Goal: Task Accomplishment & Management: Complete application form

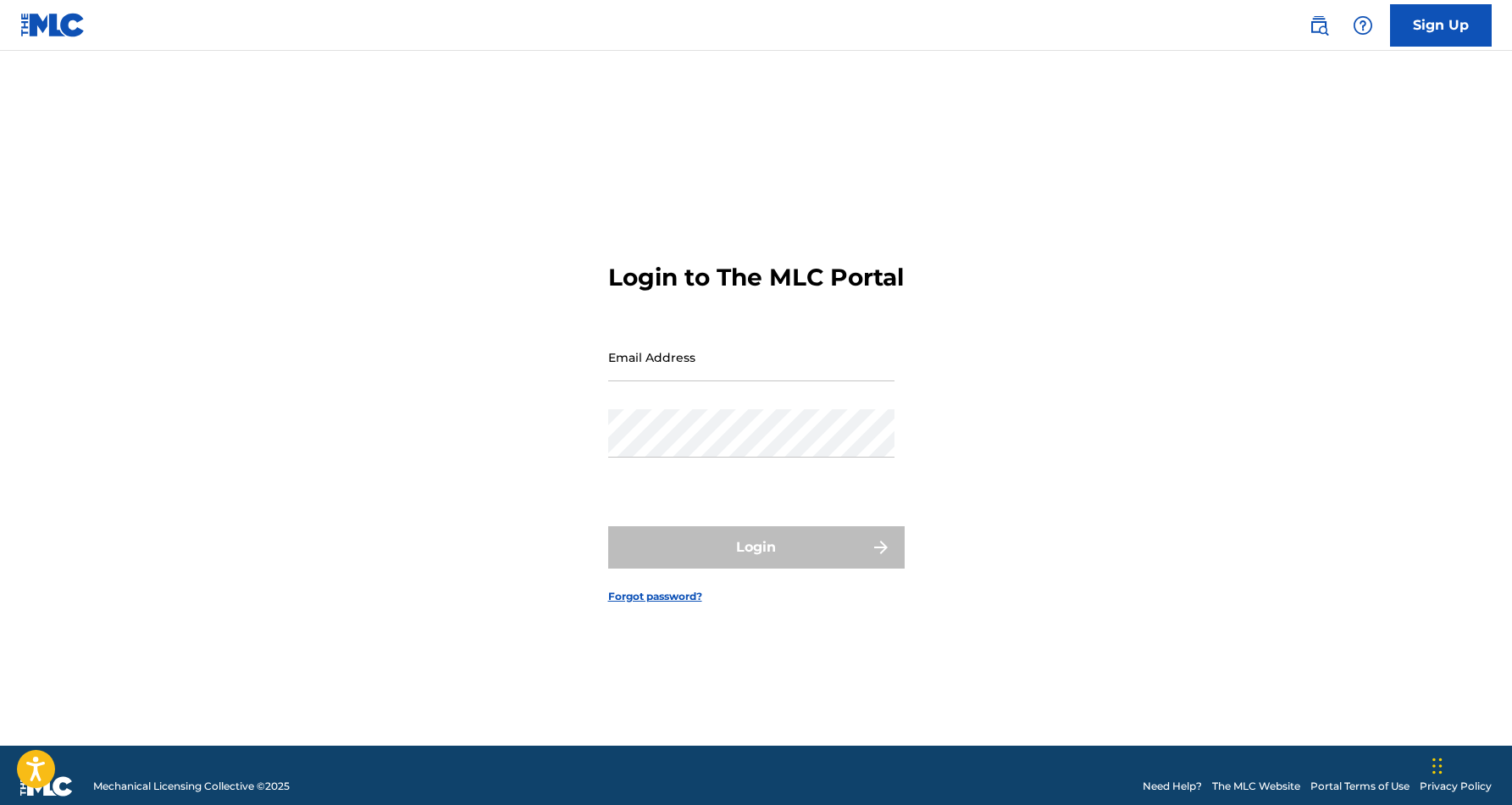
click at [795, 381] on input "Email Address" at bounding box center [751, 357] width 286 height 48
type input "[EMAIL_ADDRESS][DOMAIN_NAME]"
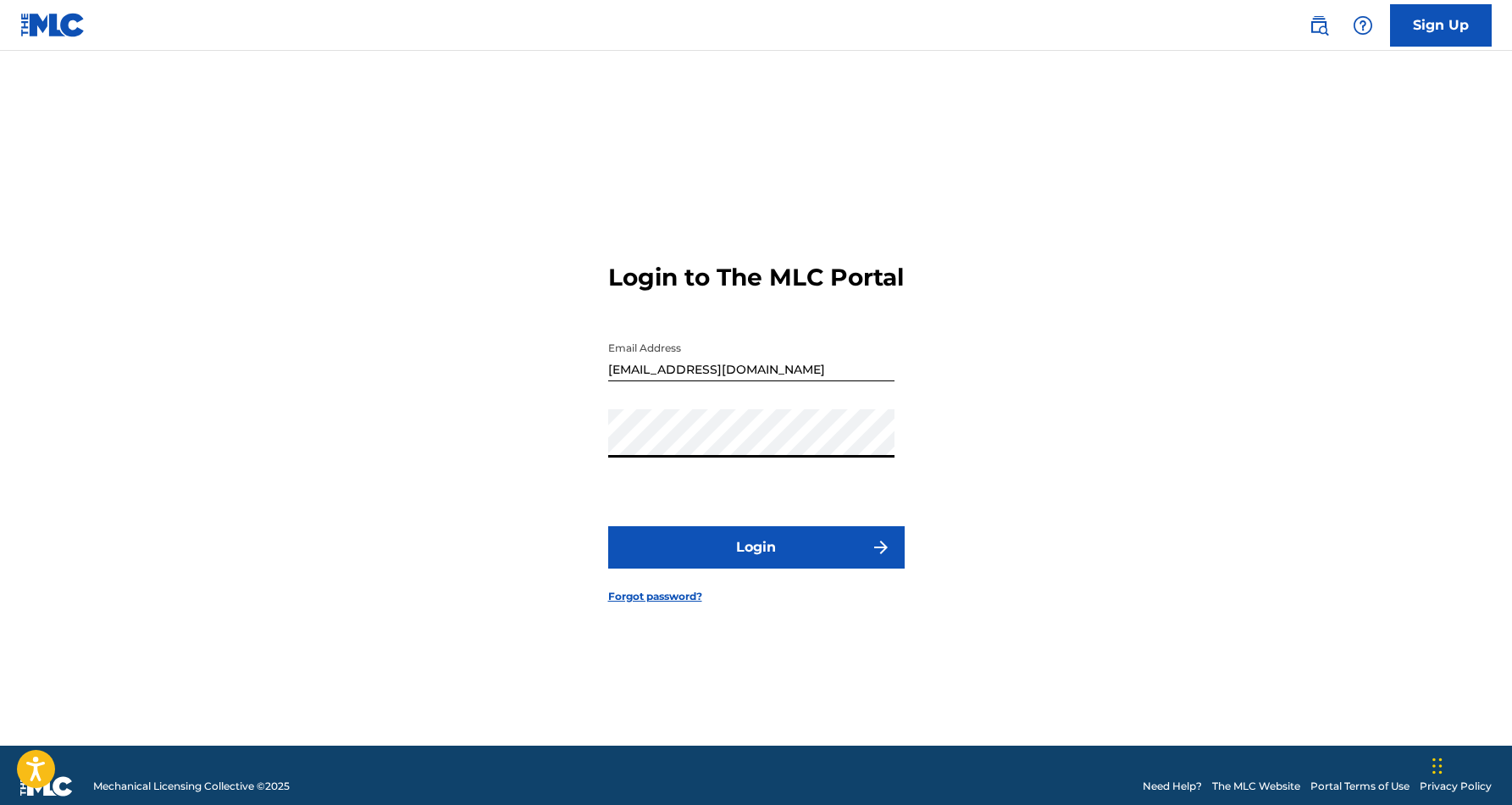
click at [756, 562] on button "Login" at bounding box center [756, 548] width 296 height 42
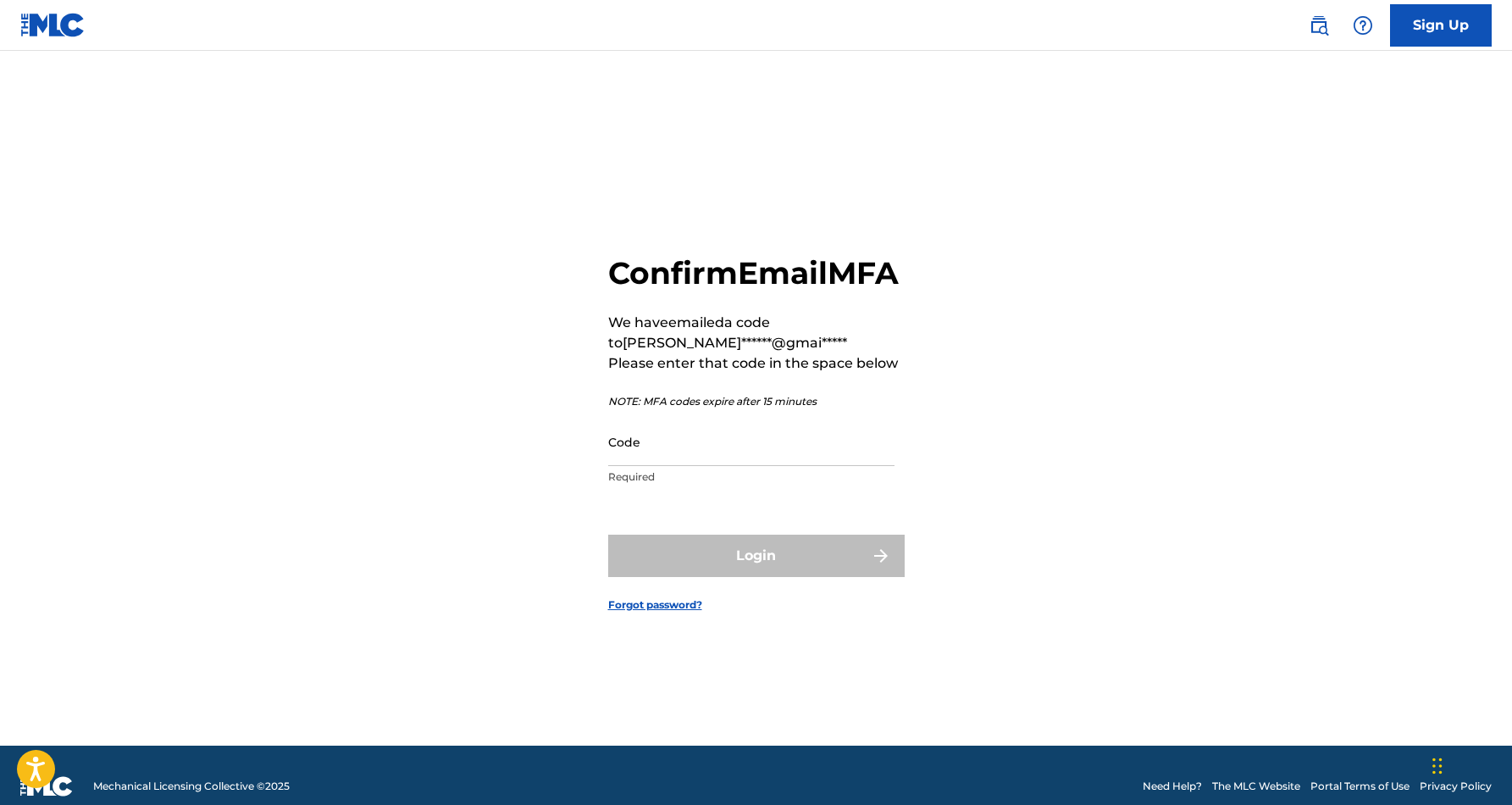
click at [720, 485] on div "Code Required" at bounding box center [751, 455] width 286 height 76
click at [708, 462] on input "Code" at bounding box center [751, 441] width 286 height 48
click at [741, 466] on input "Code" at bounding box center [751, 441] width 286 height 48
paste input "824707"
click at [779, 575] on div "Login" at bounding box center [756, 555] width 296 height 42
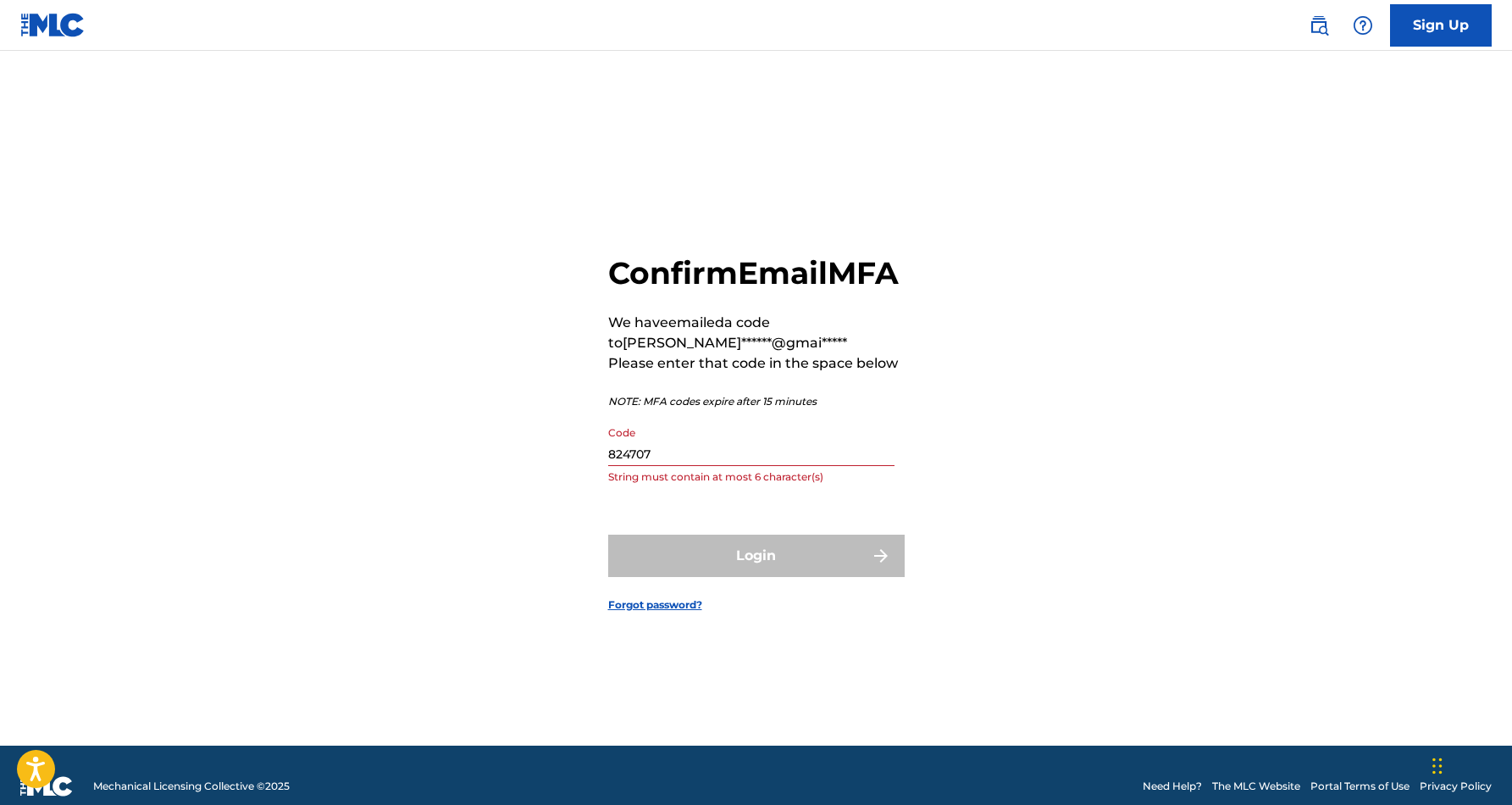
click at [696, 465] on input "824707" at bounding box center [751, 441] width 286 height 48
type input "8"
paste input "824707"
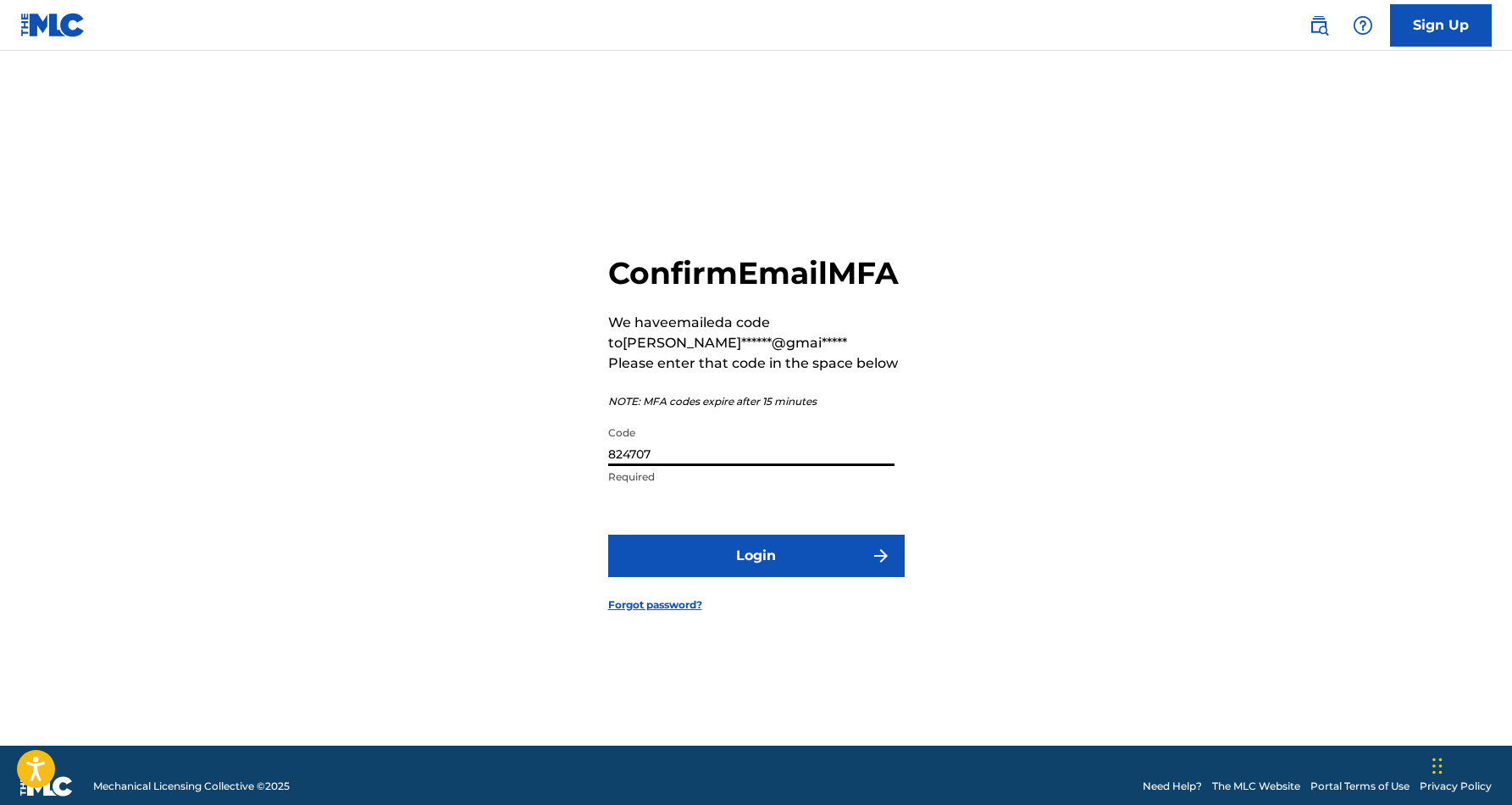
type input "824707"
click at [841, 577] on button "Login" at bounding box center [756, 555] width 296 height 42
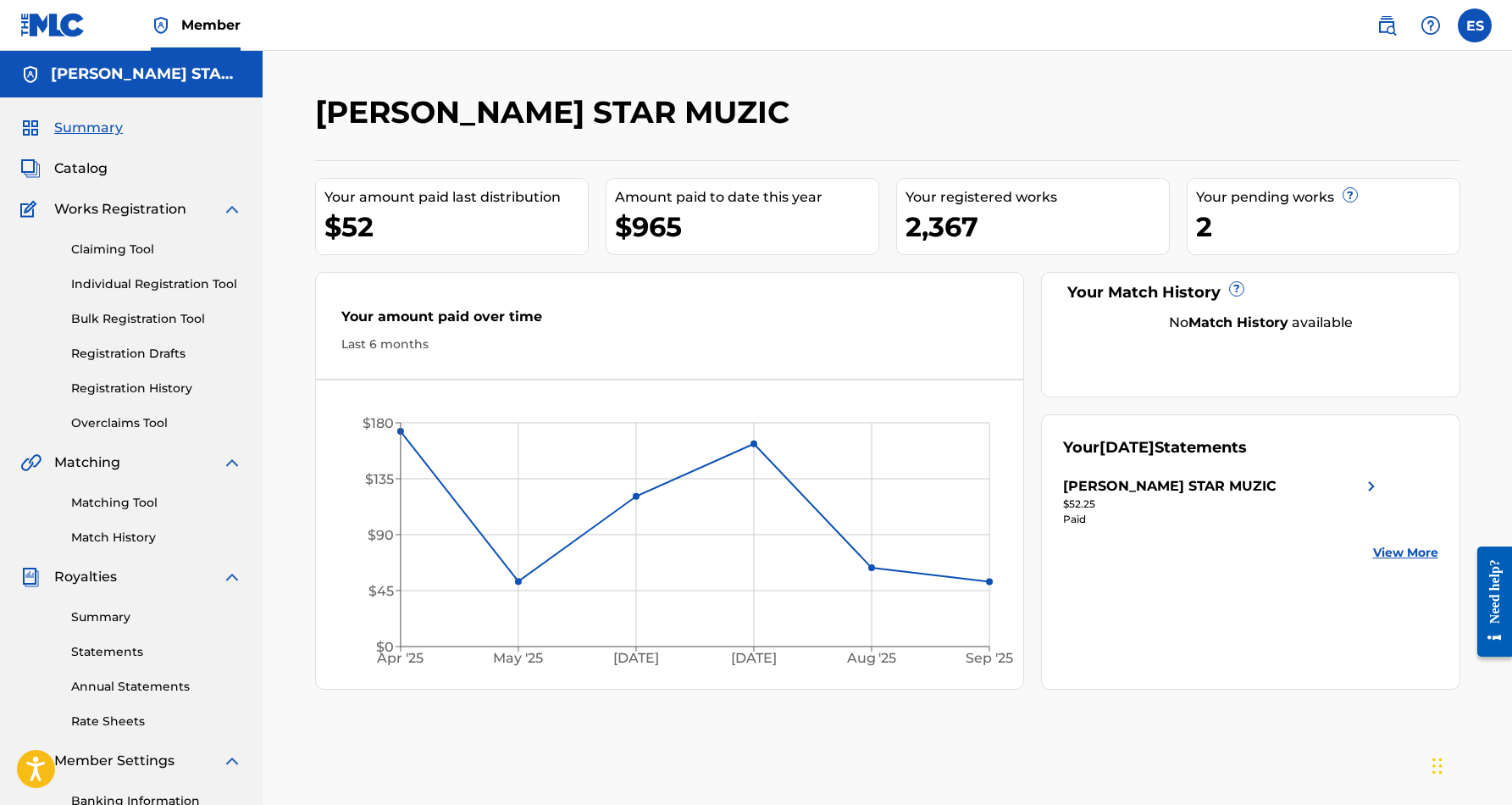
click at [156, 281] on link "Individual Registration Tool" at bounding box center [156, 284] width 171 height 18
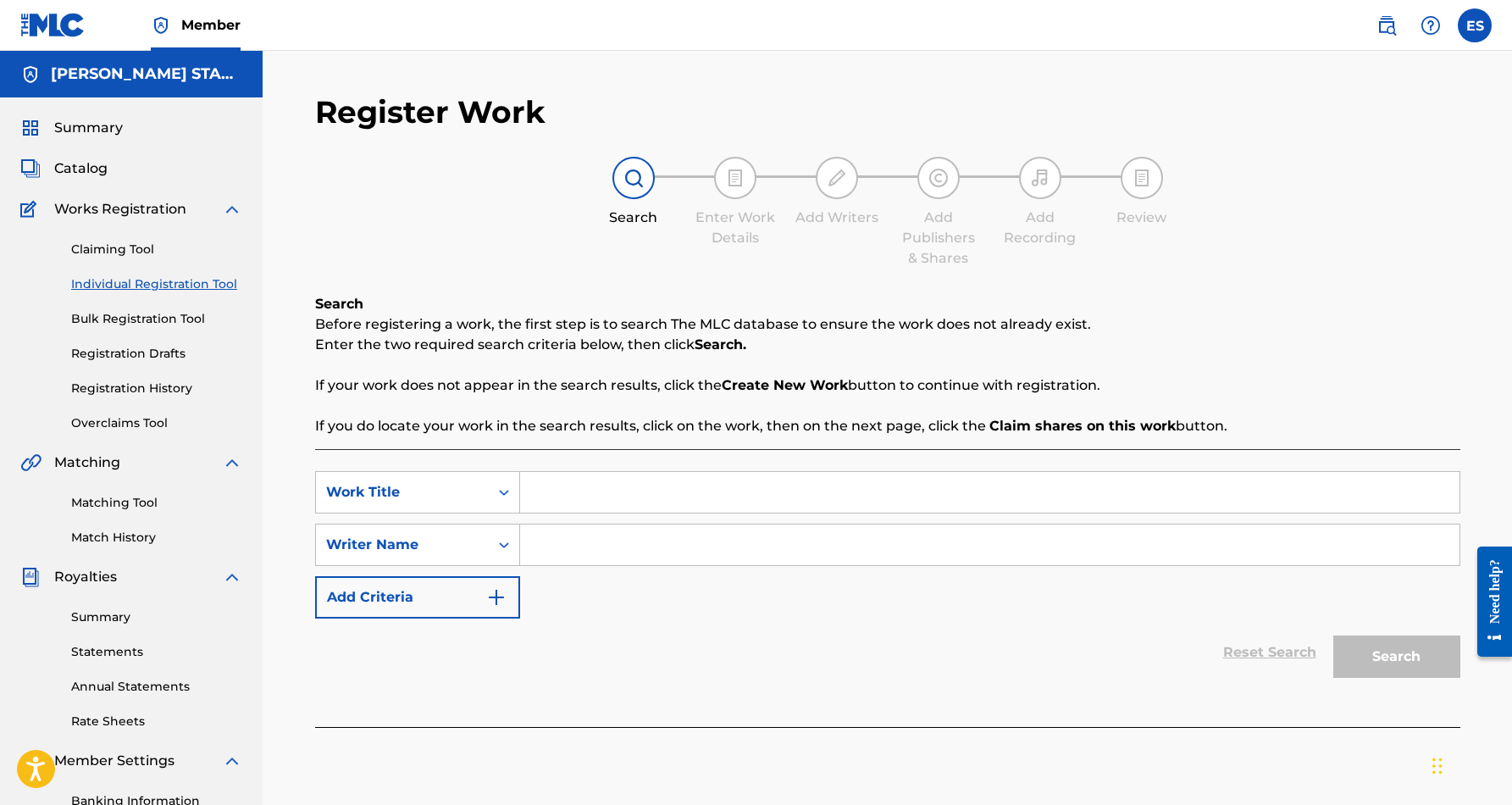
click at [538, 553] on input "Search Form" at bounding box center [989, 545] width 939 height 40
paste input "[PERSON_NAME] [PERSON_NAME]"
type input "[PERSON_NAME] [PERSON_NAME]"
click at [573, 494] on input "Search Form" at bounding box center [989, 492] width 939 height 40
paste input "CHEROKEE DANCIN"
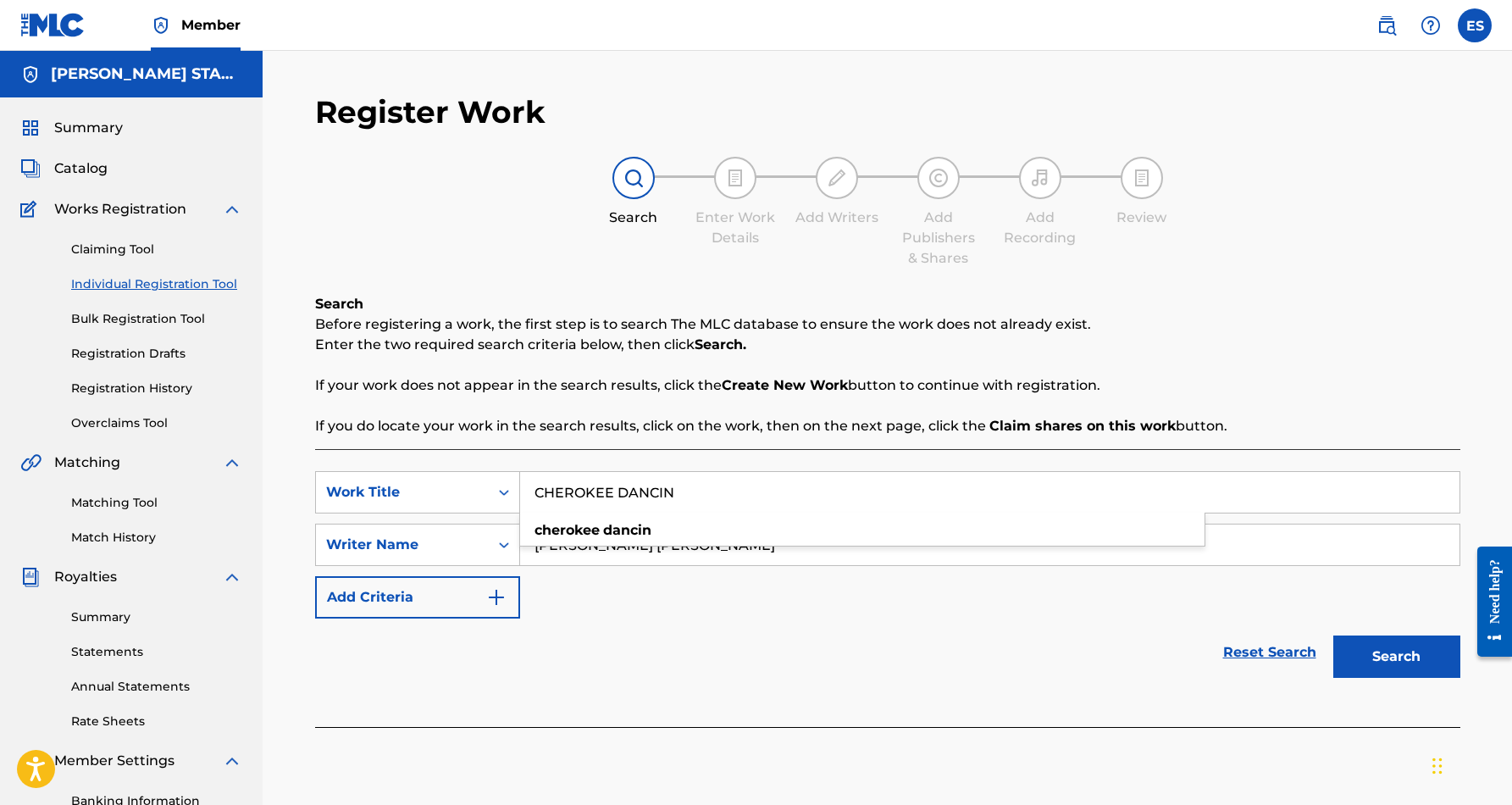
type input "CHEROKEE DANCIN"
click at [916, 645] on div "Reset Search Search" at bounding box center [887, 652] width 1145 height 68
click at [1365, 652] on button "Search" at bounding box center [1396, 656] width 127 height 42
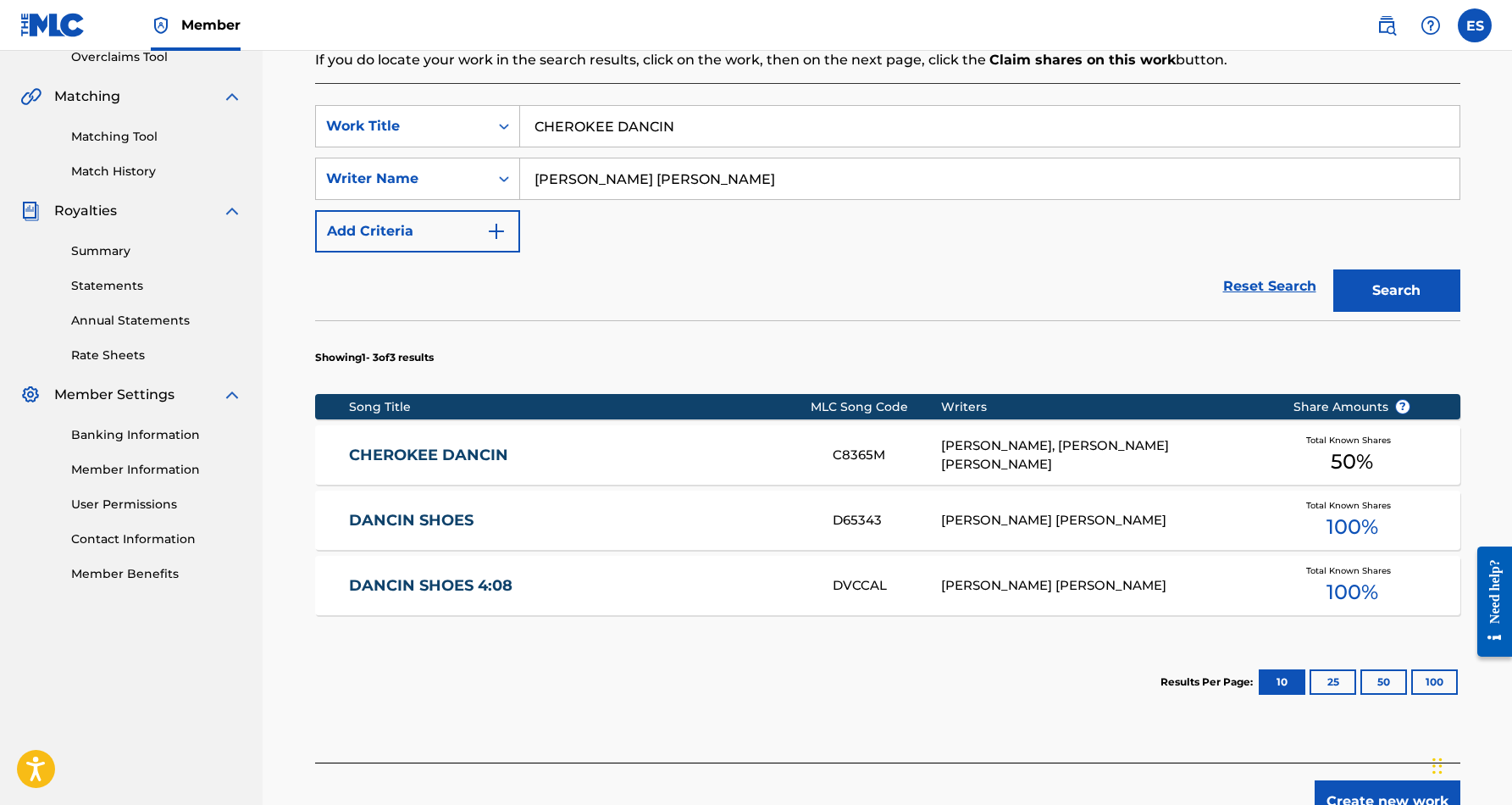
scroll to position [367, 0]
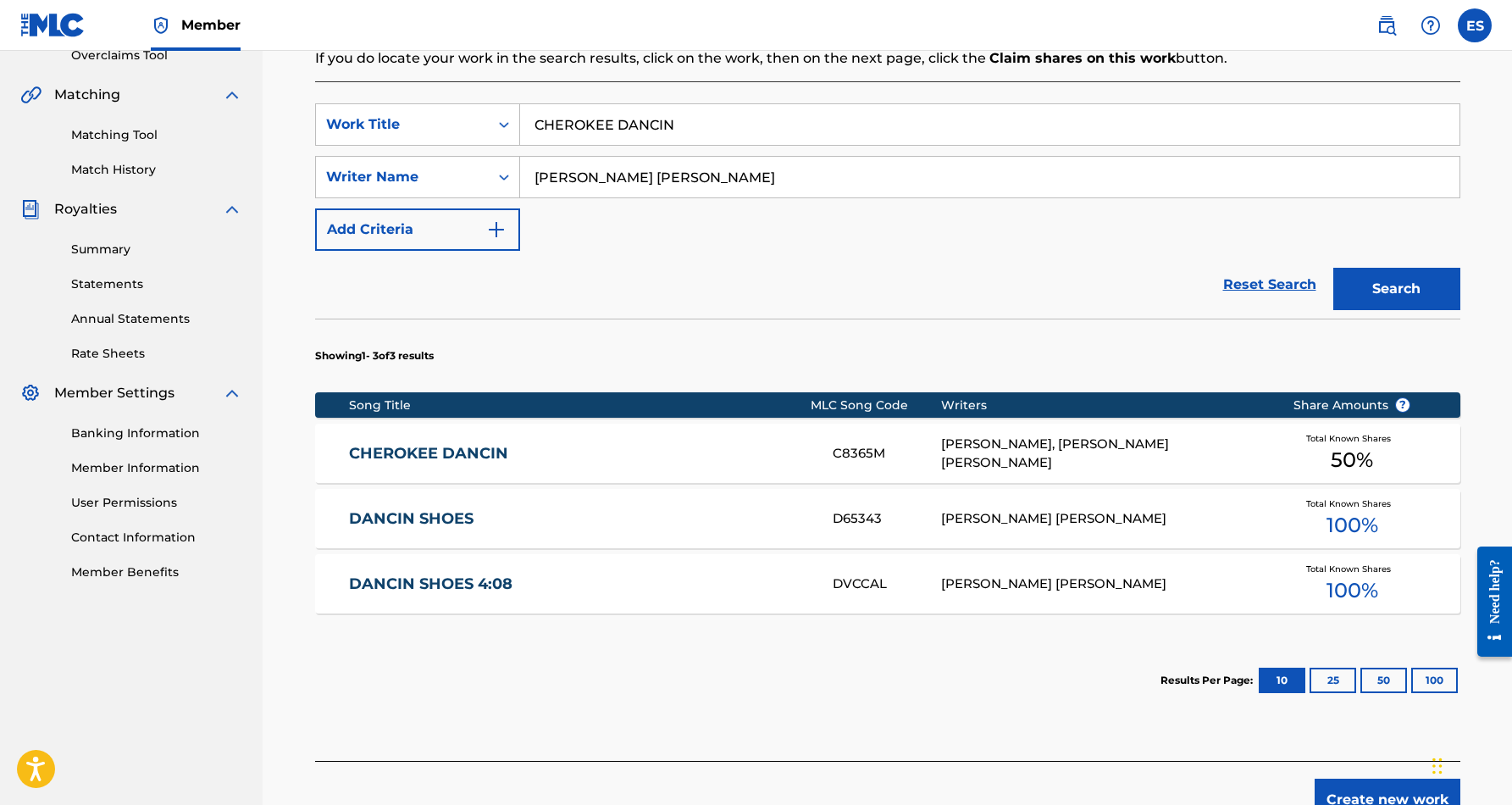
click at [1118, 456] on div "[PERSON_NAME], [PERSON_NAME] [PERSON_NAME]" at bounding box center [1103, 453] width 326 height 38
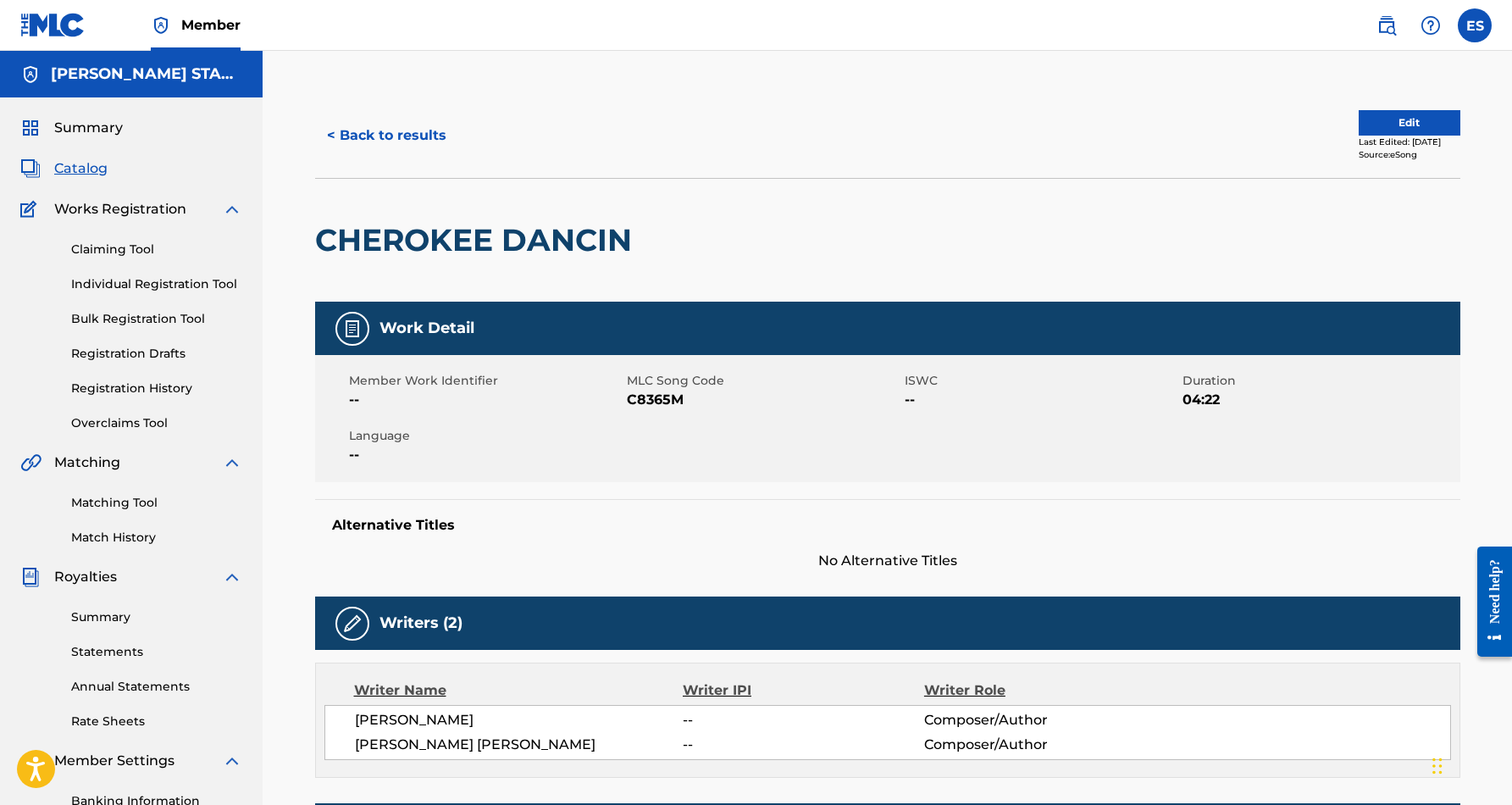
click at [393, 130] on button "< Back to results" at bounding box center [387, 135] width 143 height 42
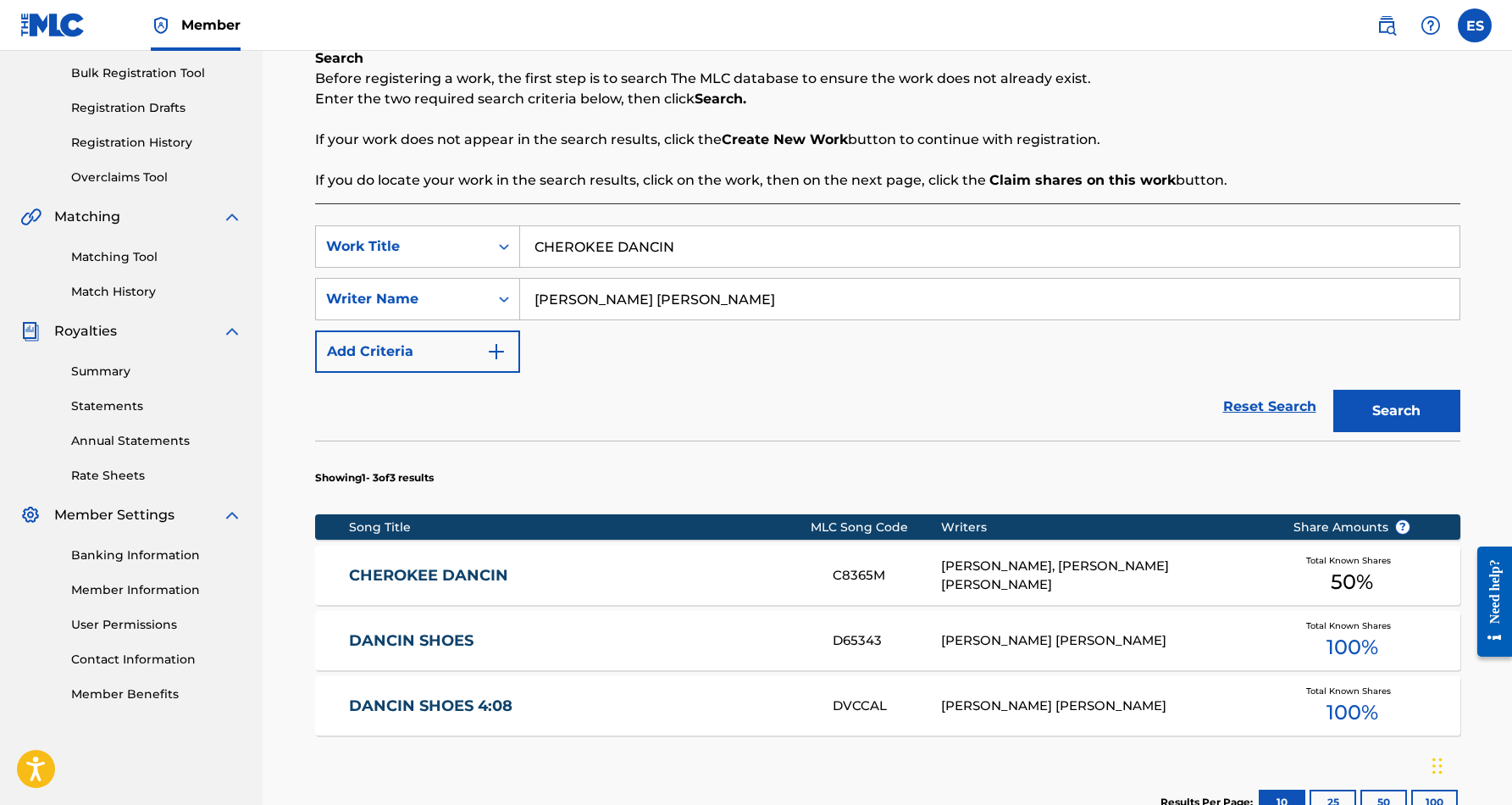
click at [693, 258] on input "CHEROKEE DANCIN" at bounding box center [989, 246] width 939 height 40
type input "C"
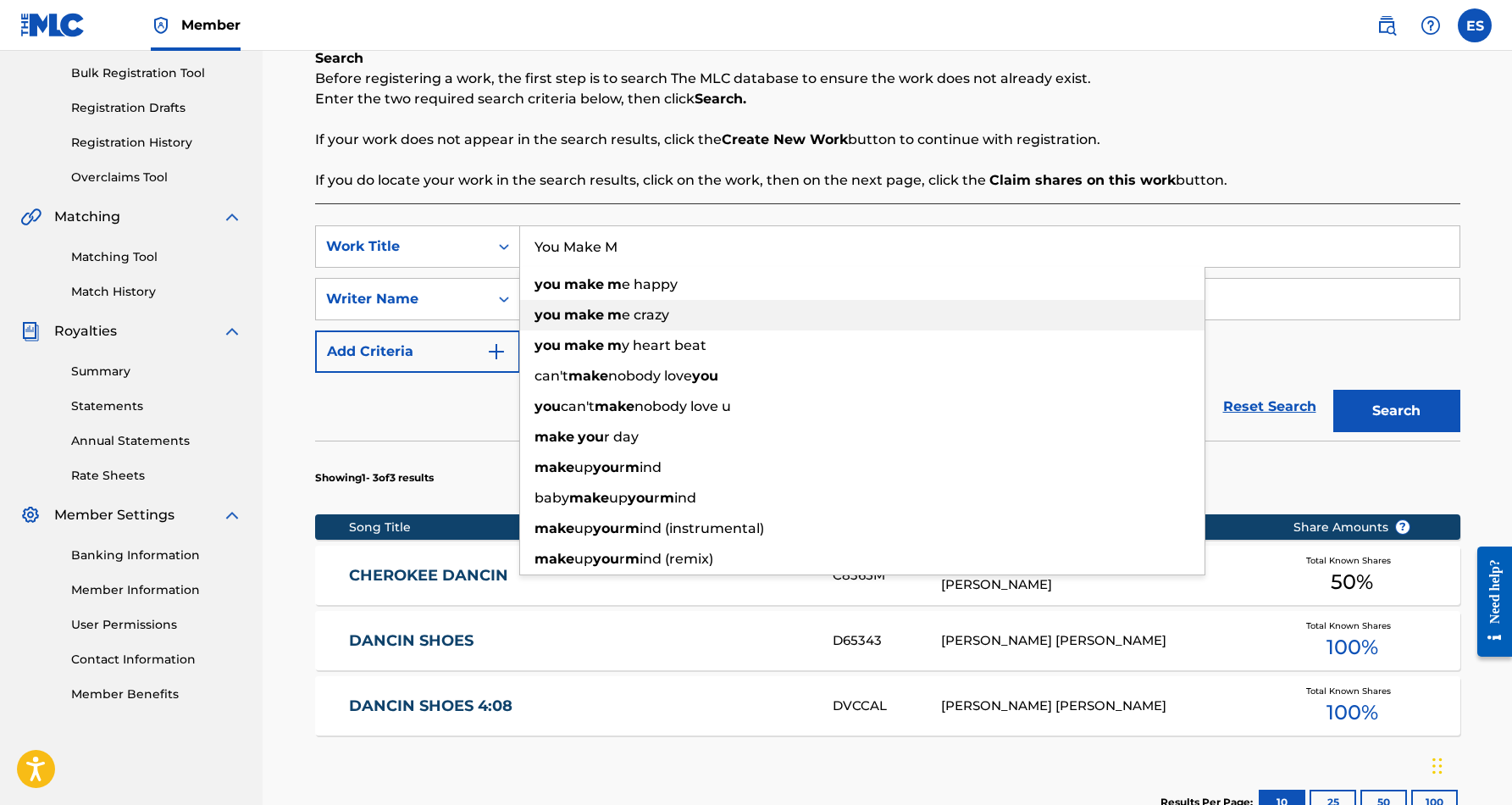
click at [666, 319] on span "e crazy" at bounding box center [646, 315] width 47 height 16
type input "you make me crazy"
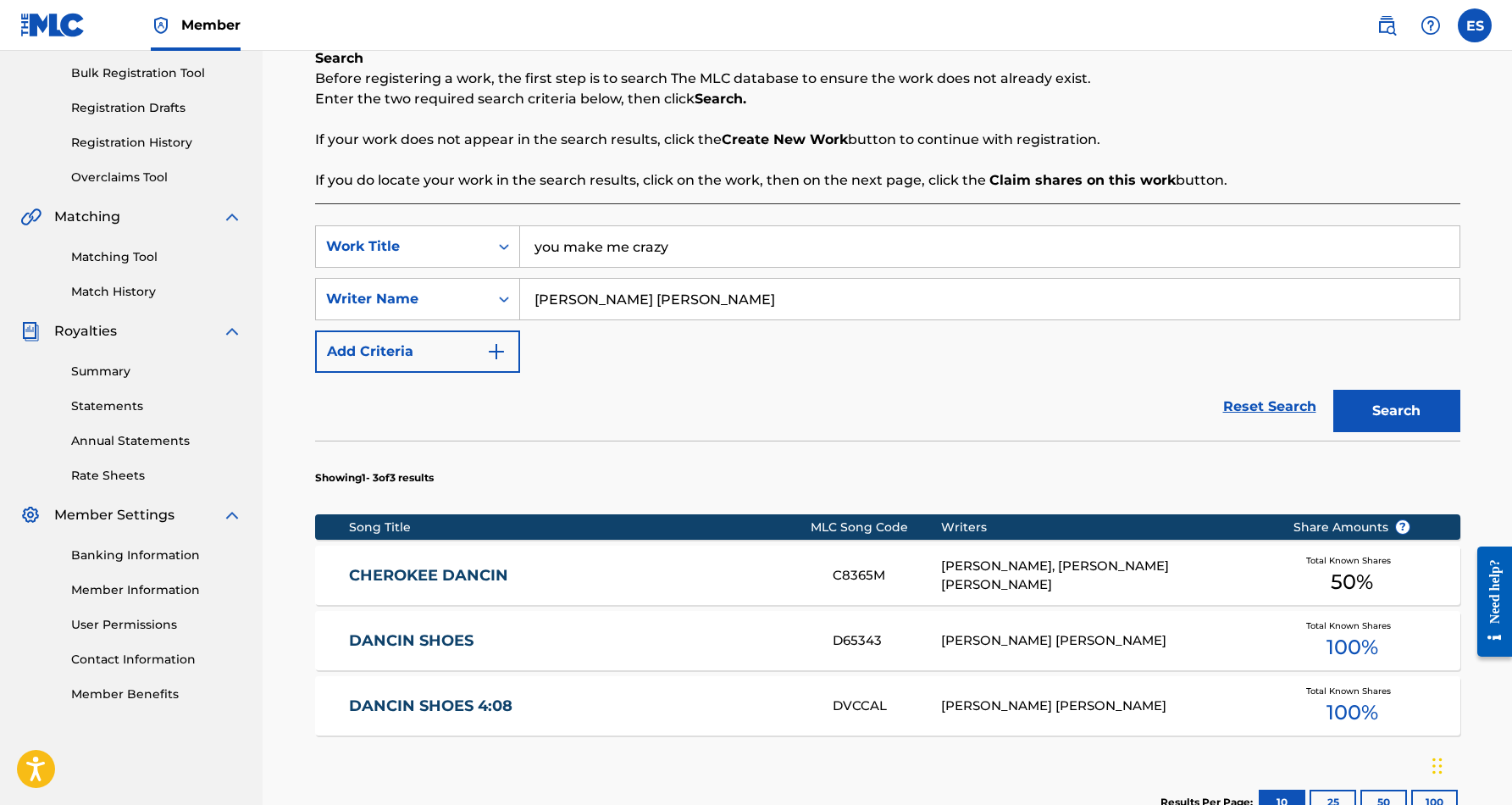
click at [1371, 411] on button "Search" at bounding box center [1396, 410] width 127 height 42
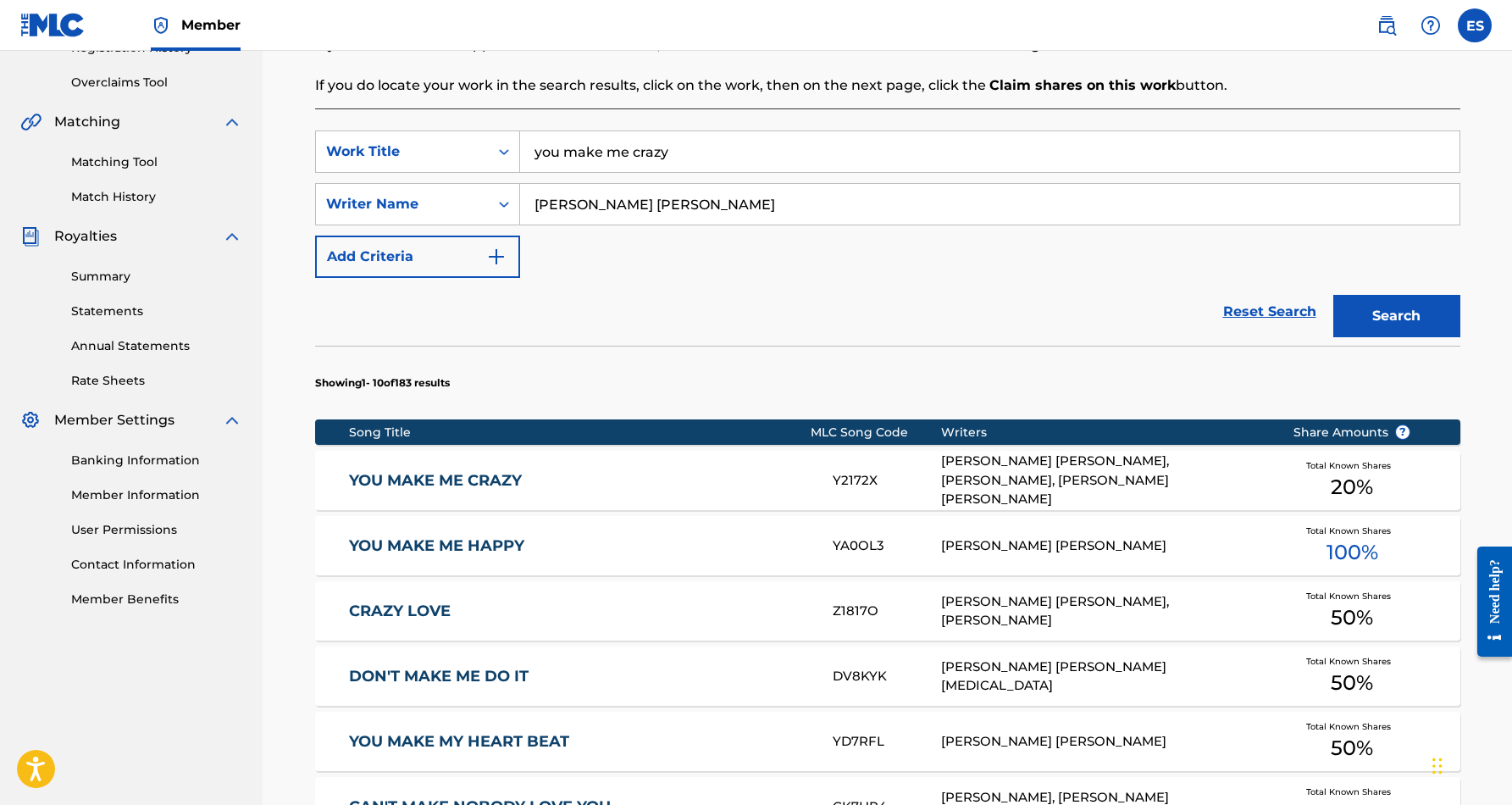
scroll to position [344, 0]
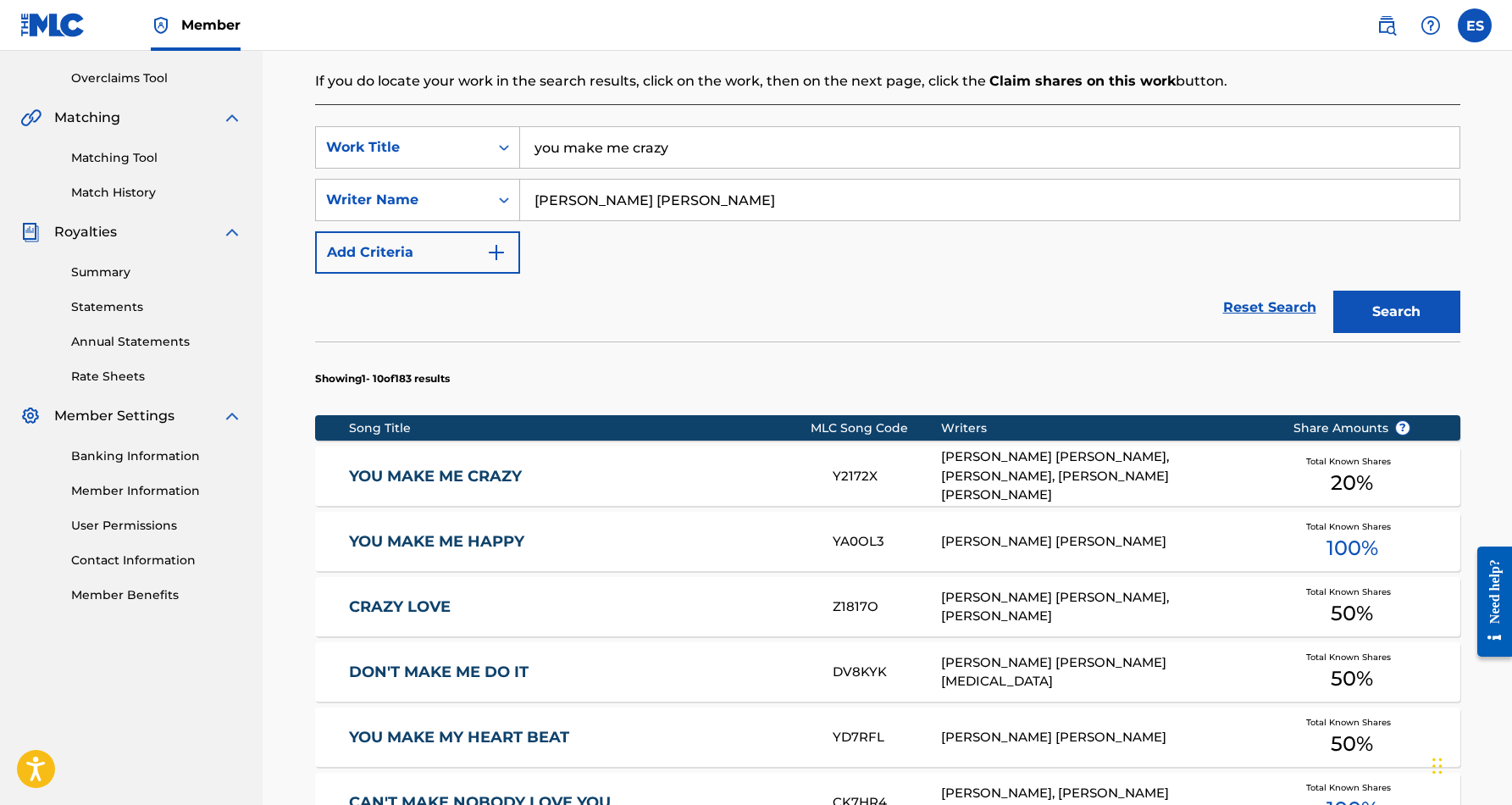
click at [757, 489] on div "YOU MAKE ME CRAZY Y2172X [PERSON_NAME] [PERSON_NAME], [PERSON_NAME], [PERSON_NA…" at bounding box center [887, 475] width 1145 height 59
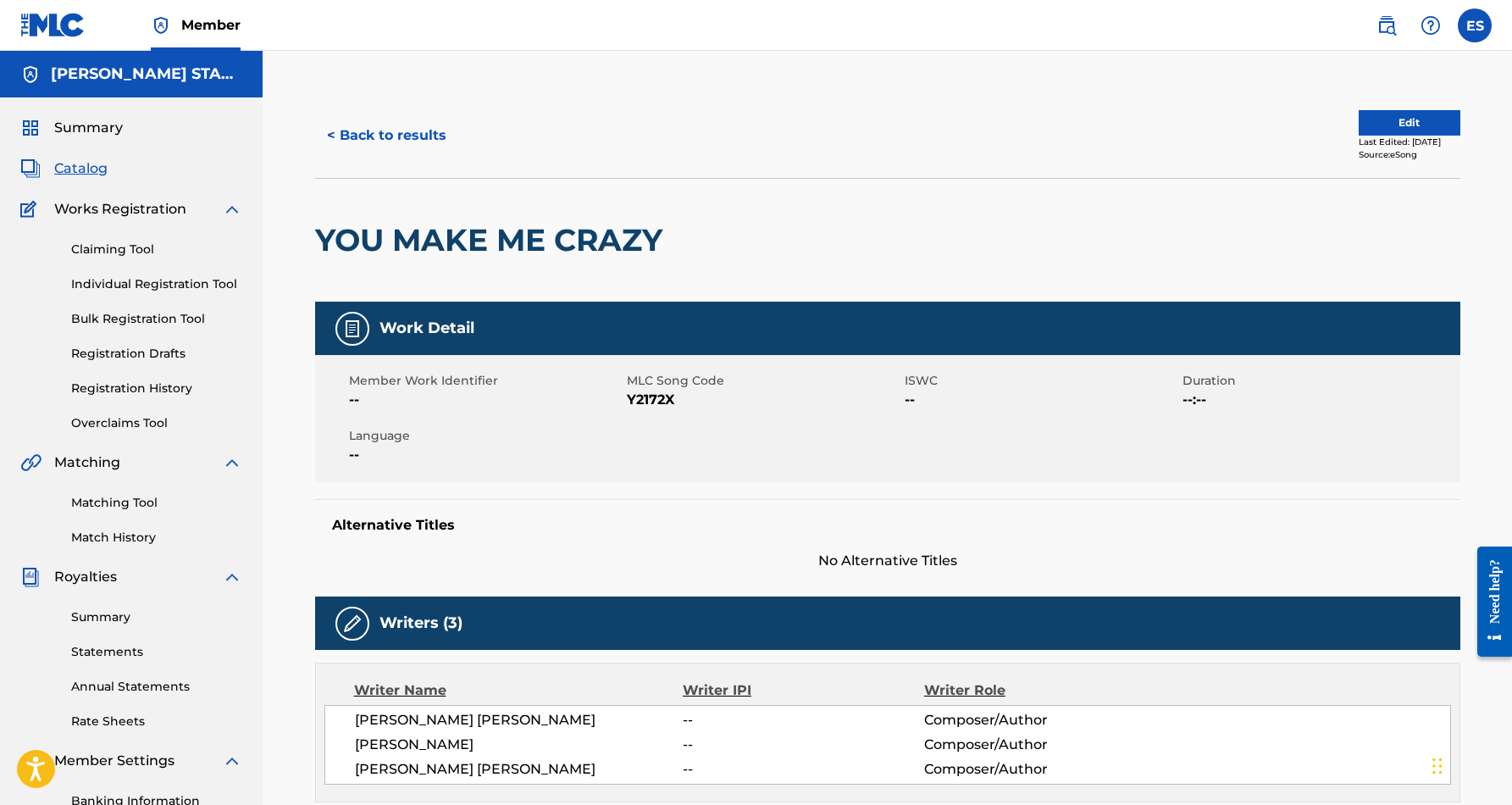
click at [402, 142] on button "< Back to results" at bounding box center [387, 135] width 143 height 42
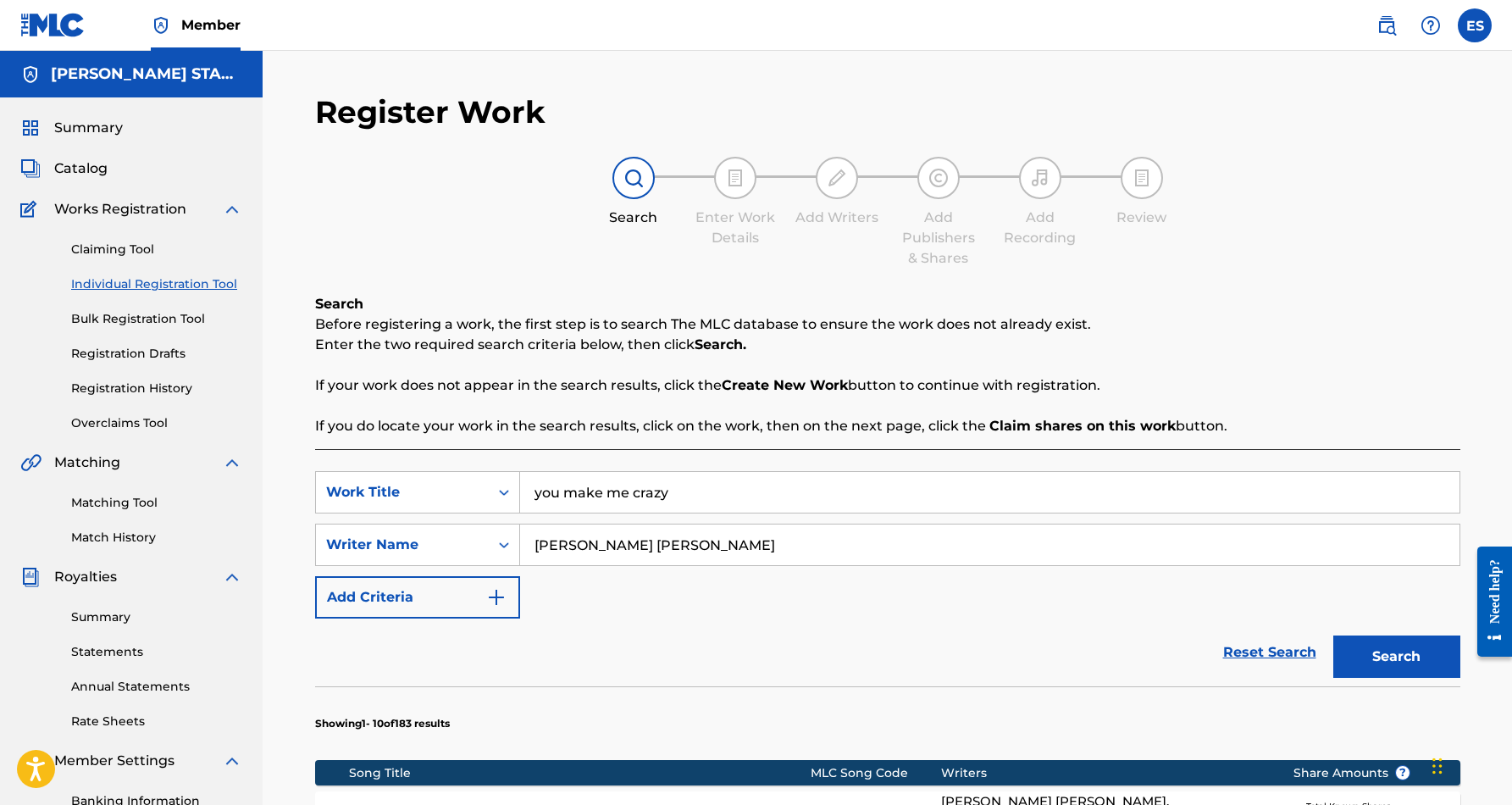
scroll to position [246, 0]
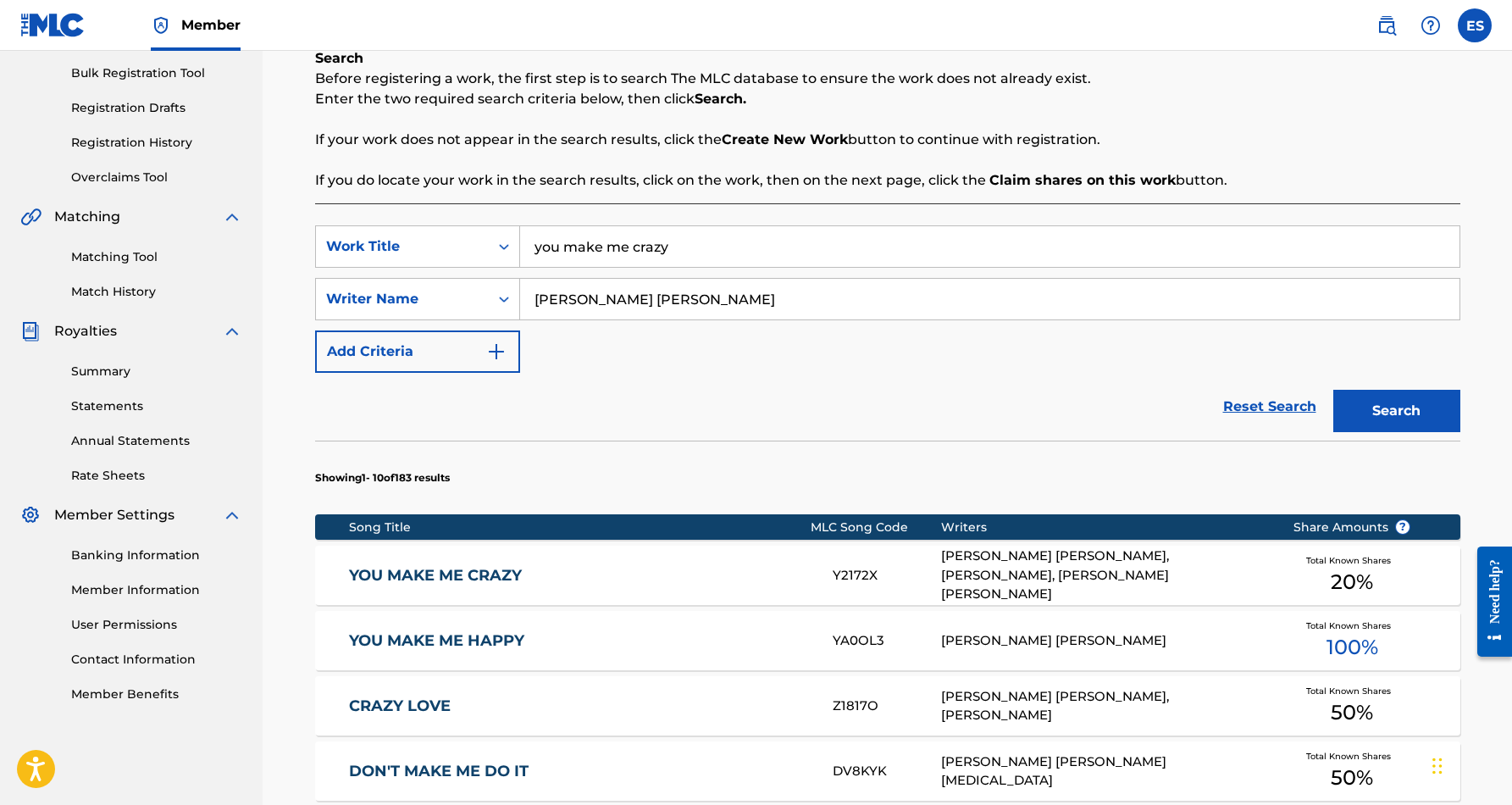
click at [697, 250] on input "you make me crazy" at bounding box center [989, 246] width 939 height 40
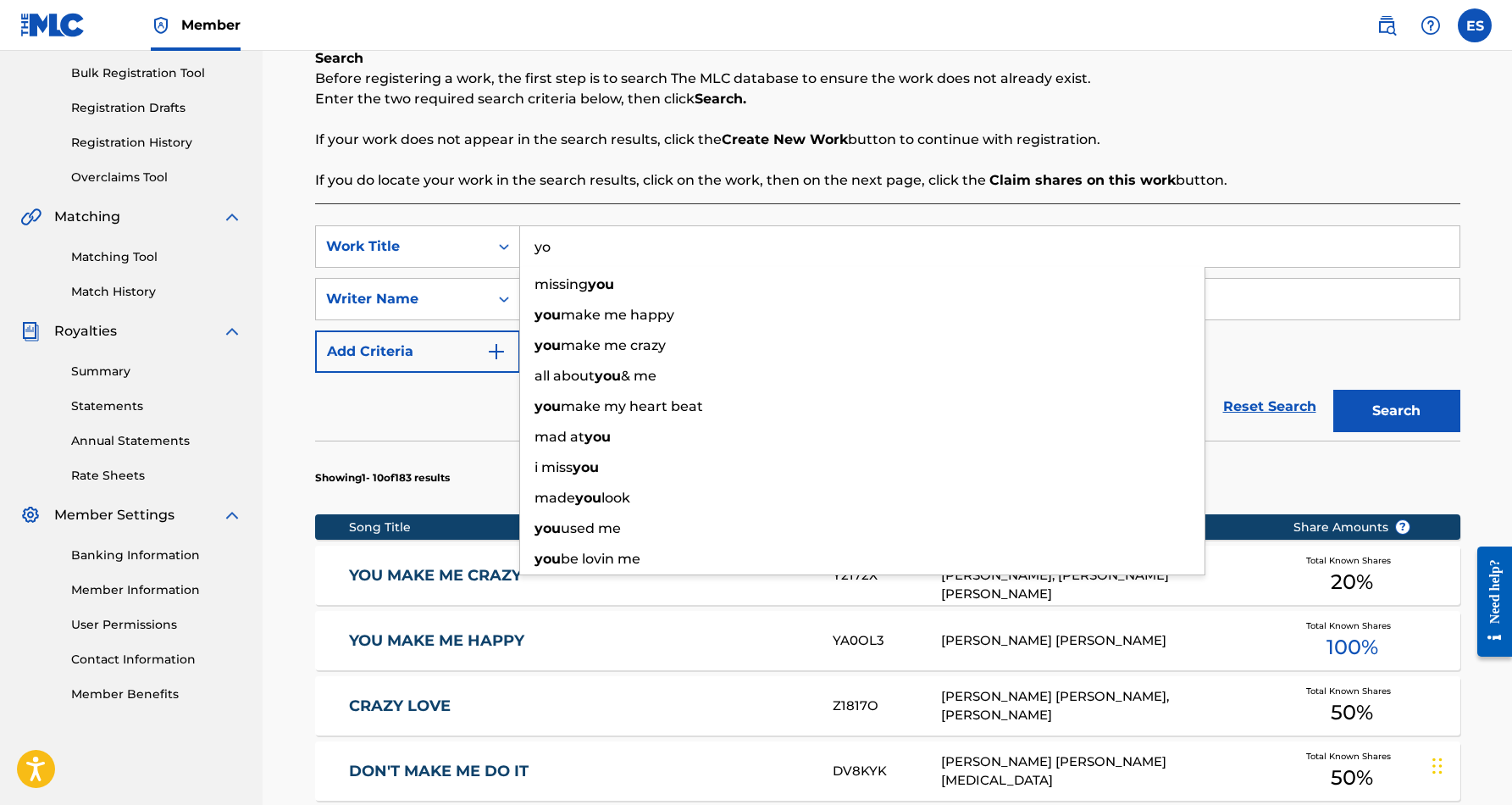
type input "y"
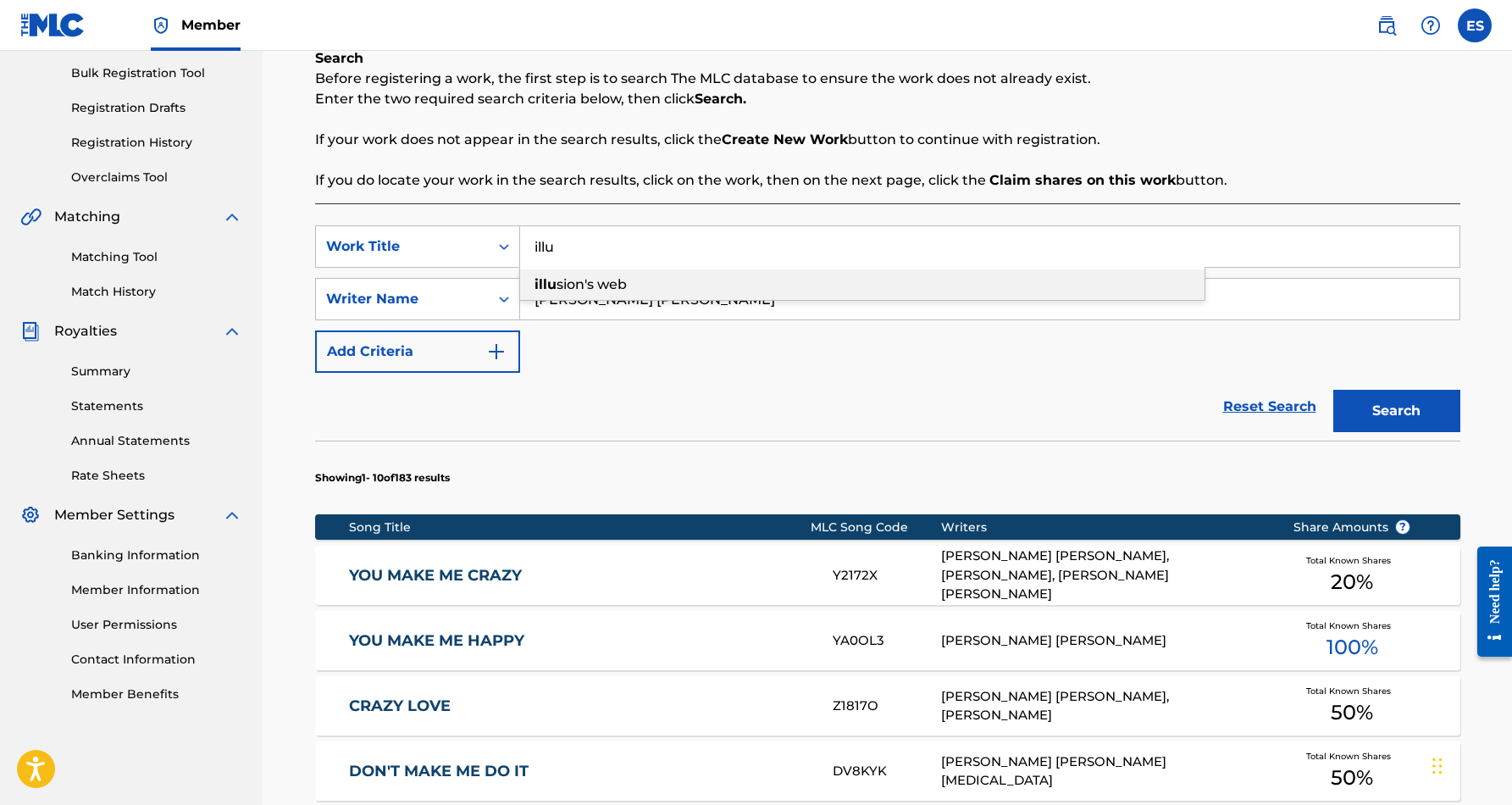
click at [691, 288] on div "[PERSON_NAME]'s web" at bounding box center [862, 285] width 684 height 31
type input "illusion's web"
click at [1404, 408] on button "Search" at bounding box center [1396, 410] width 127 height 42
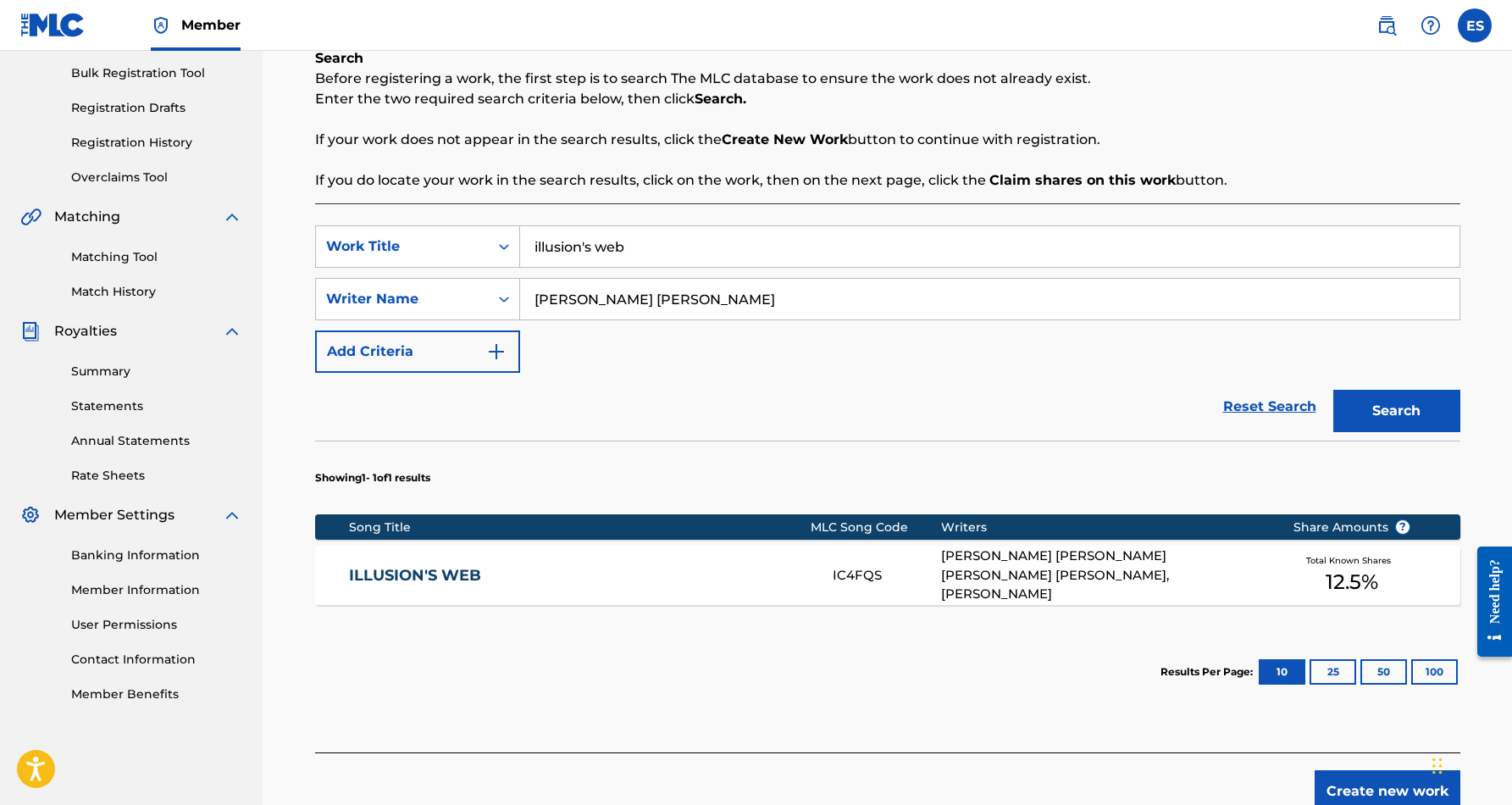
click at [1139, 584] on div "[PERSON_NAME] [PERSON_NAME] [PERSON_NAME] [PERSON_NAME], [PERSON_NAME]" at bounding box center [1103, 576] width 326 height 58
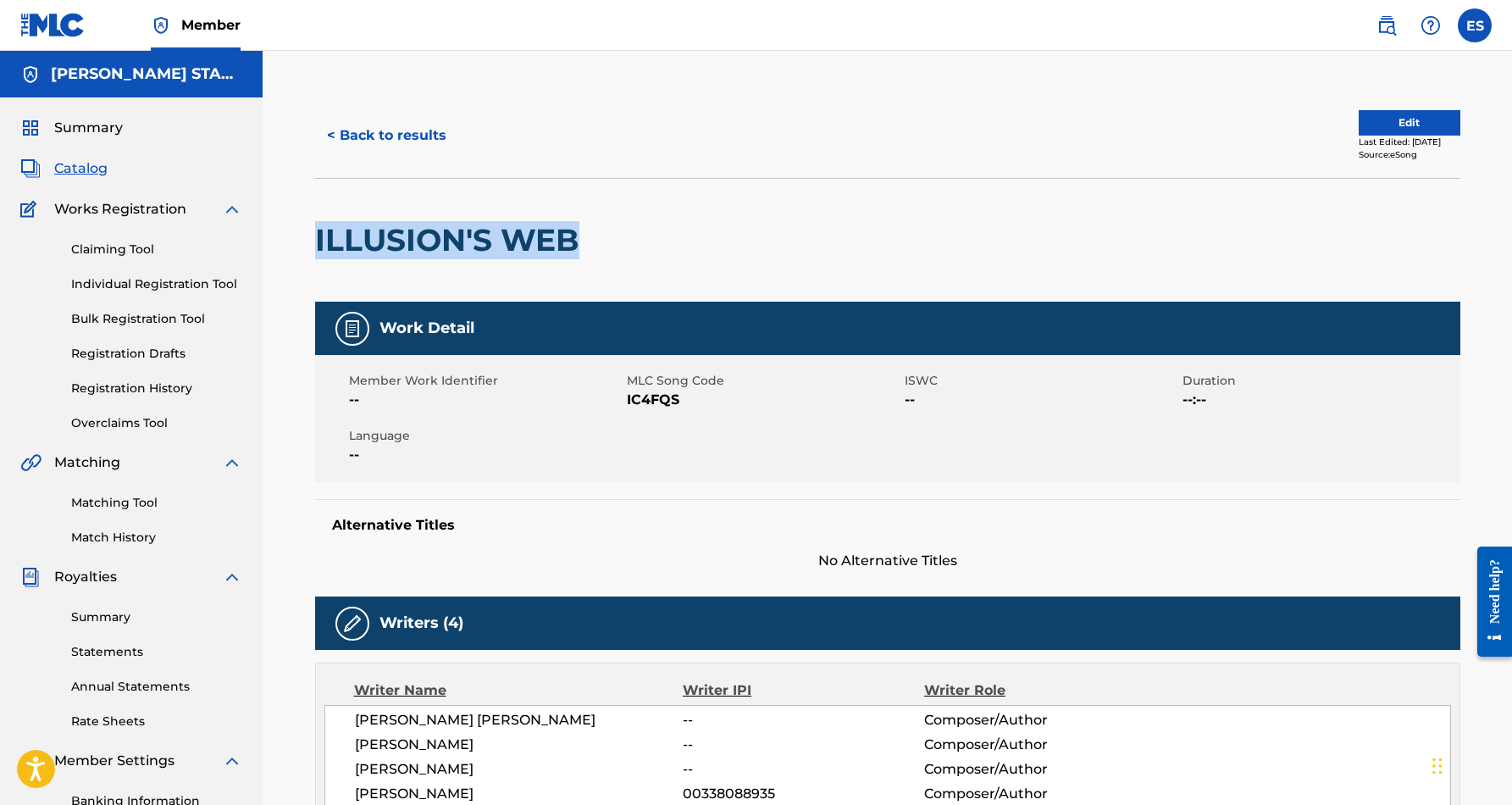
drag, startPoint x: 584, startPoint y: 241, endPoint x: 317, endPoint y: 242, distance: 267.0
click at [317, 242] on h2 "ILLUSION'S WEB" at bounding box center [452, 240] width 272 height 38
copy h2 "ILLUSION'S WEB"
click at [397, 141] on button "< Back to results" at bounding box center [387, 135] width 143 height 42
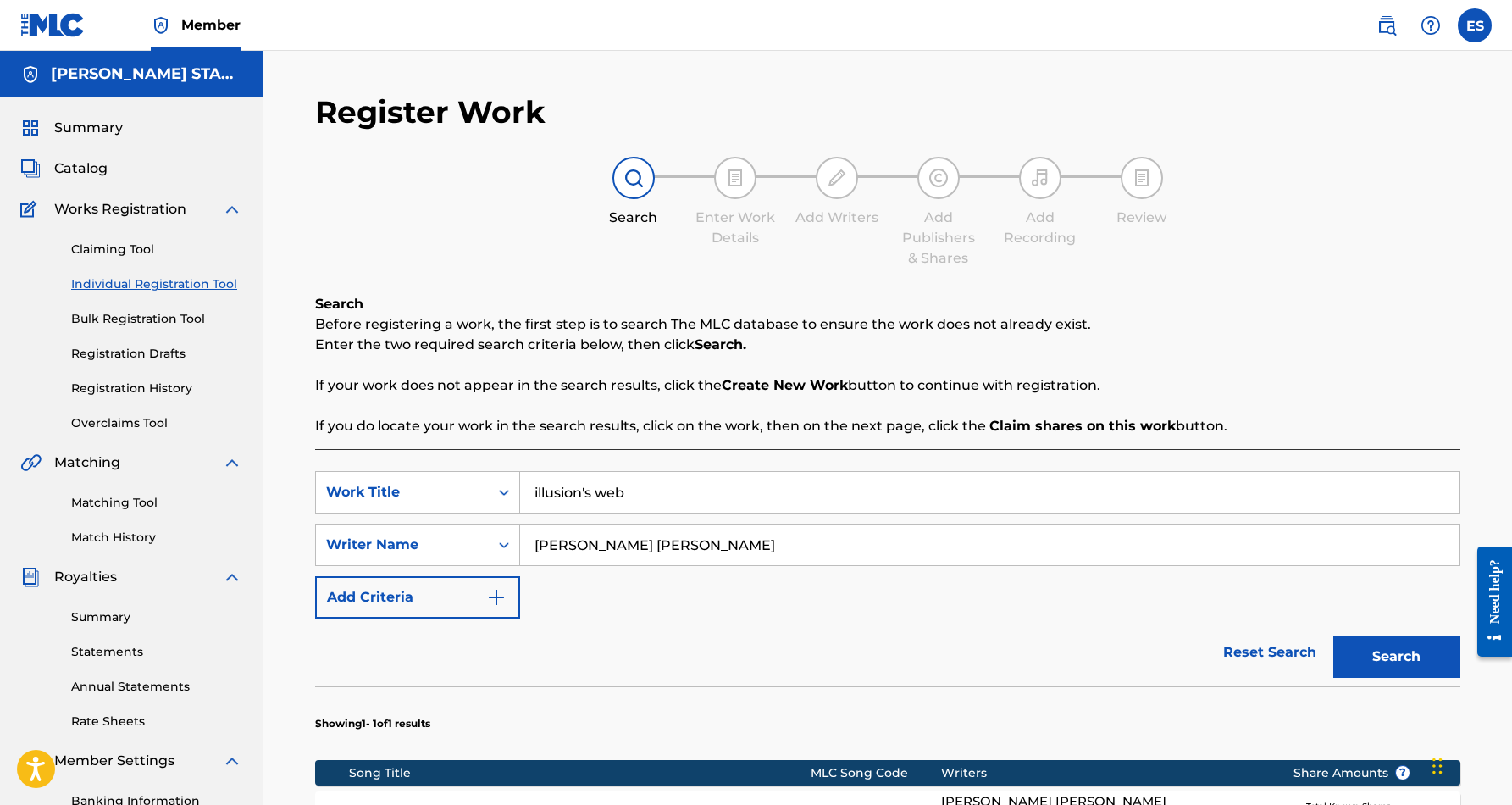
scroll to position [246, 0]
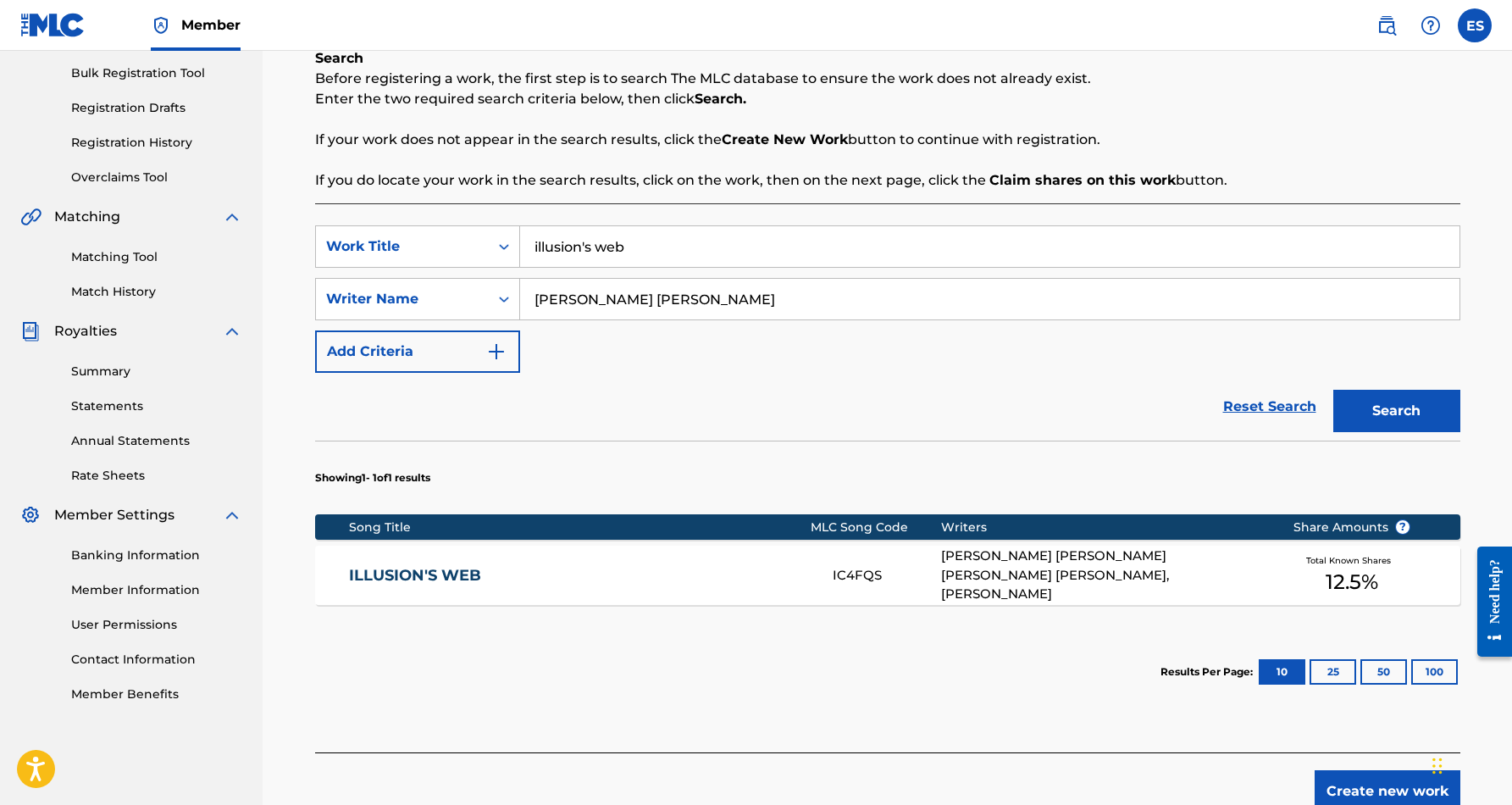
click at [651, 252] on input "illusion's web" at bounding box center [989, 246] width 939 height 40
type input "i"
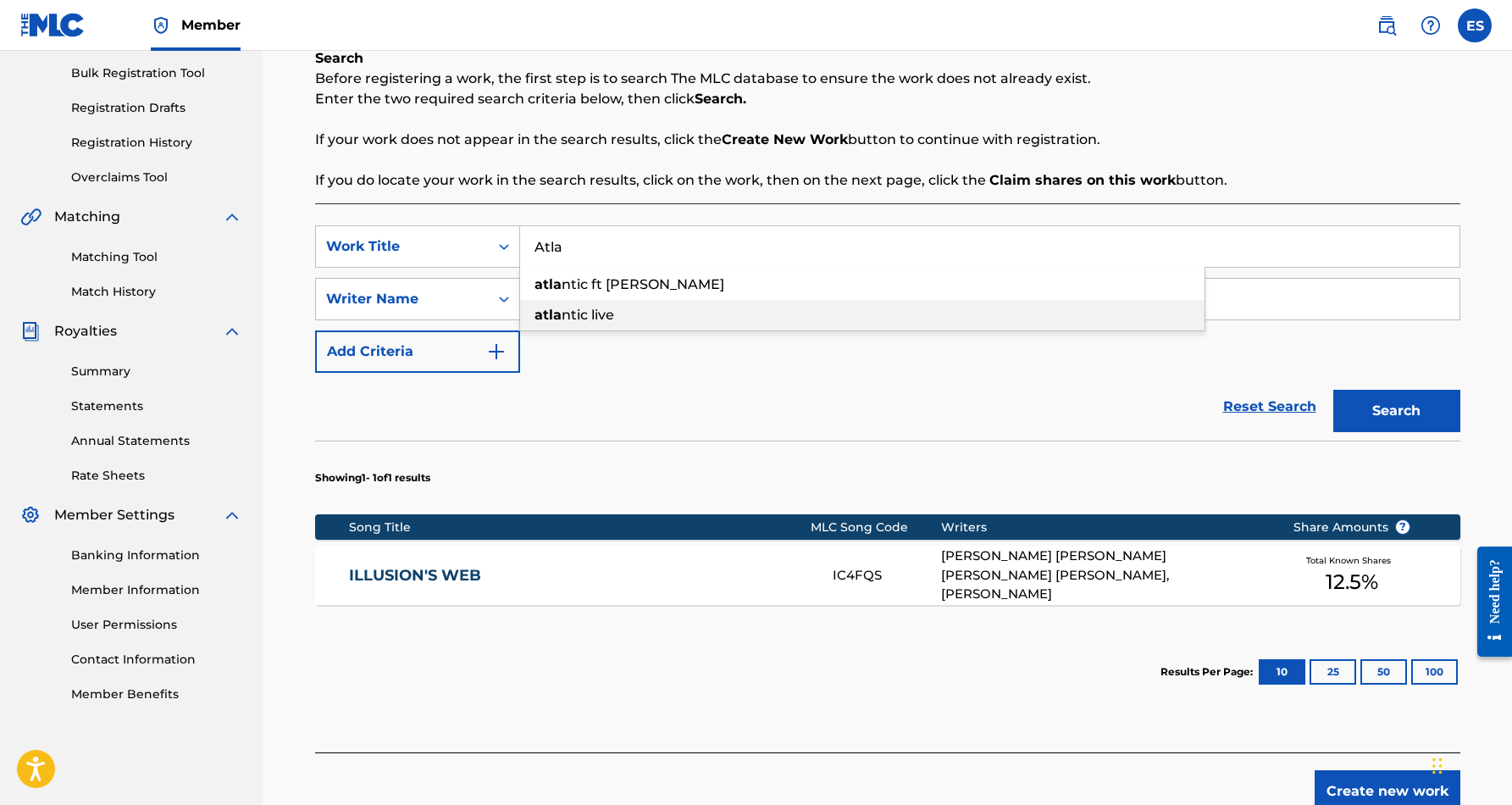
click at [653, 314] on div "atla ntic live" at bounding box center [862, 315] width 684 height 31
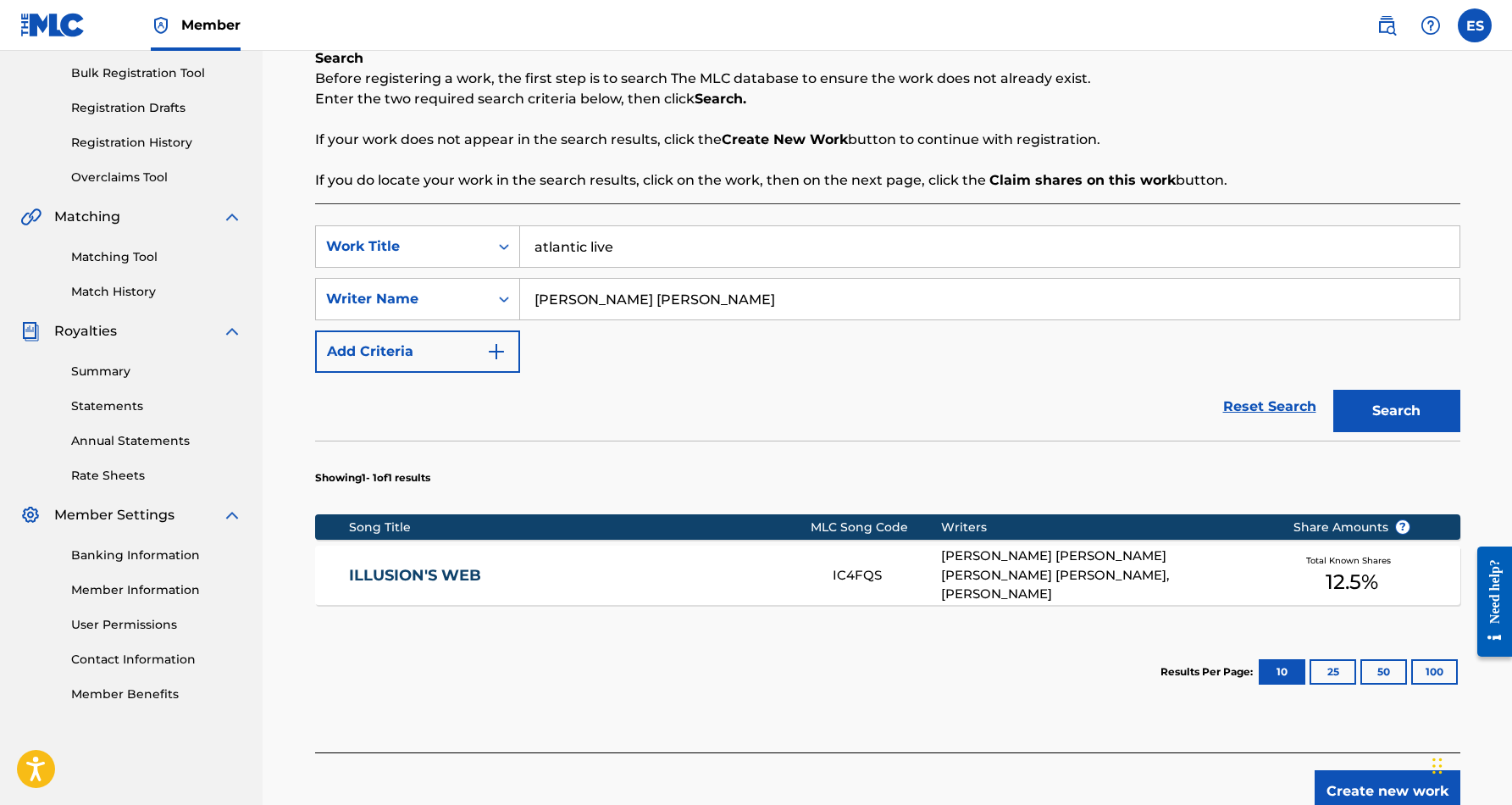
click at [1349, 407] on button "Search" at bounding box center [1396, 410] width 127 height 42
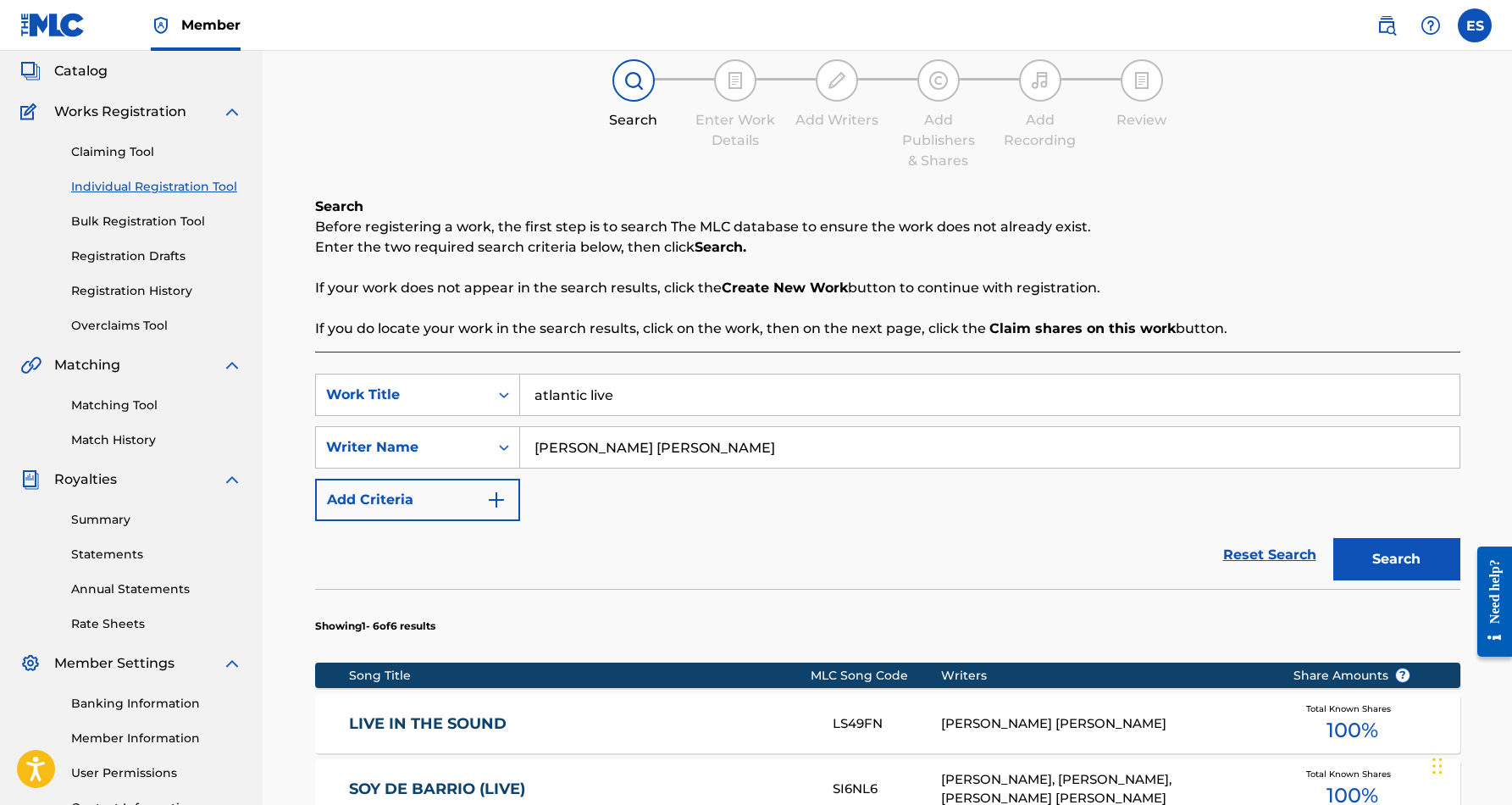
scroll to position [90, 0]
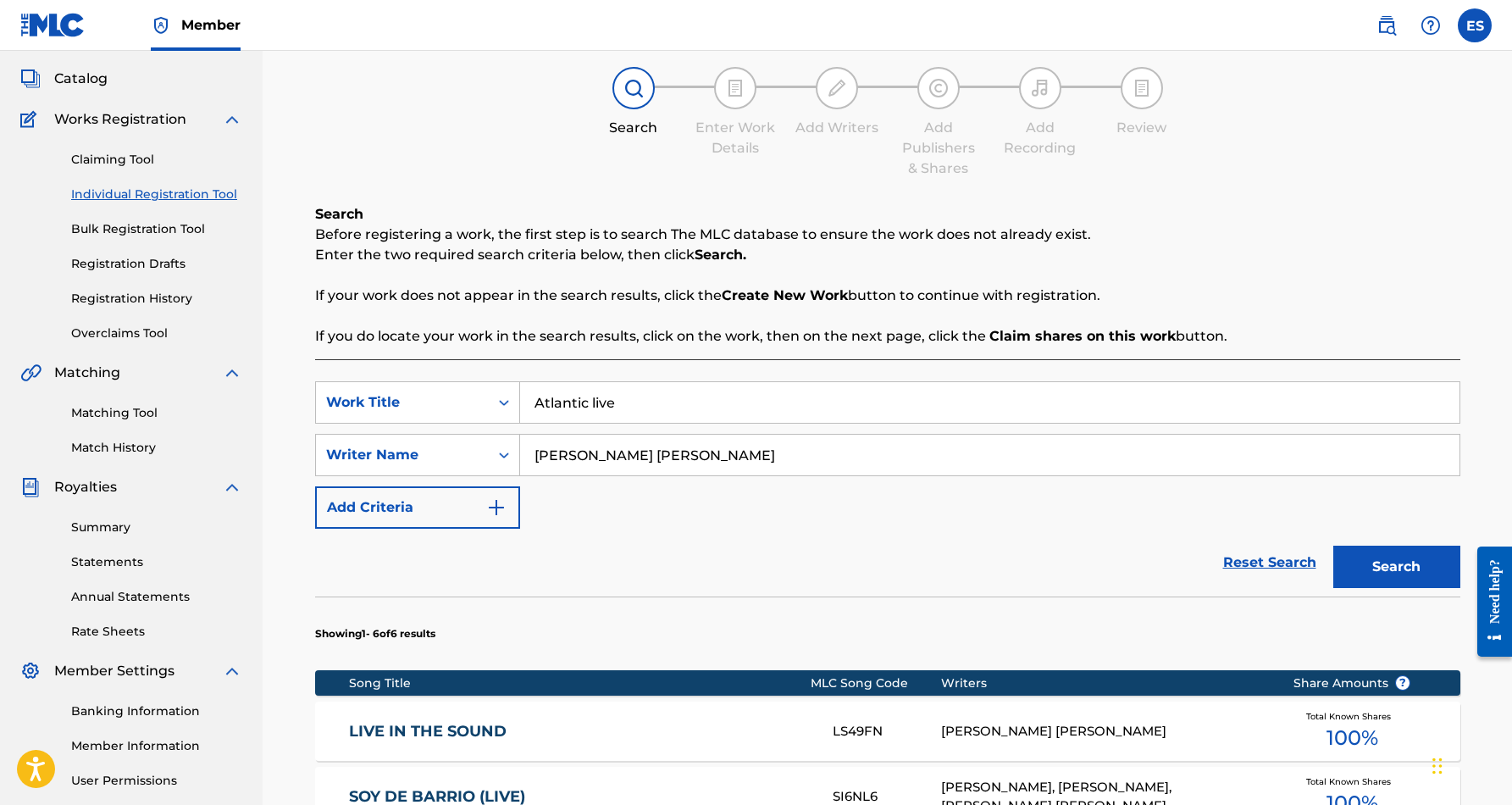
click at [1372, 561] on button "Search" at bounding box center [1396, 567] width 127 height 42
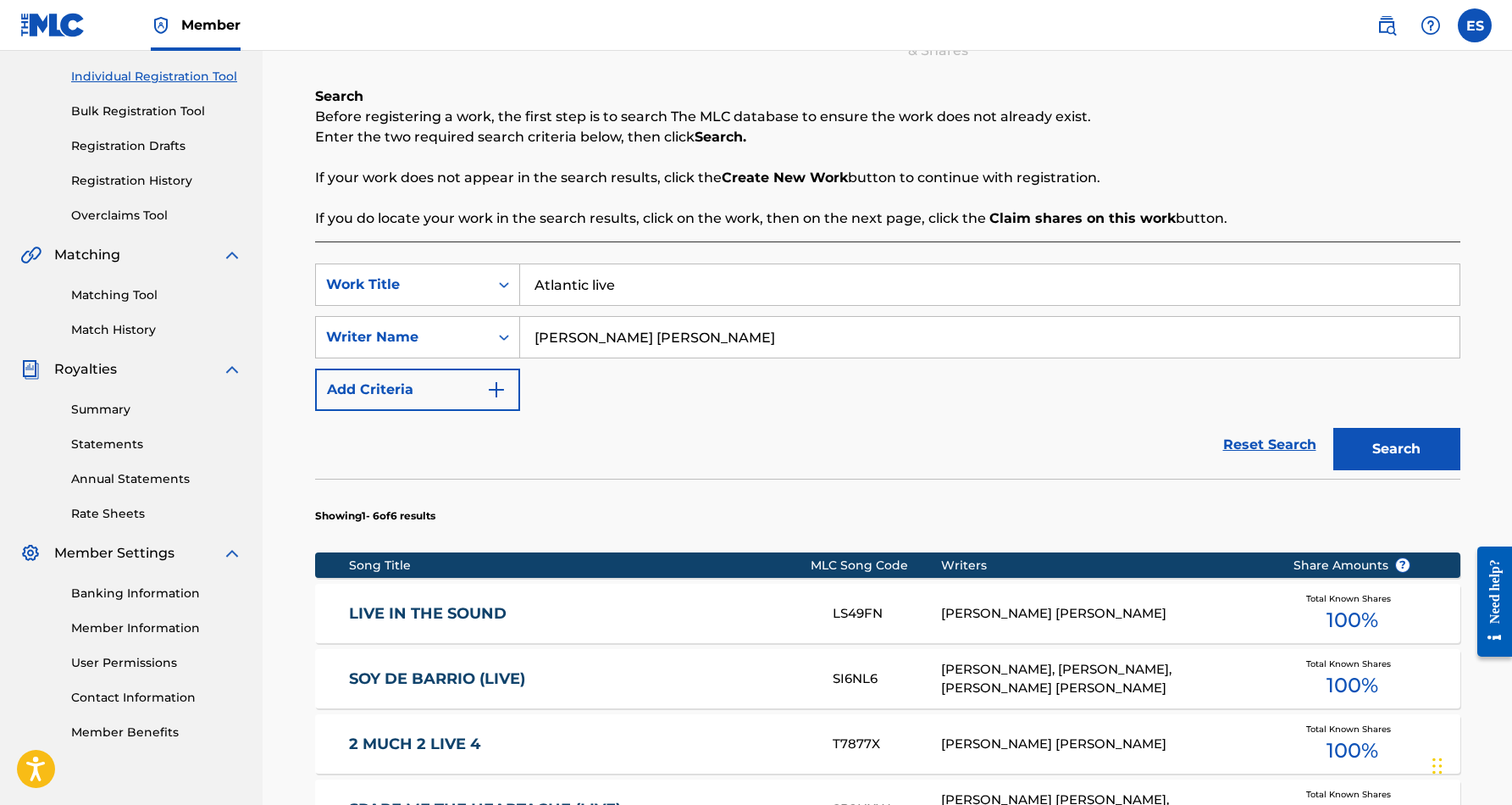
scroll to position [208, 0]
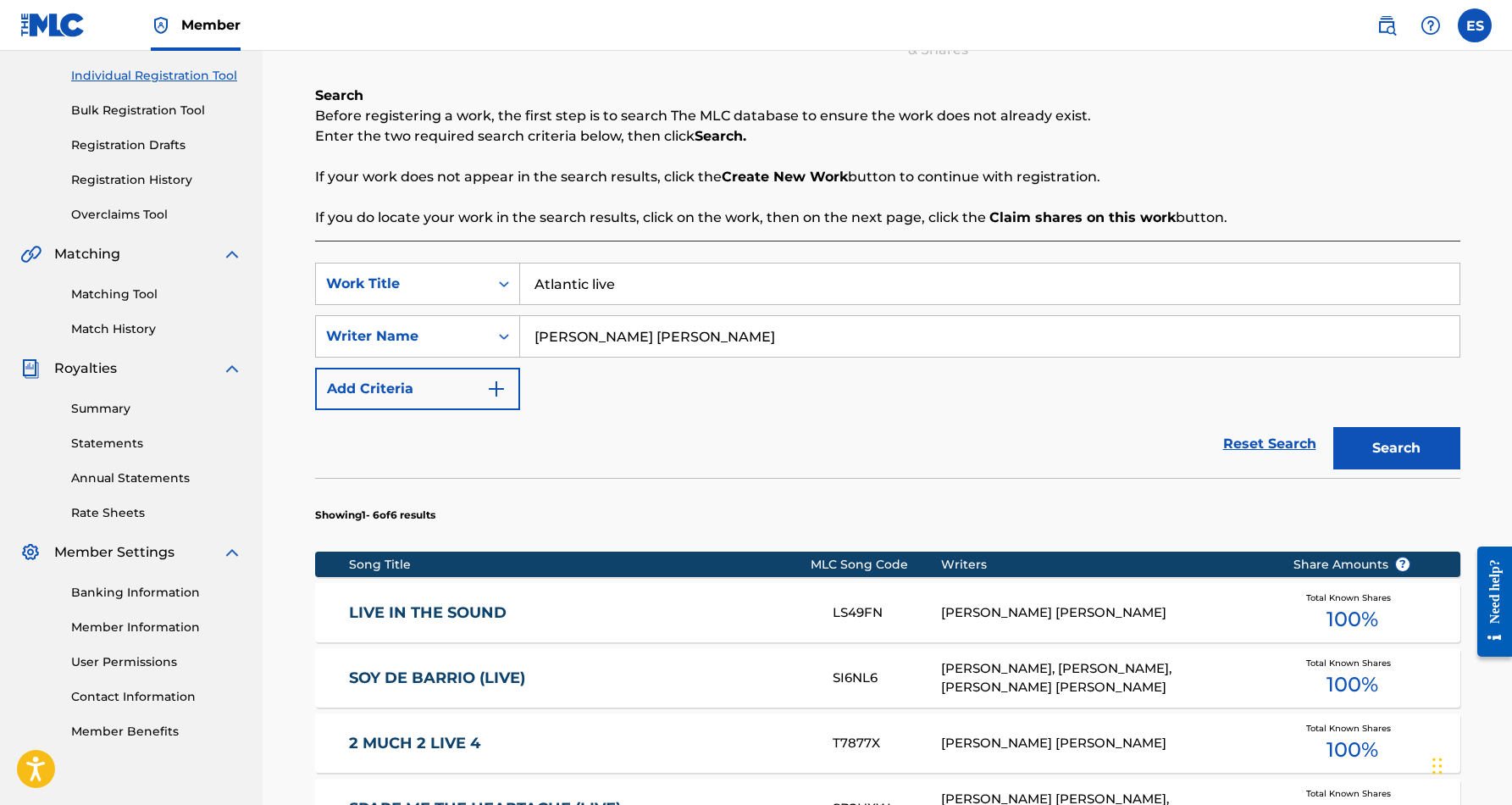
click at [628, 287] on input "Atlantic live" at bounding box center [989, 284] width 939 height 40
click at [1357, 446] on button "Search" at bounding box center [1396, 448] width 127 height 42
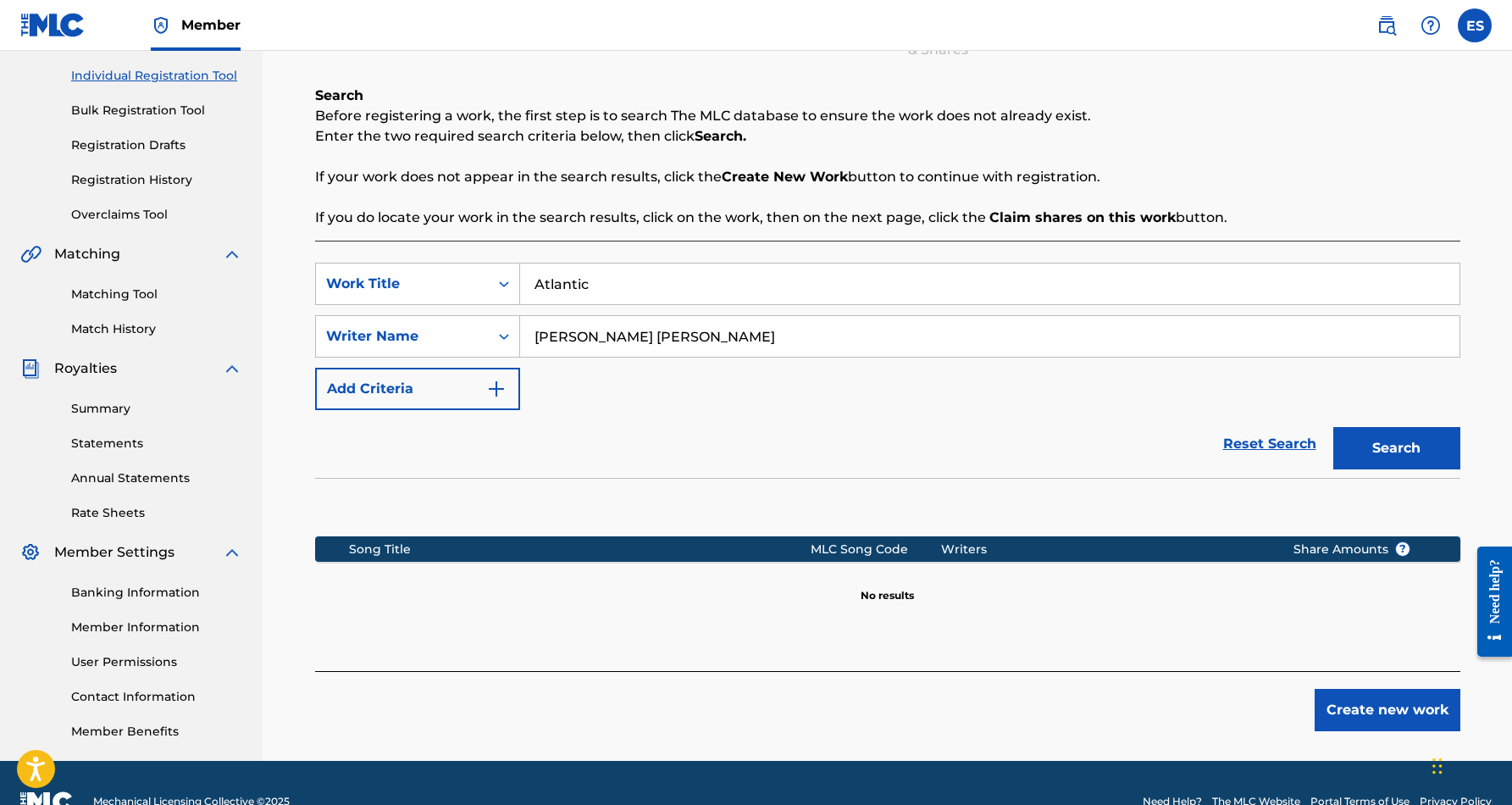
scroll to position [219, 0]
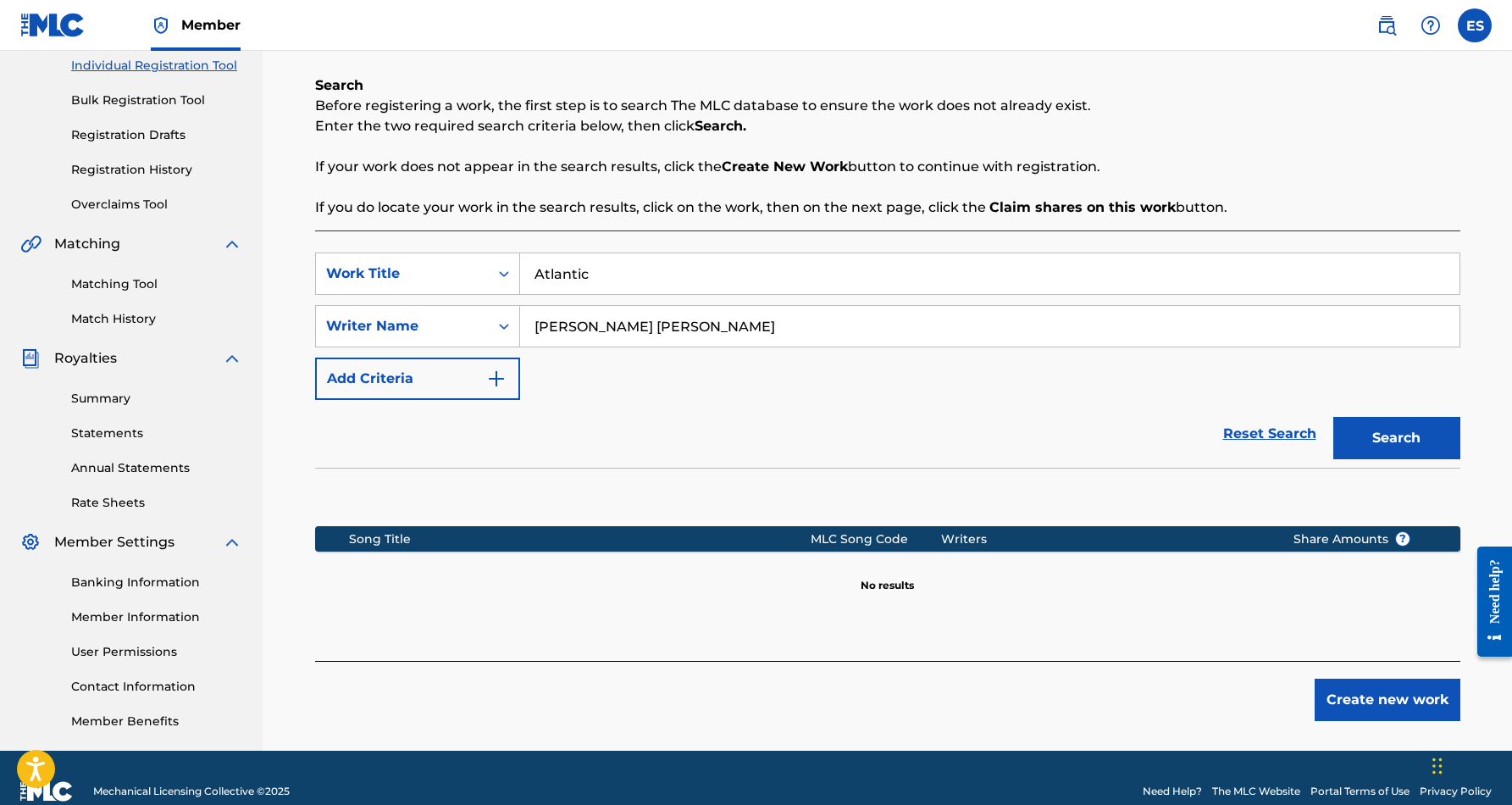
click at [607, 286] on input "Atlantic" at bounding box center [989, 273] width 939 height 40
type input "A"
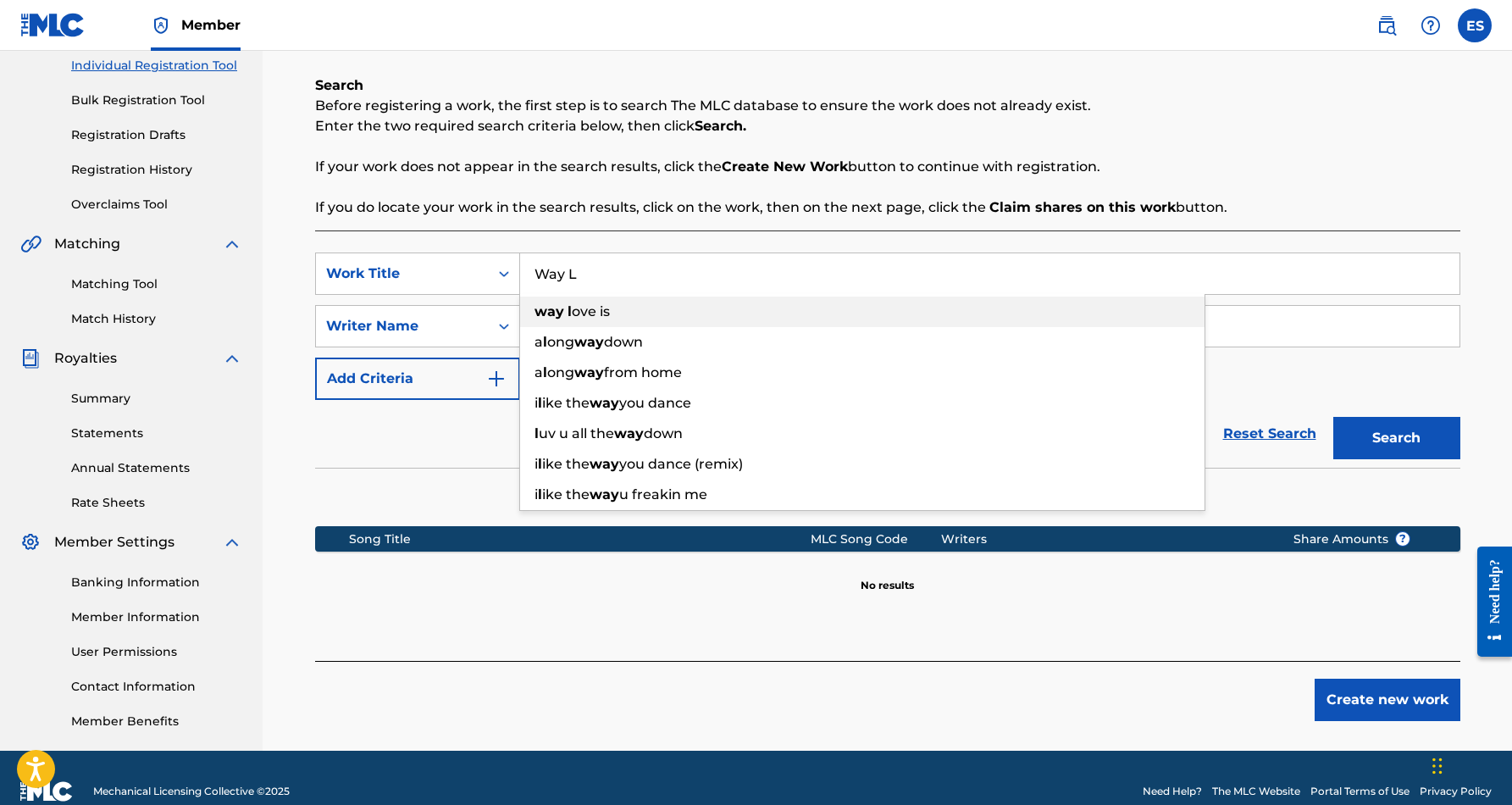
click at [600, 317] on span "ove is" at bounding box center [590, 311] width 38 height 16
type input "way love is"
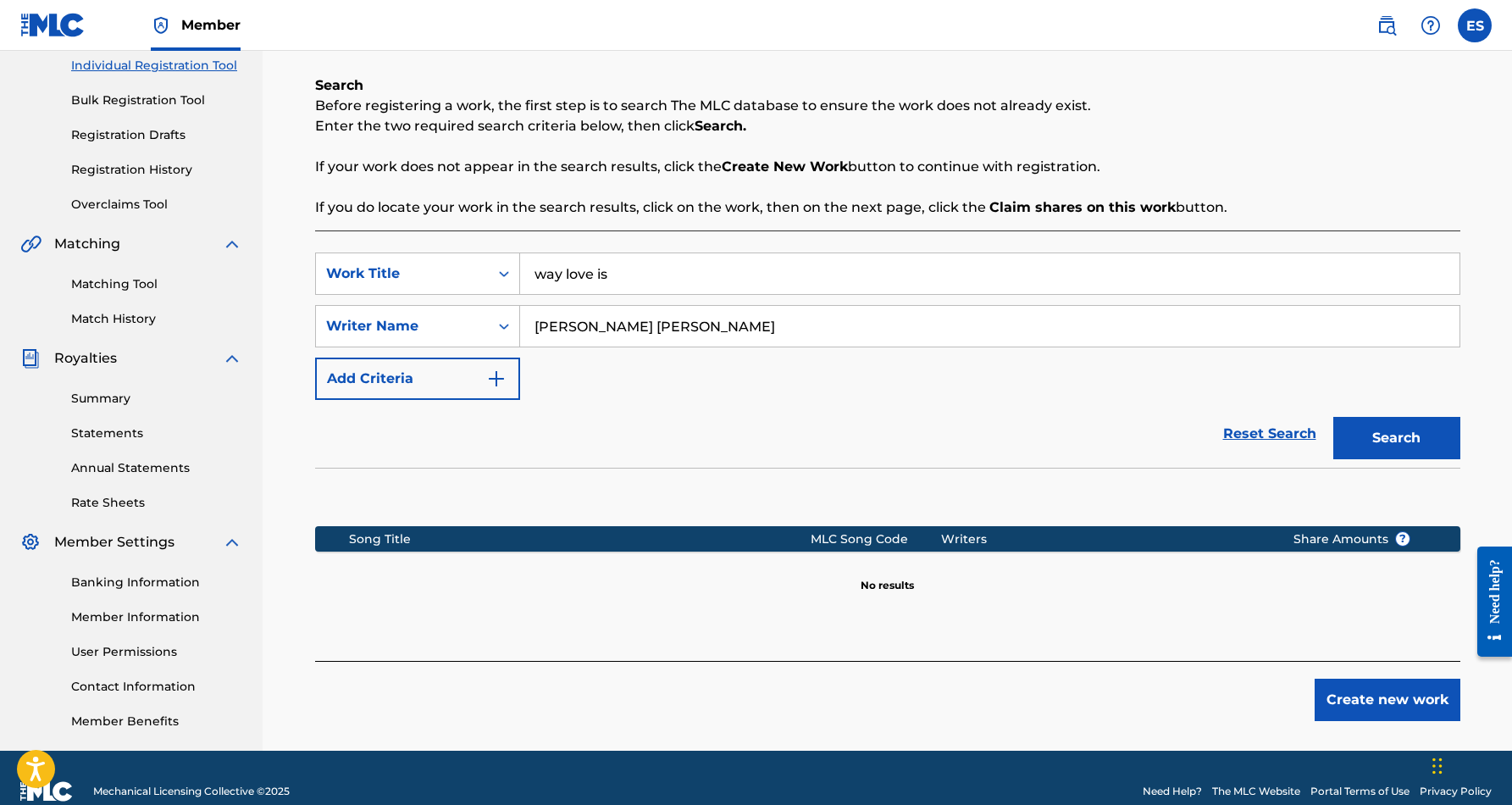
click at [1388, 440] on button "Search" at bounding box center [1396, 438] width 127 height 42
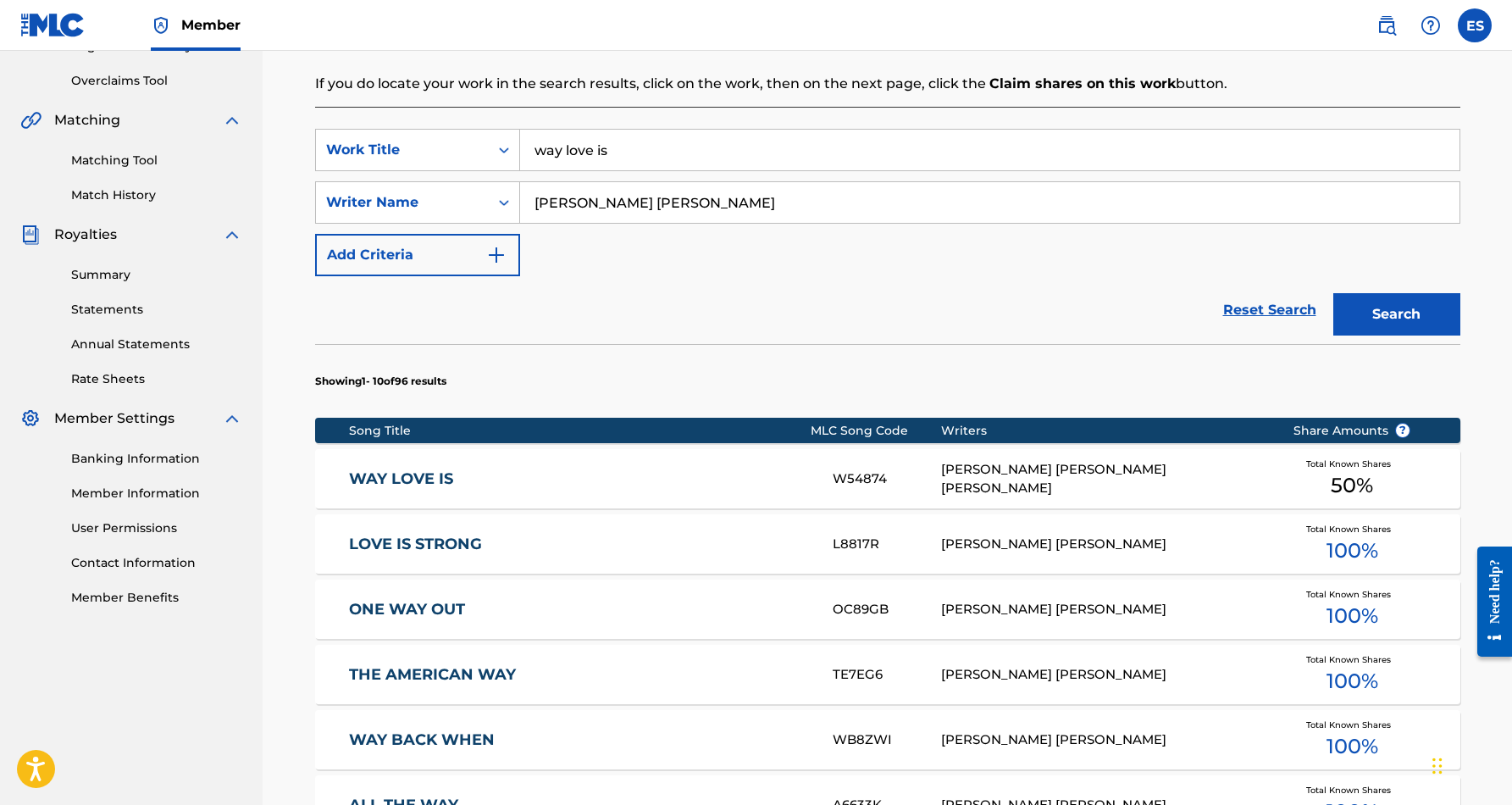
scroll to position [344, 0]
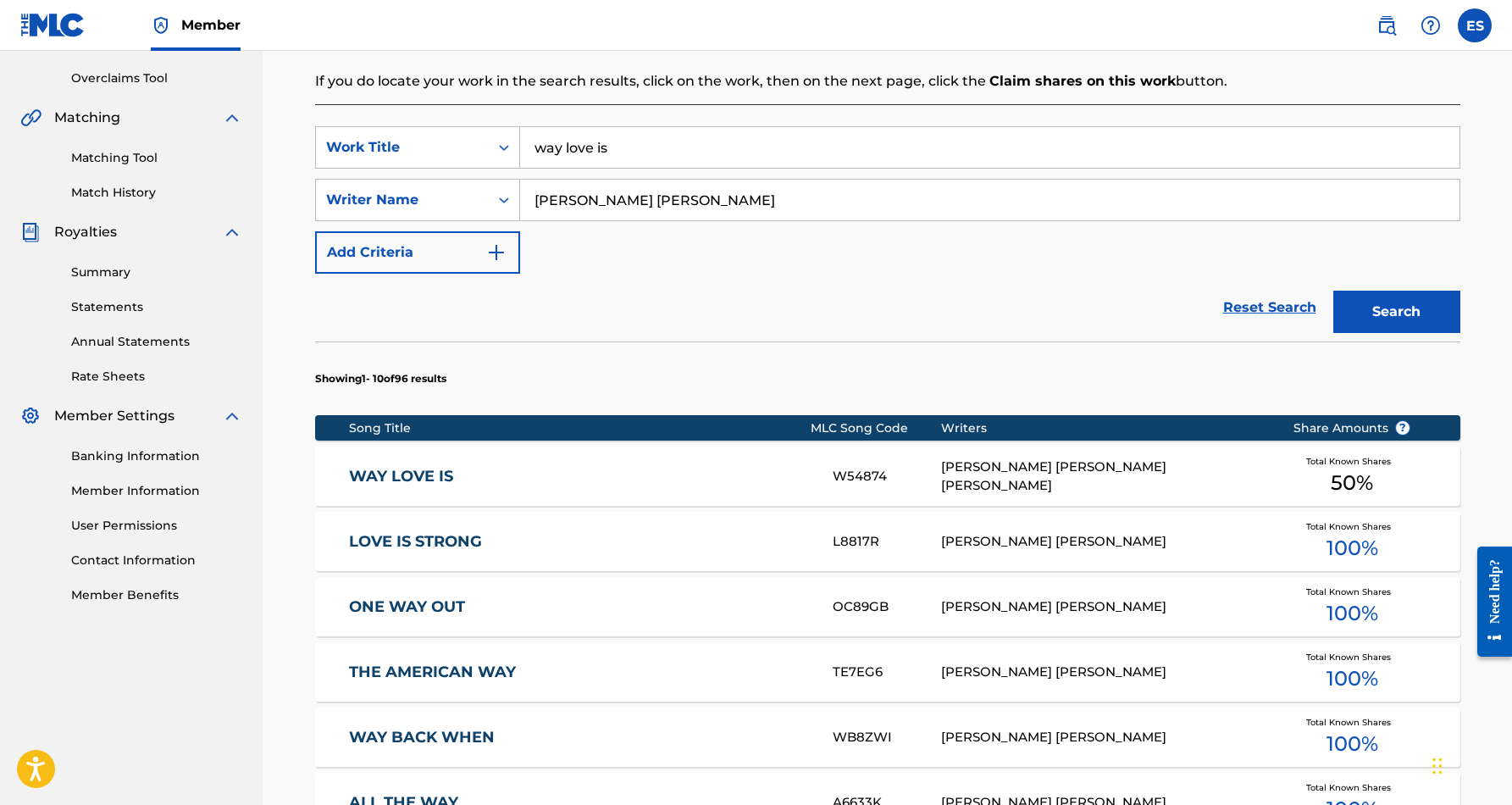
click at [1257, 468] on div "[PERSON_NAME] [PERSON_NAME] [PERSON_NAME]" at bounding box center [1103, 476] width 326 height 38
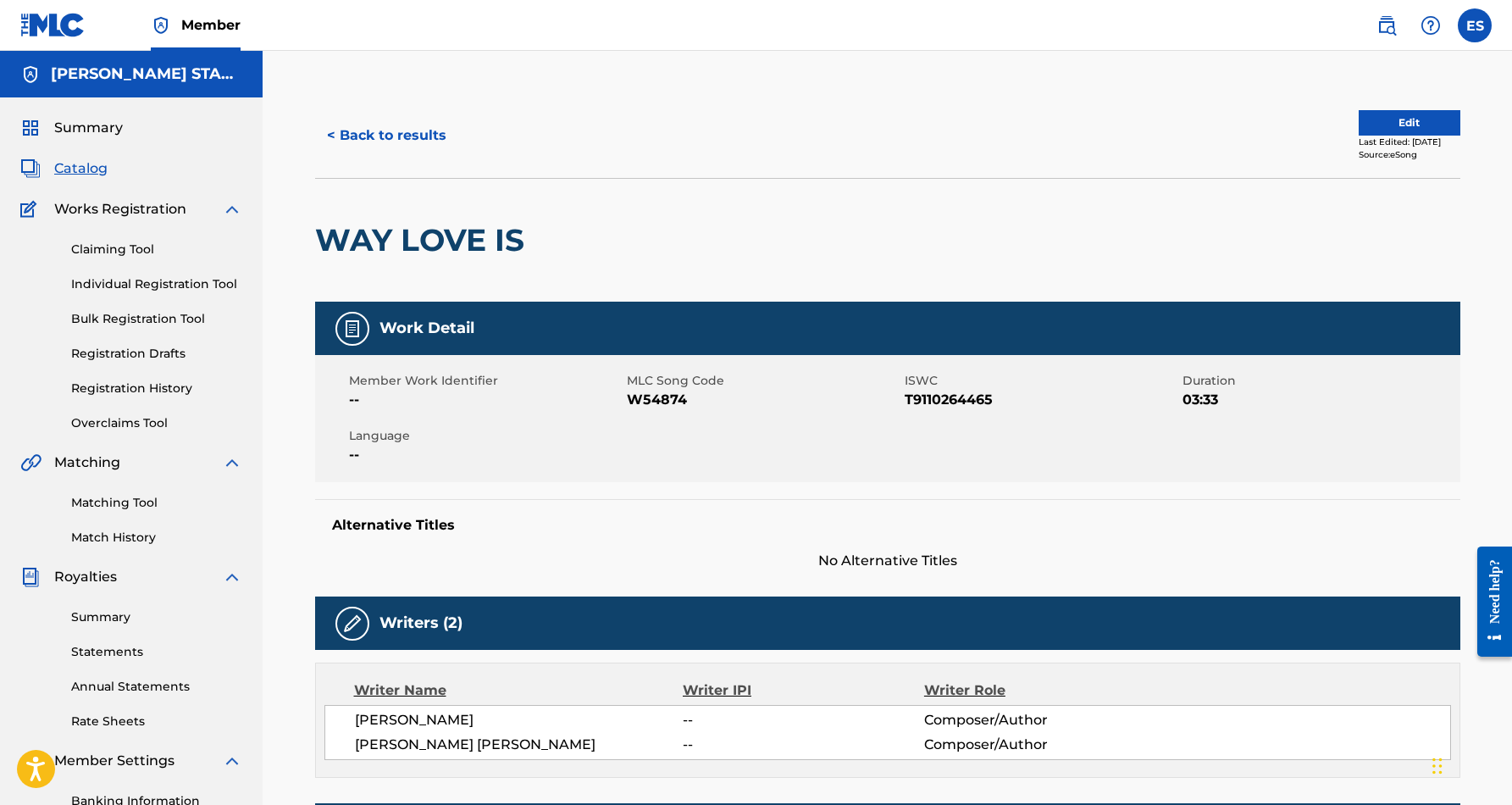
click at [423, 131] on button "< Back to results" at bounding box center [387, 135] width 143 height 42
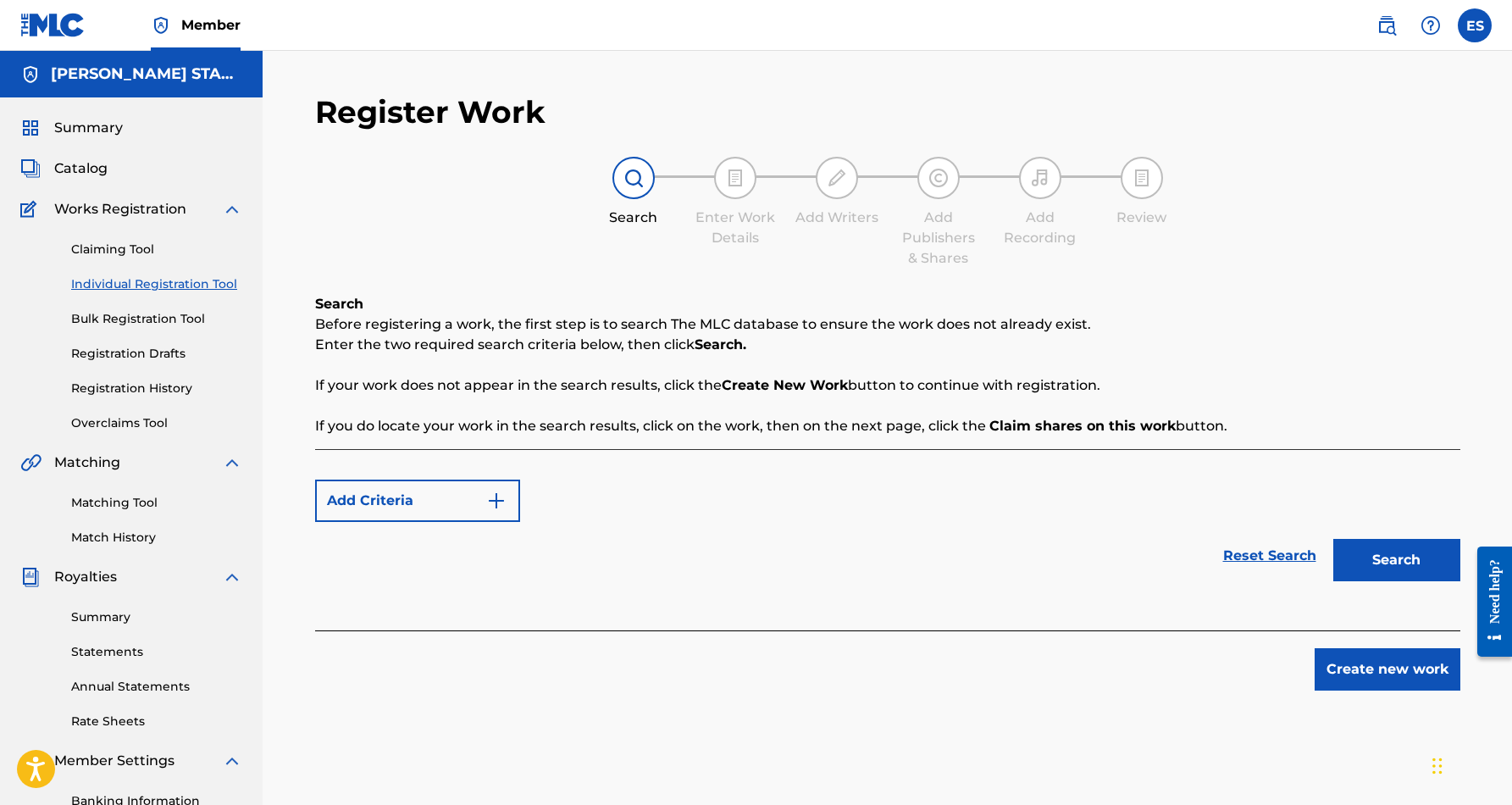
scroll to position [246, 0]
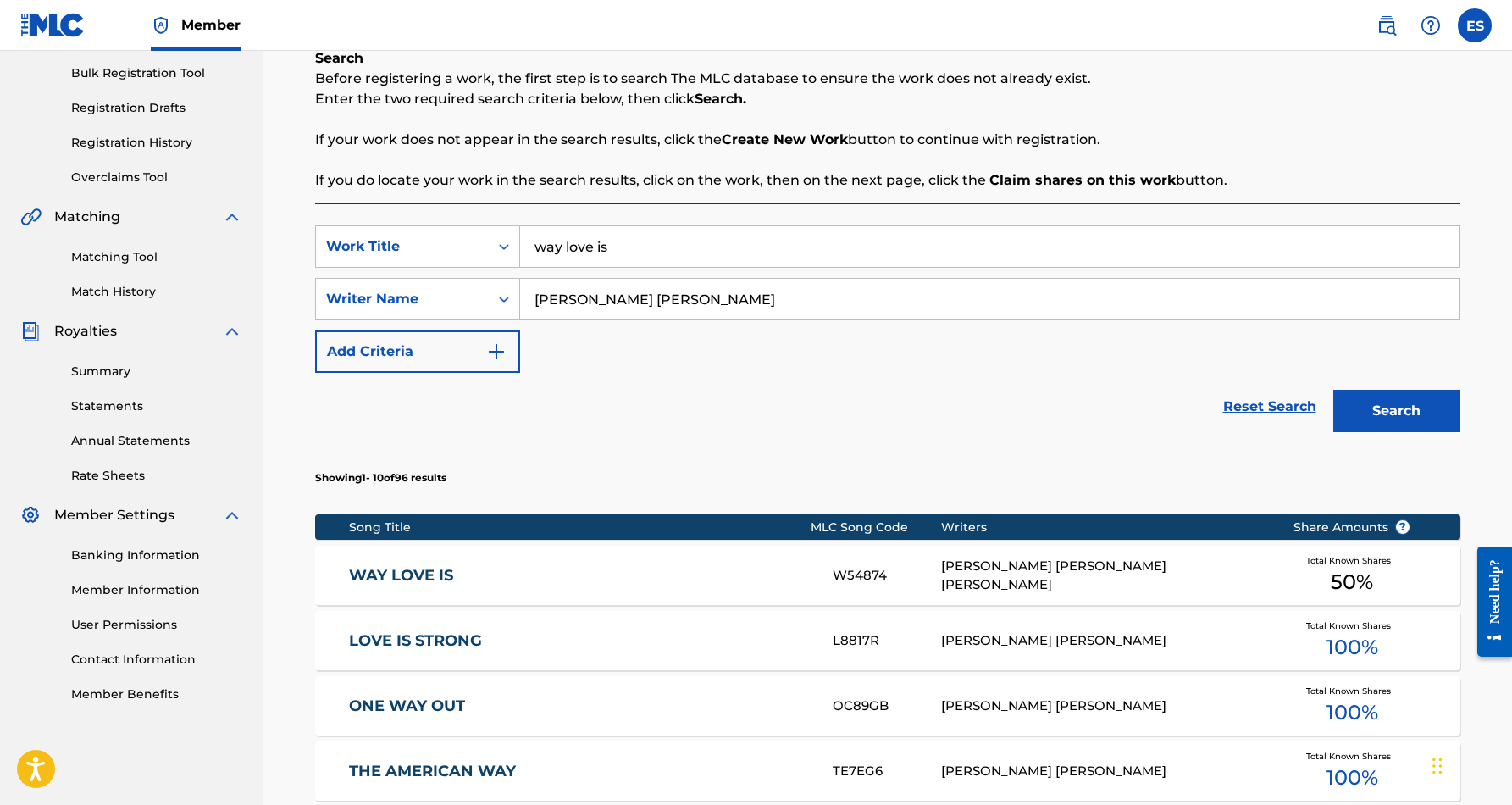
click at [679, 249] on input "way love is" at bounding box center [989, 246] width 939 height 40
type input "w"
paste input "TAKING YA BACK (TITG)"
click at [1360, 408] on button "Search" at bounding box center [1396, 410] width 127 height 42
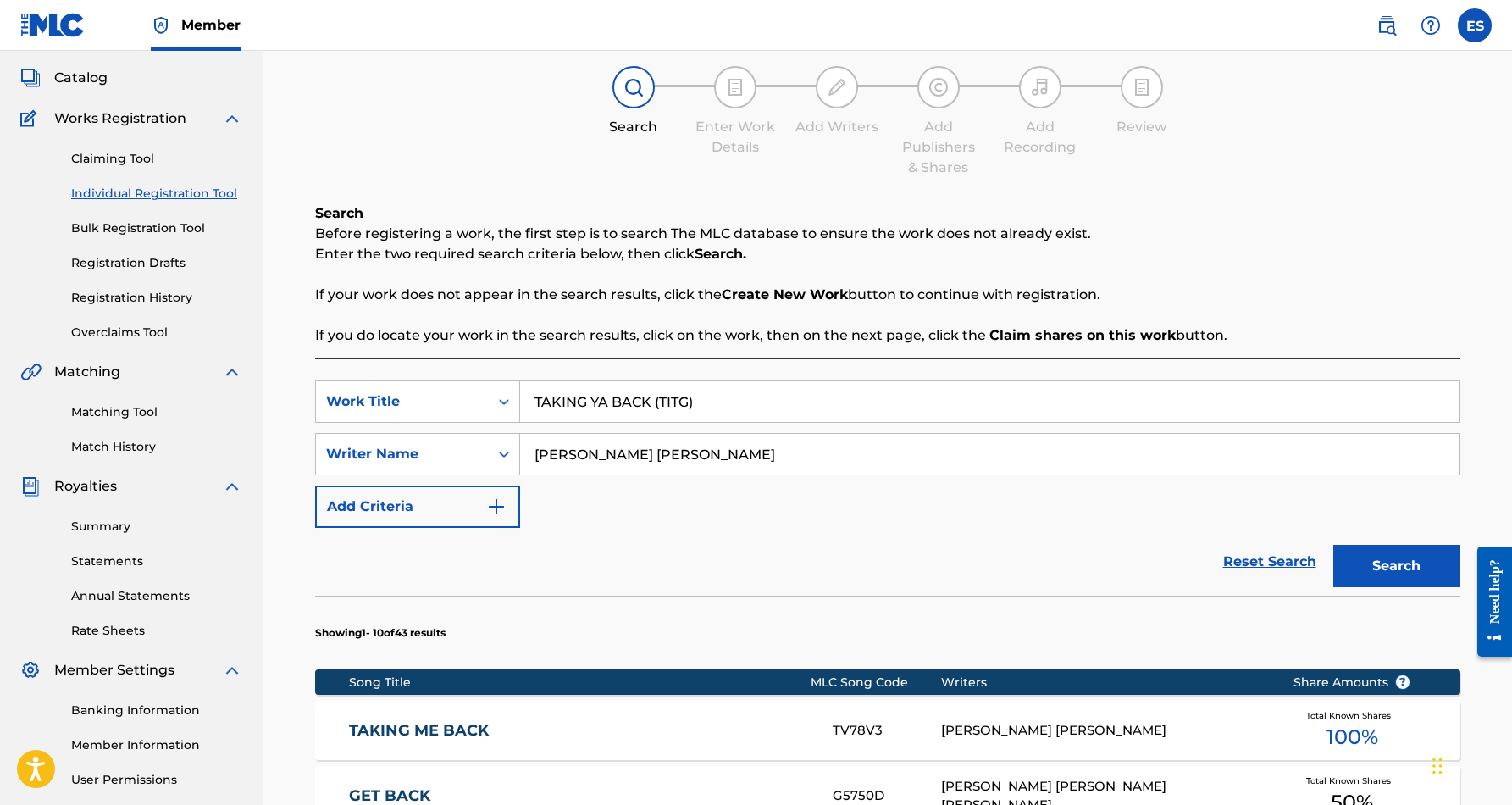
scroll to position [47, 0]
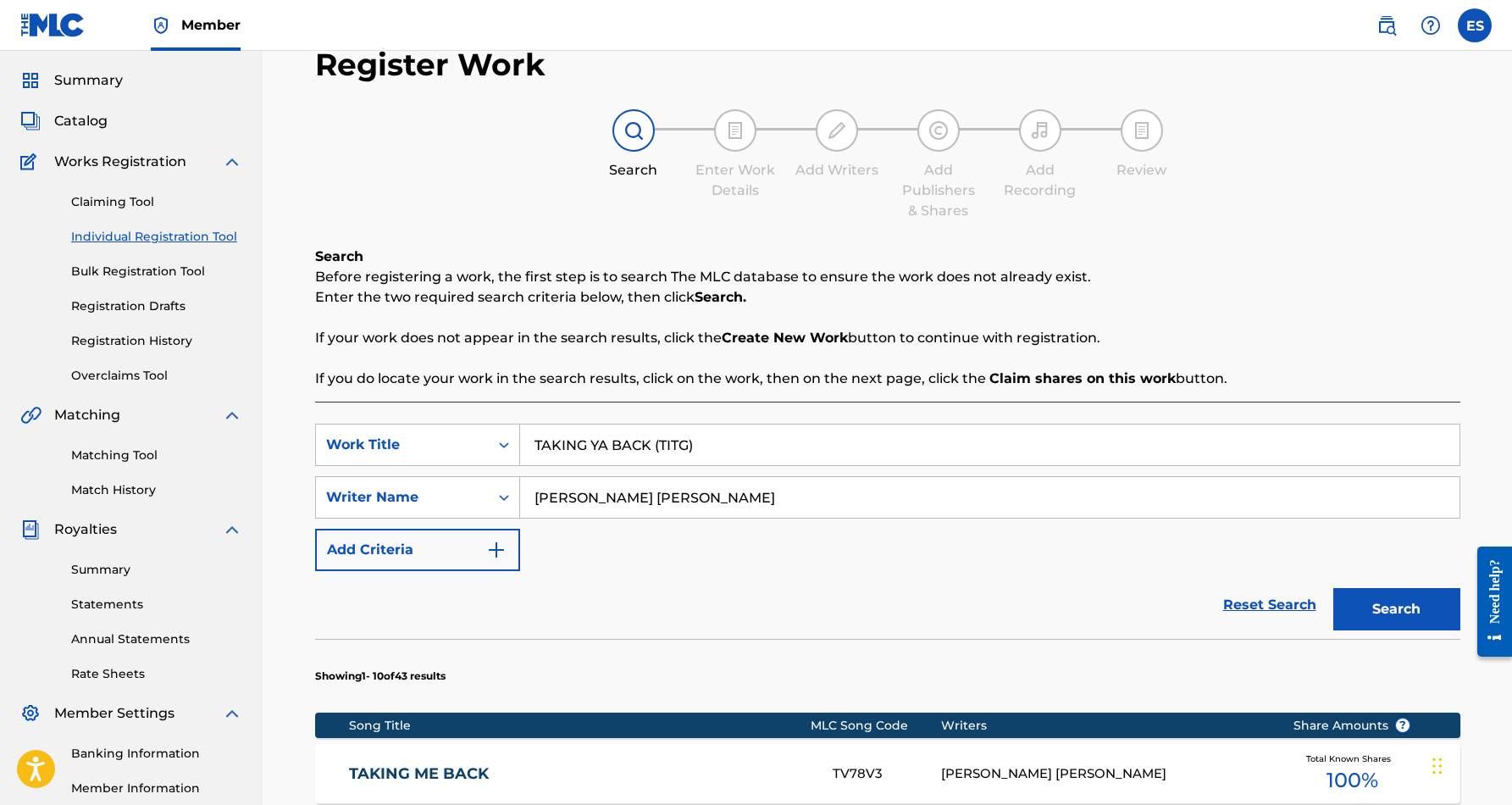
click at [710, 449] on input "TAKING YA BACK (TITG)" at bounding box center [989, 445] width 939 height 40
type input "T"
paste input "GOOD TO GO"
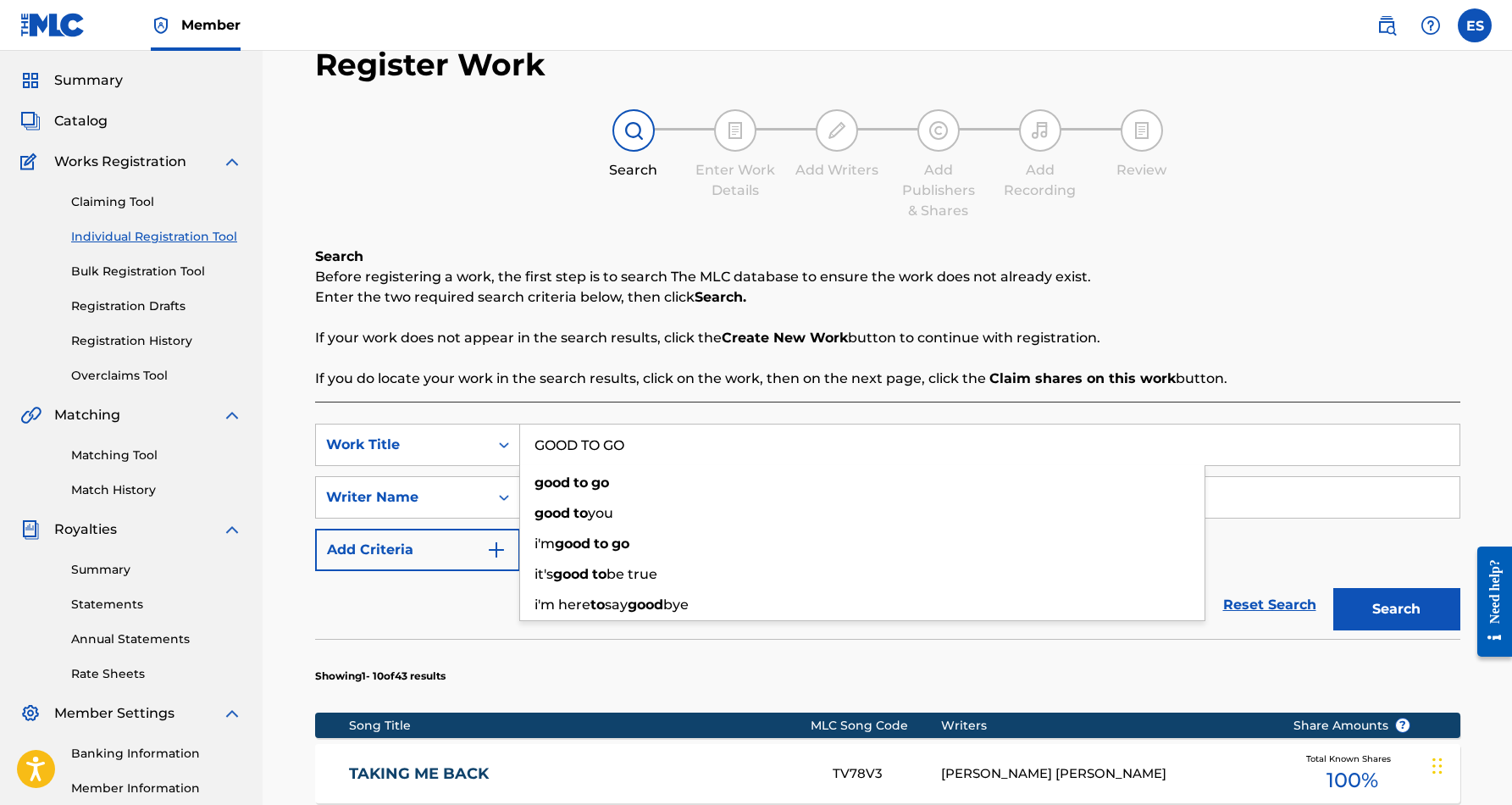
type input "GOOD TO GO"
click at [1382, 599] on button "Search" at bounding box center [1396, 609] width 127 height 42
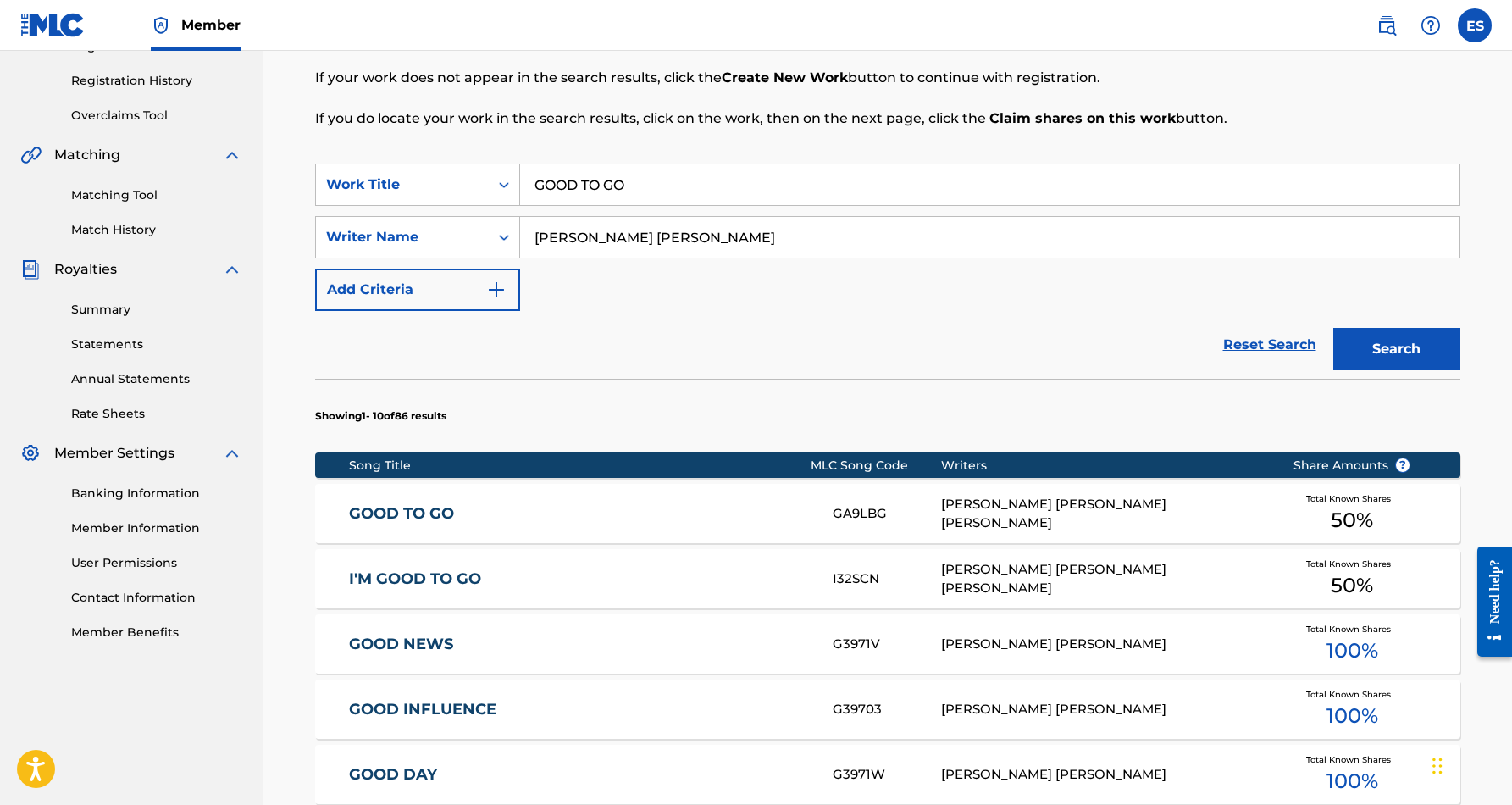
scroll to position [308, 0]
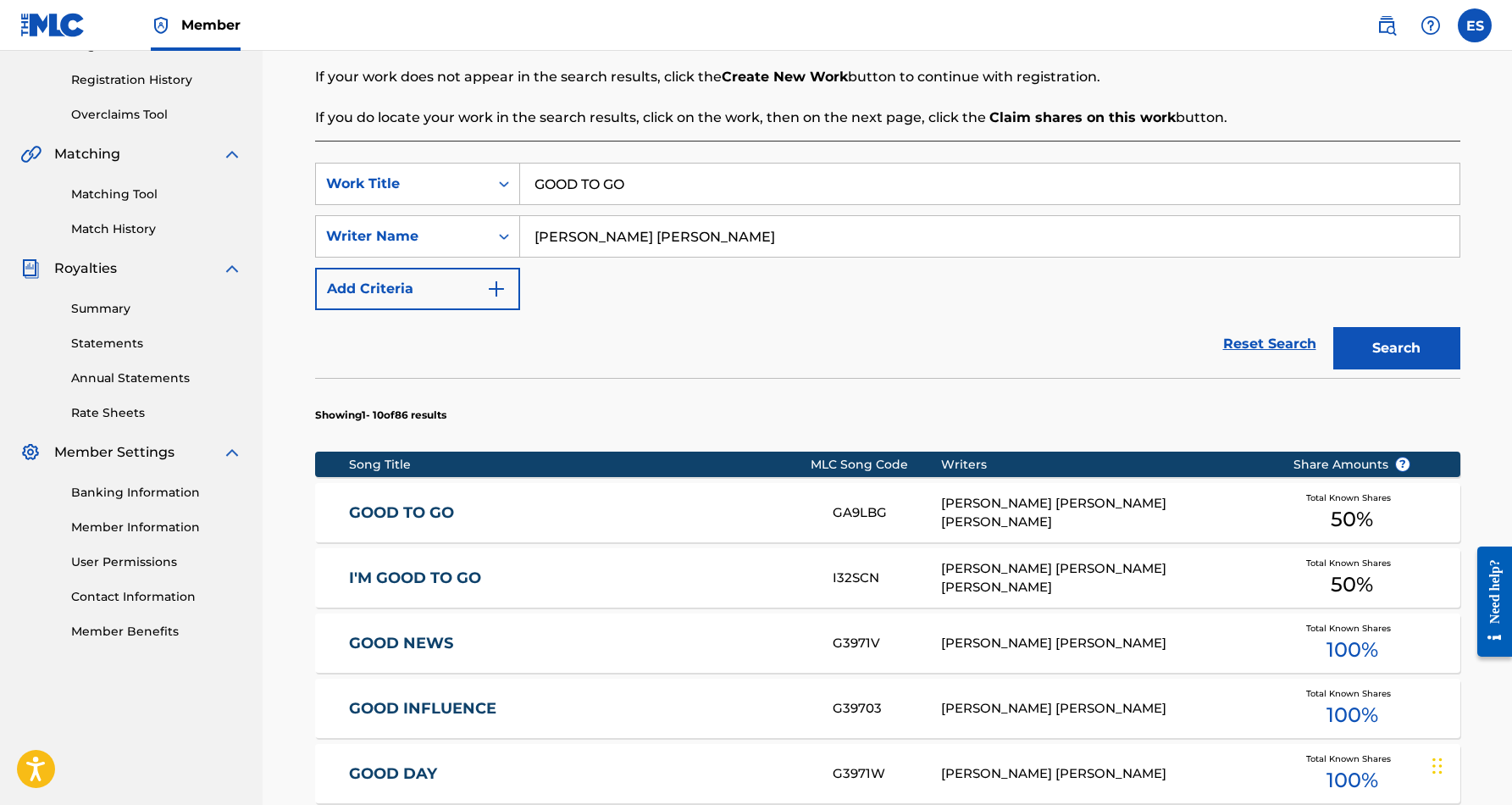
click at [1192, 511] on div "[PERSON_NAME] [PERSON_NAME] [PERSON_NAME]" at bounding box center [1103, 512] width 326 height 38
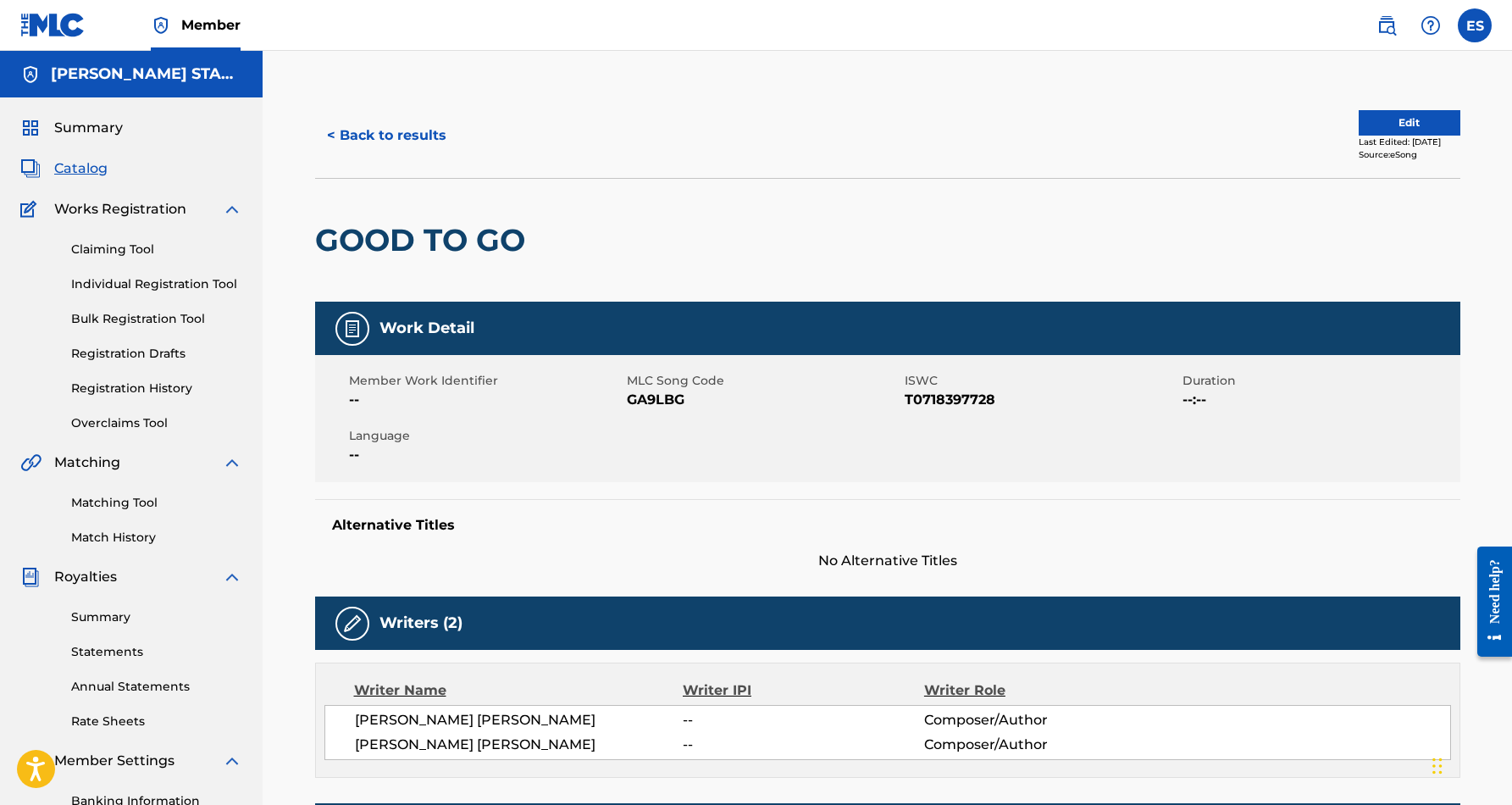
click at [430, 135] on button "< Back to results" at bounding box center [387, 135] width 143 height 42
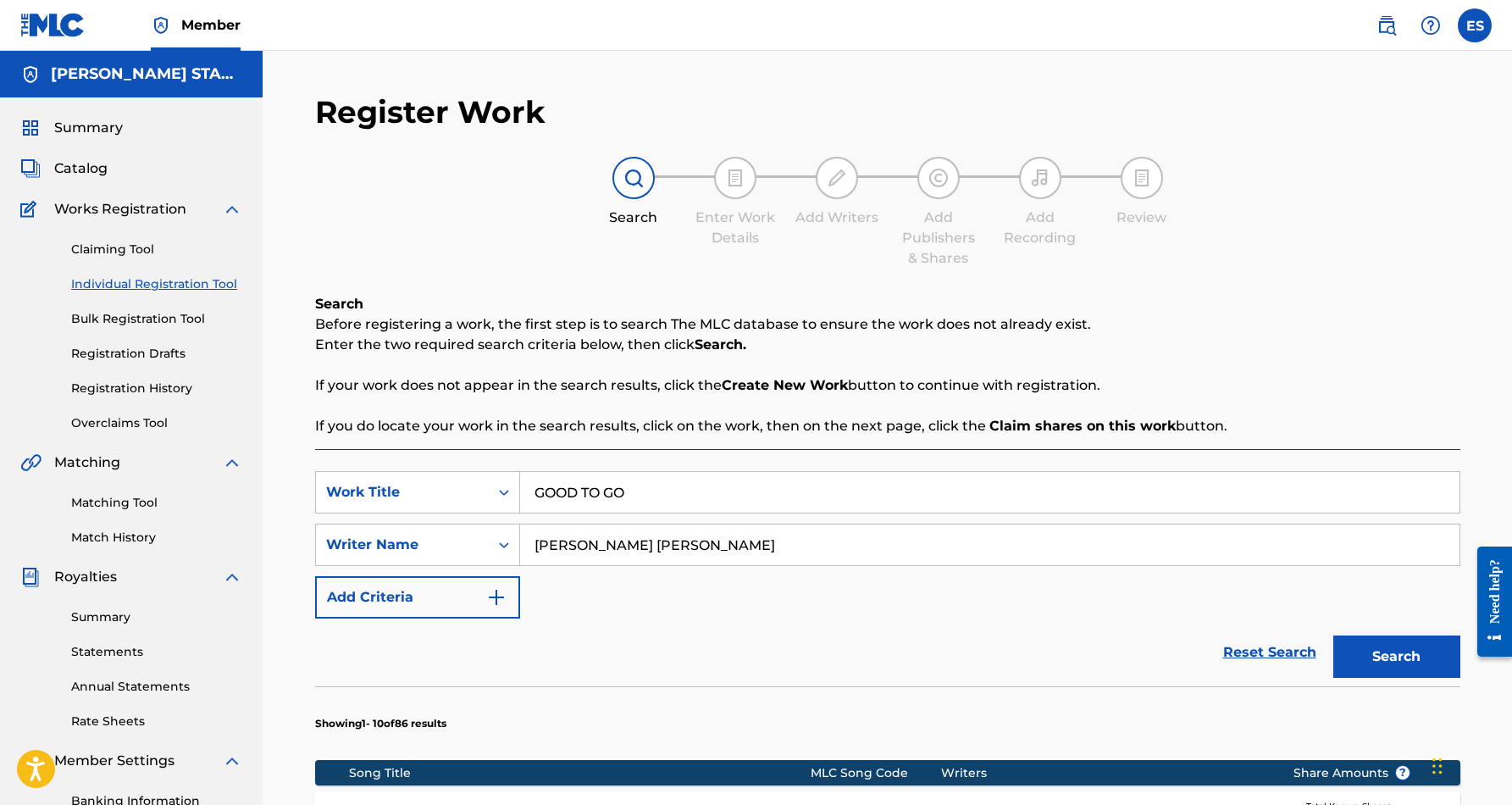
scroll to position [246, 0]
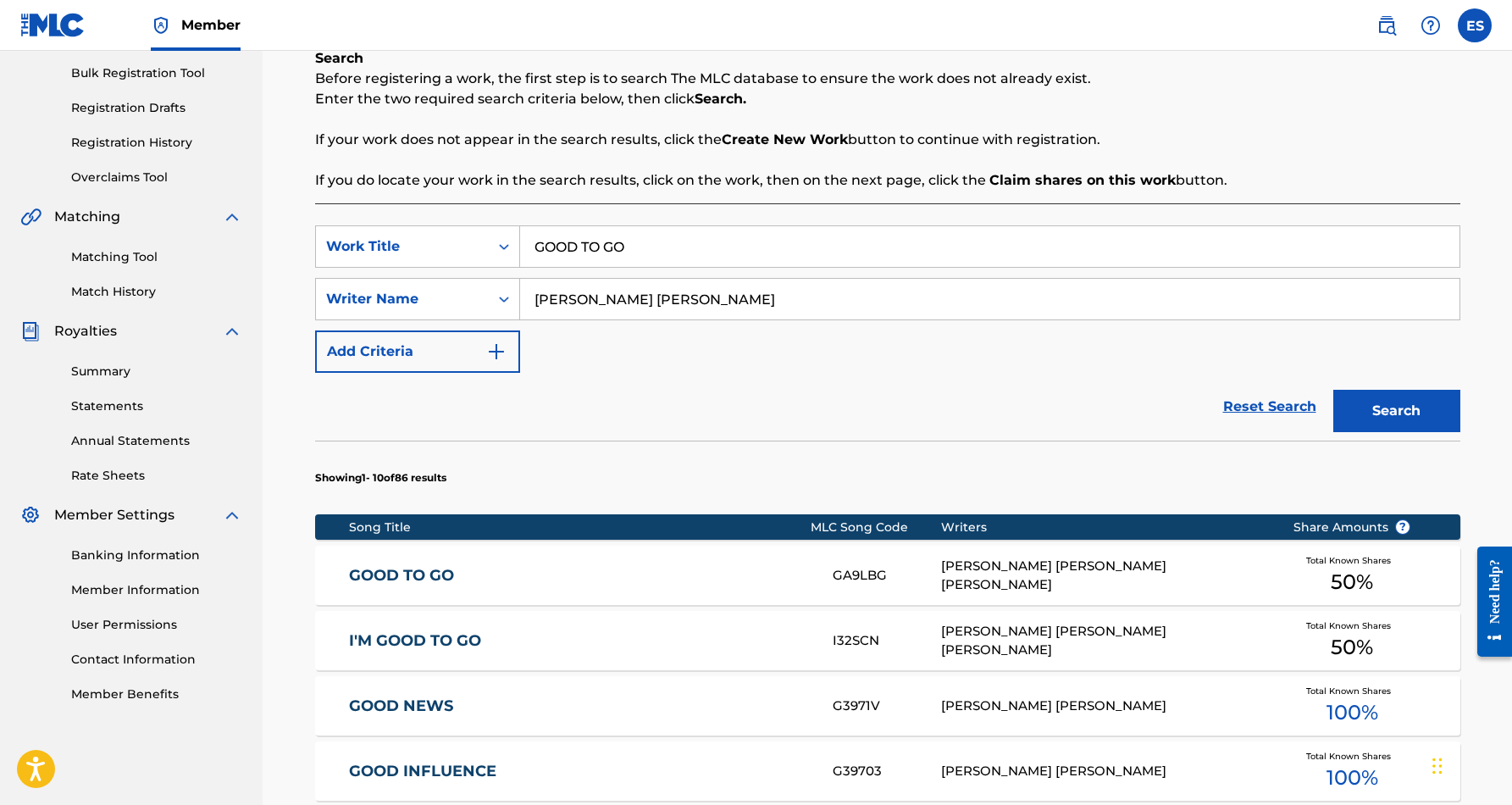
click at [648, 253] on input "GOOD TO GO" at bounding box center [989, 246] width 939 height 40
type input "G"
click at [684, 275] on div "cold be d blues" at bounding box center [862, 285] width 684 height 31
click at [1385, 406] on button "Search" at bounding box center [1396, 410] width 127 height 42
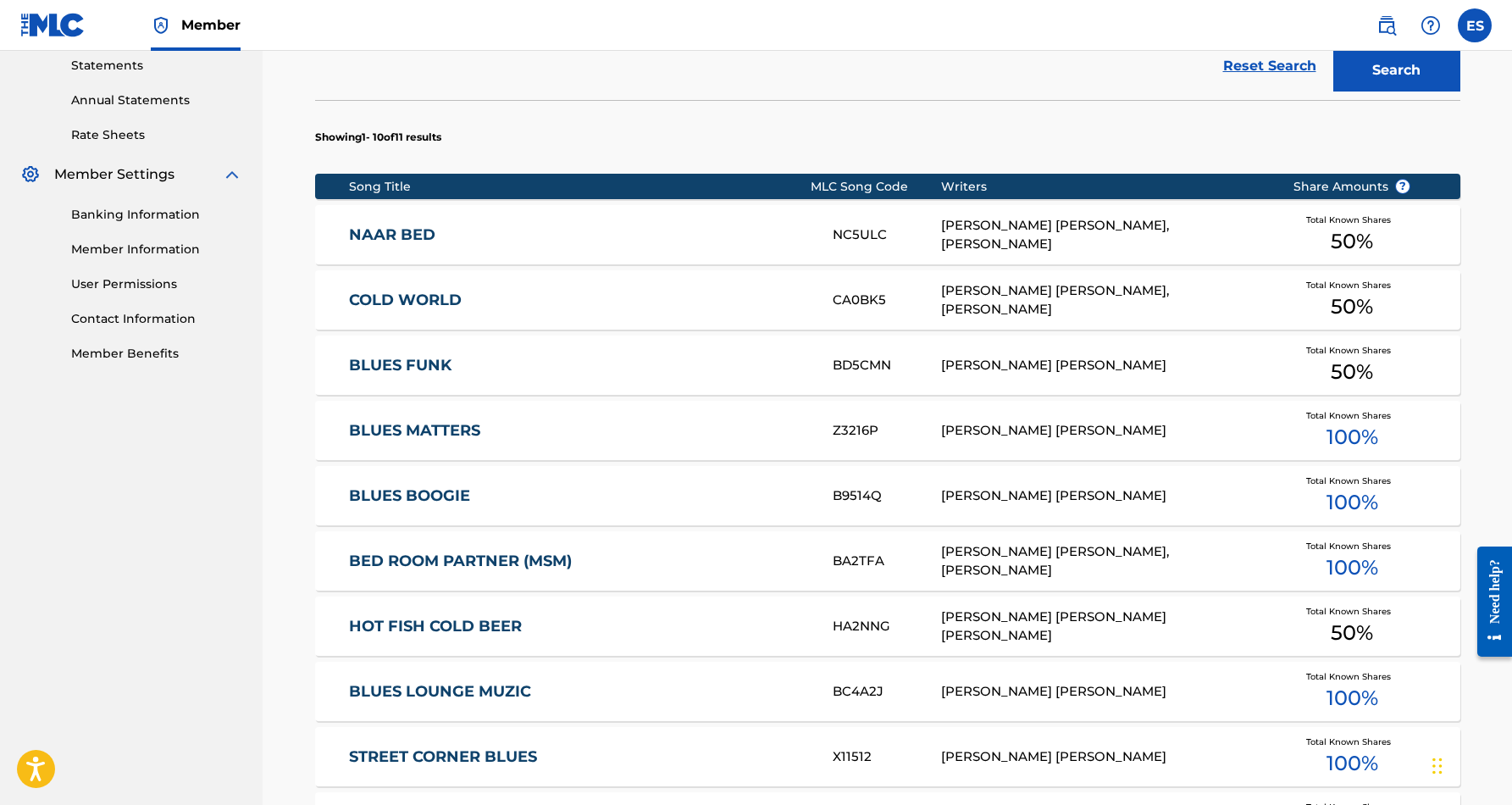
scroll to position [366, 0]
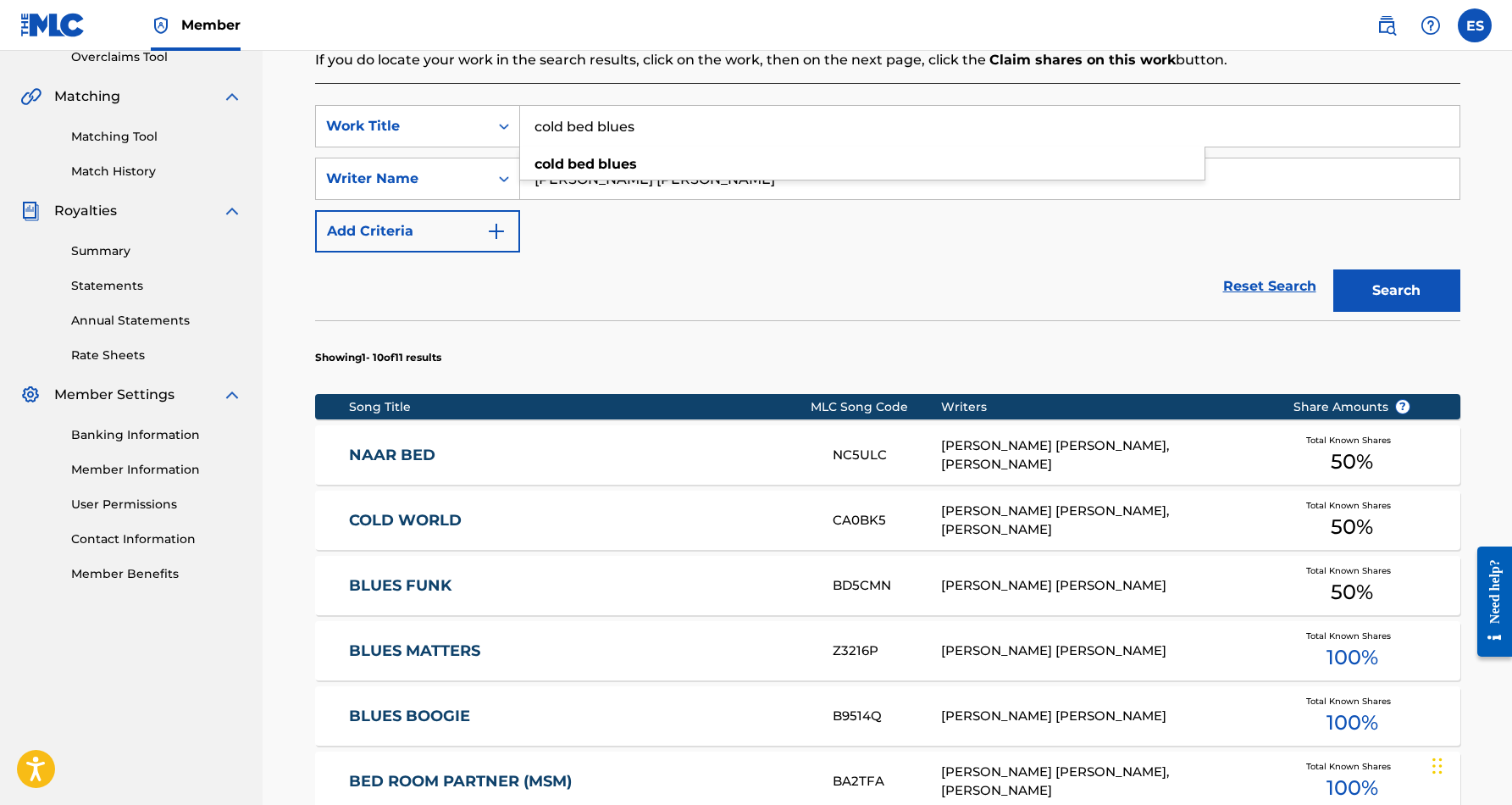
drag, startPoint x: 640, startPoint y: 127, endPoint x: 529, endPoint y: 115, distance: 111.6
click at [529, 115] on input "cold bed blues" at bounding box center [989, 126] width 939 height 40
click at [677, 124] on input "cold bed blues" at bounding box center [989, 126] width 939 height 40
type input "c"
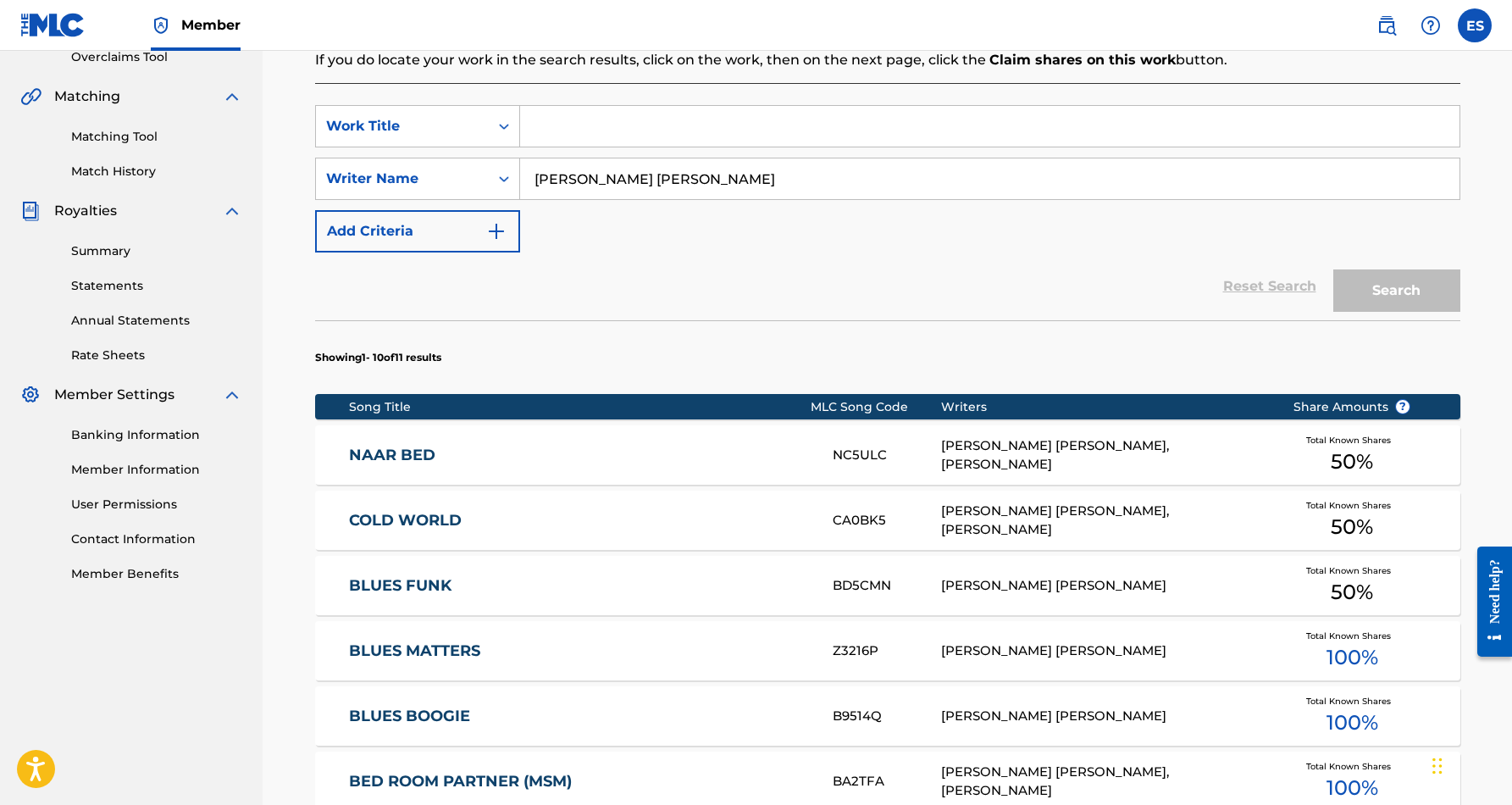
paste input "COWBOY UP"
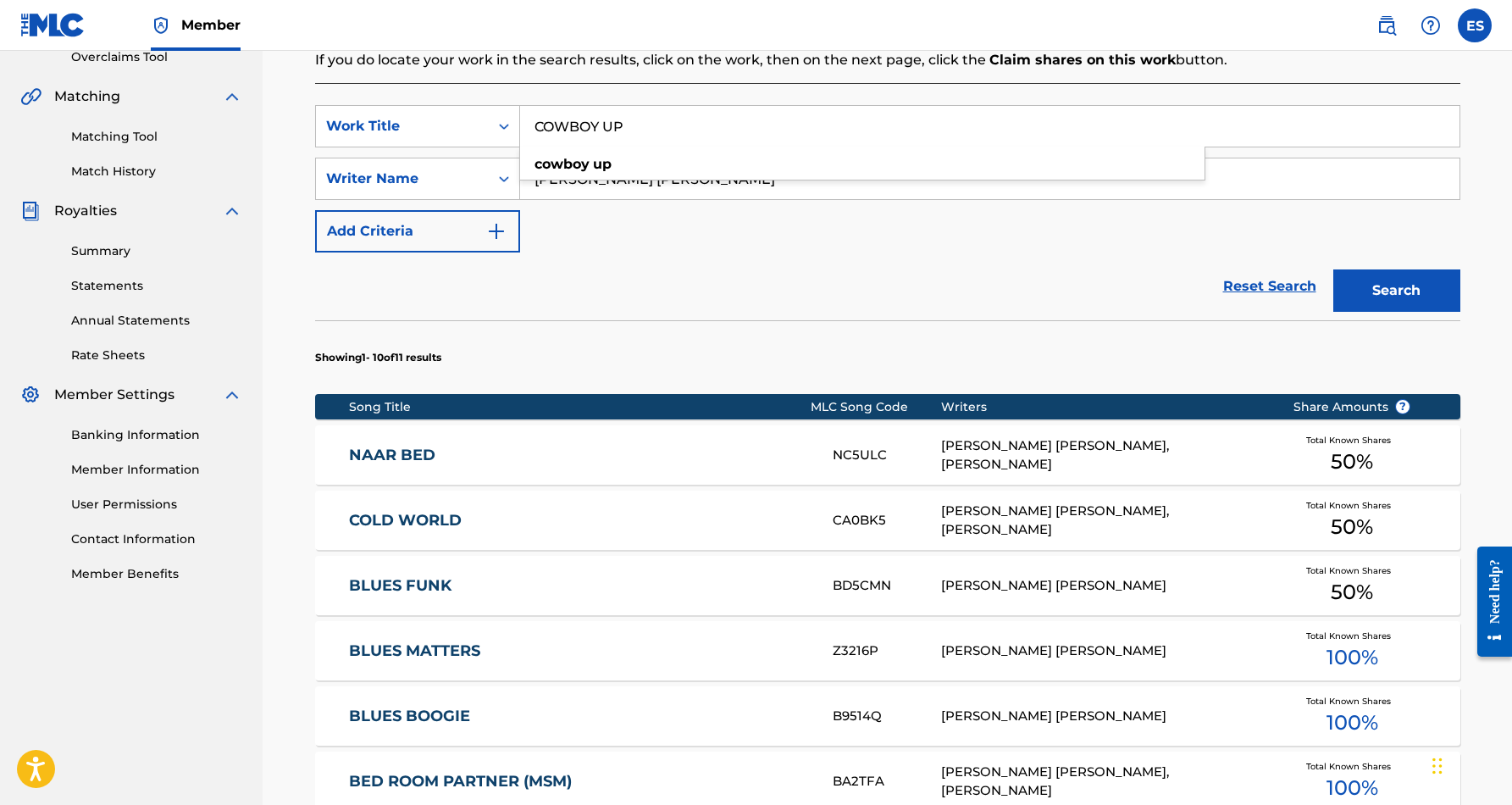
type input "COWBOY UP"
click at [1353, 286] on button "Search" at bounding box center [1396, 291] width 127 height 42
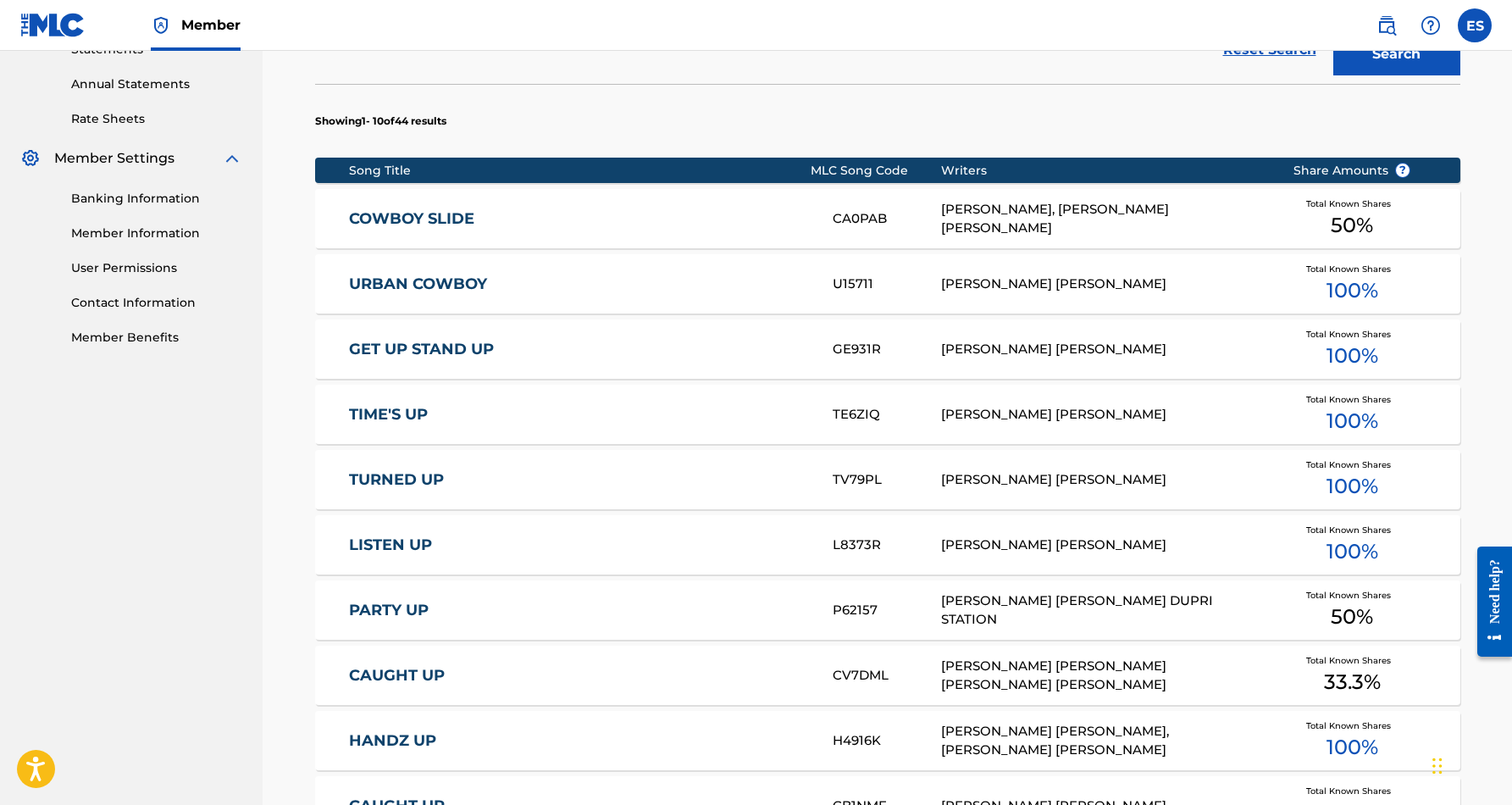
scroll to position [601, 0]
click at [714, 237] on div "COWBOY SLIDE CA0PAB [PERSON_NAME], [PERSON_NAME] [PERSON_NAME] Total Known Shar…" at bounding box center [887, 219] width 1145 height 59
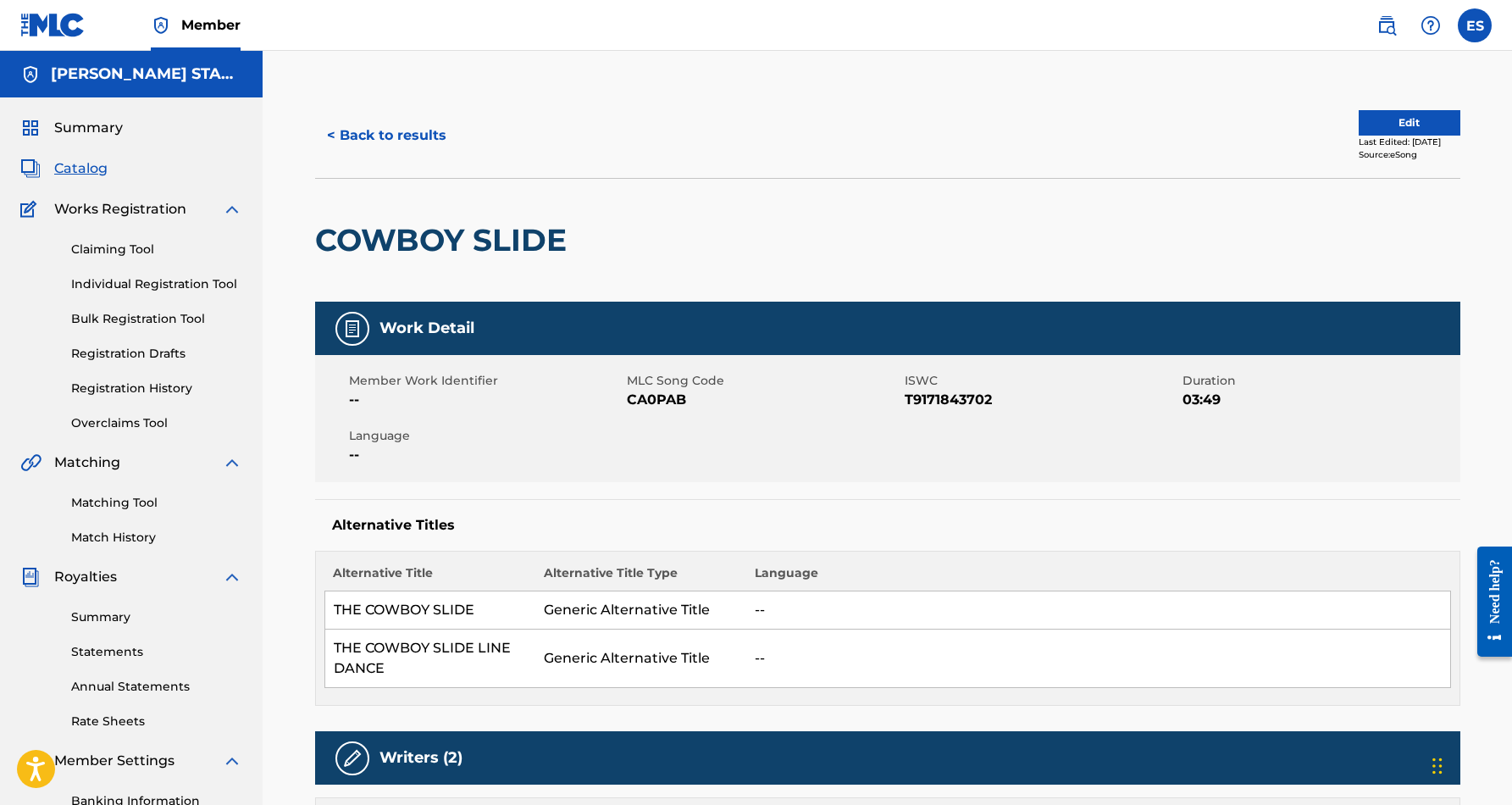
click at [403, 135] on button "< Back to results" at bounding box center [387, 135] width 143 height 42
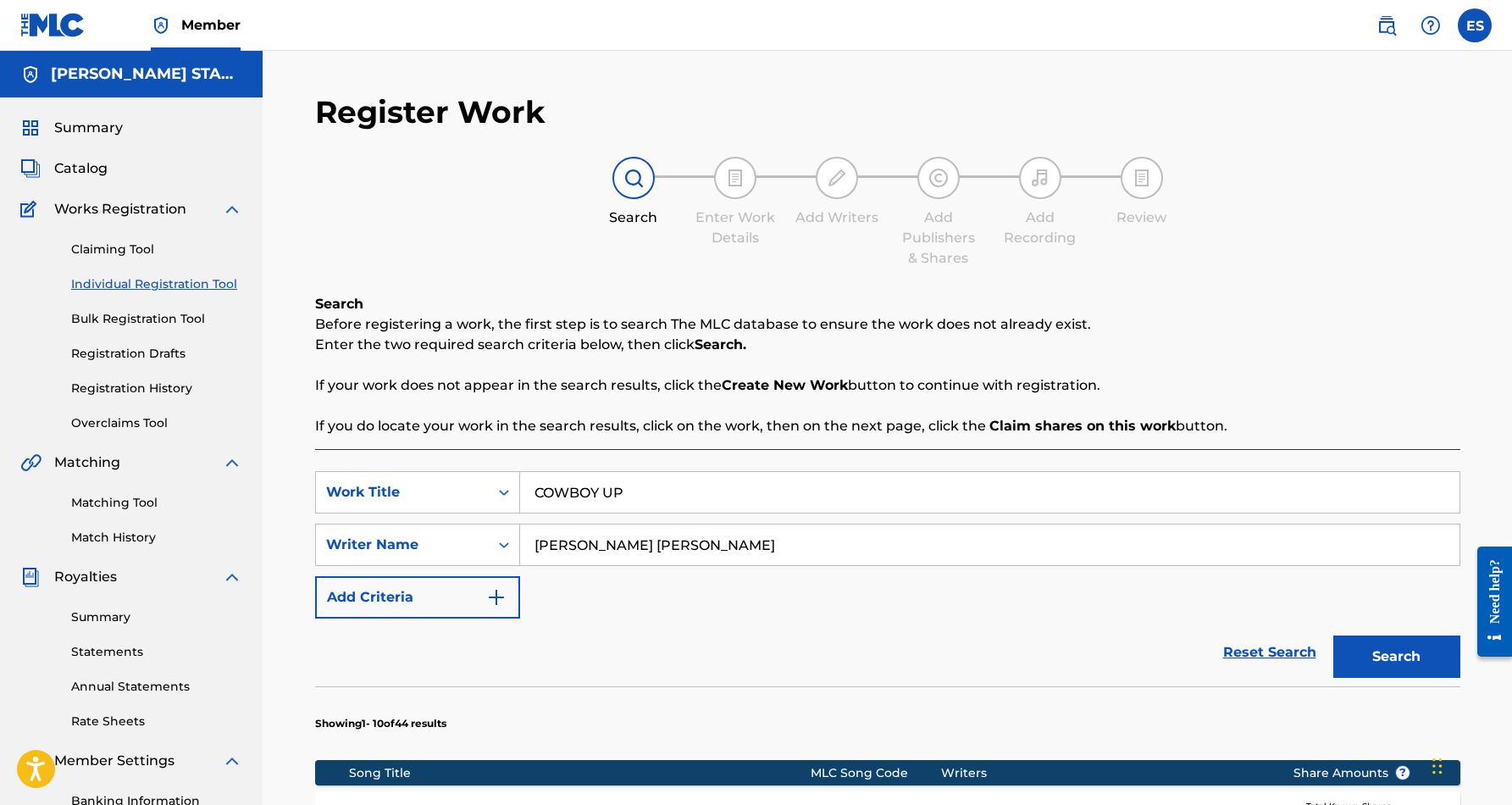
scroll to position [246, 0]
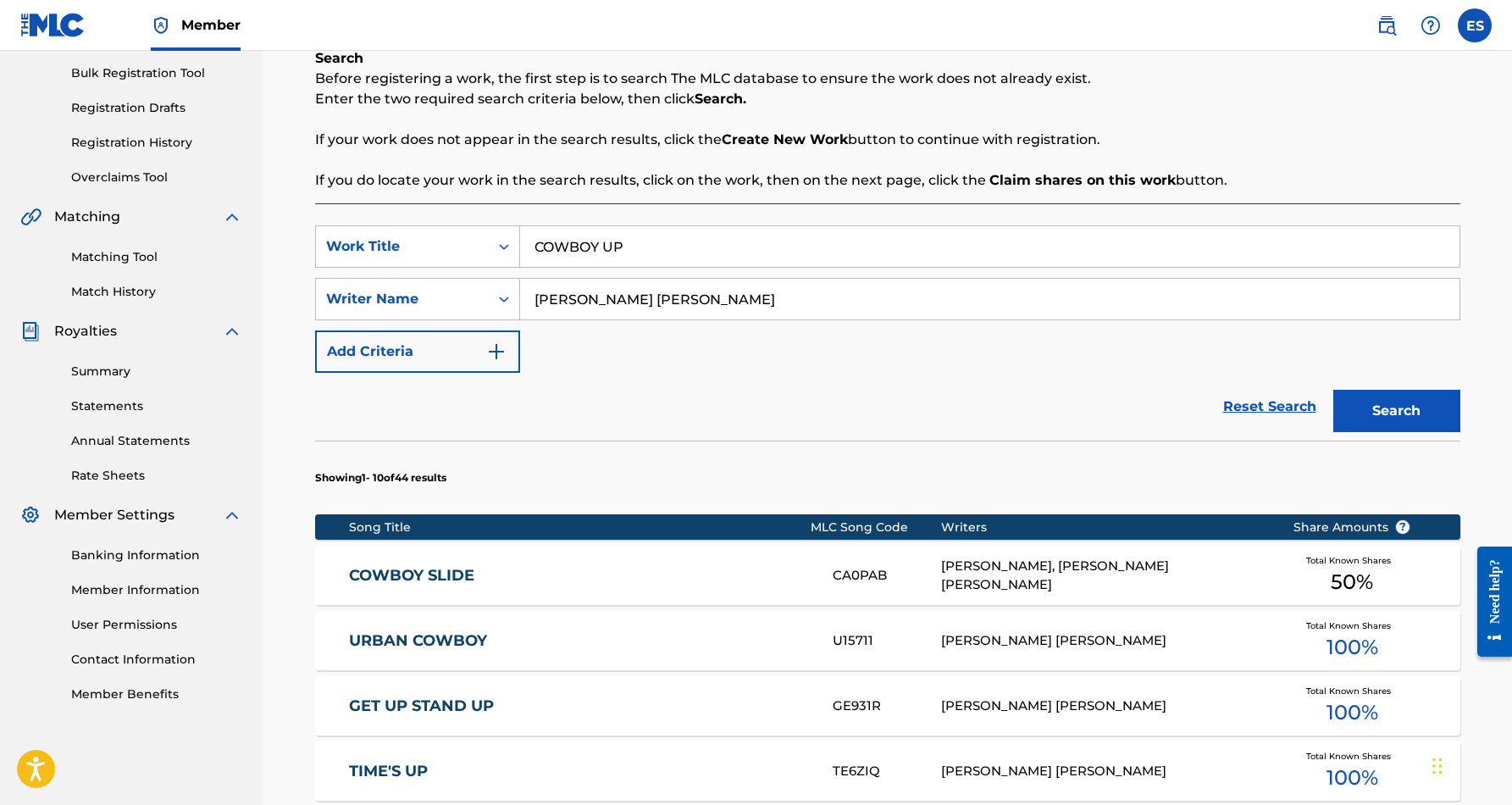
click at [626, 243] on input "COWBOY UP" at bounding box center [989, 246] width 939 height 40
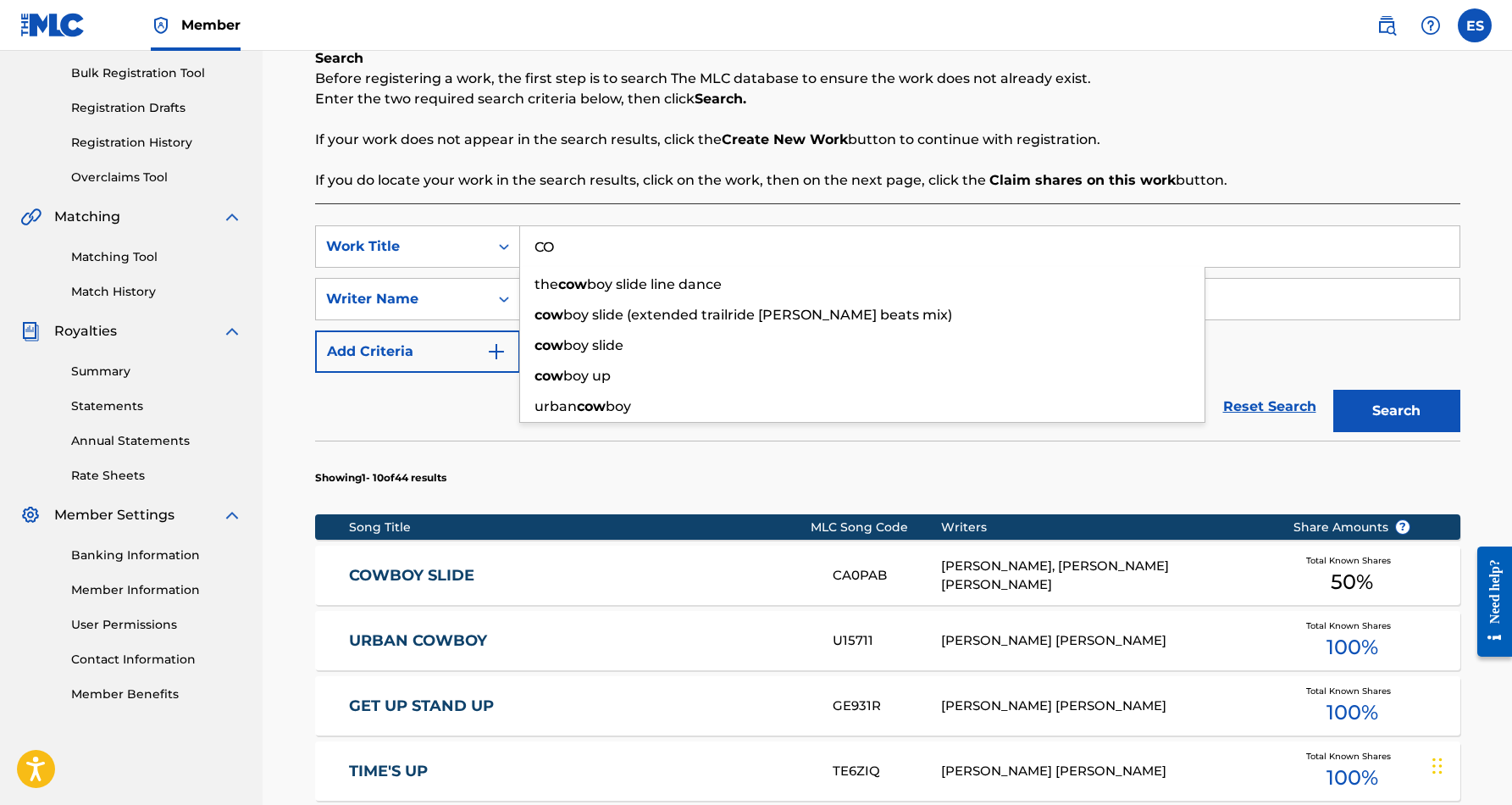
type input "C"
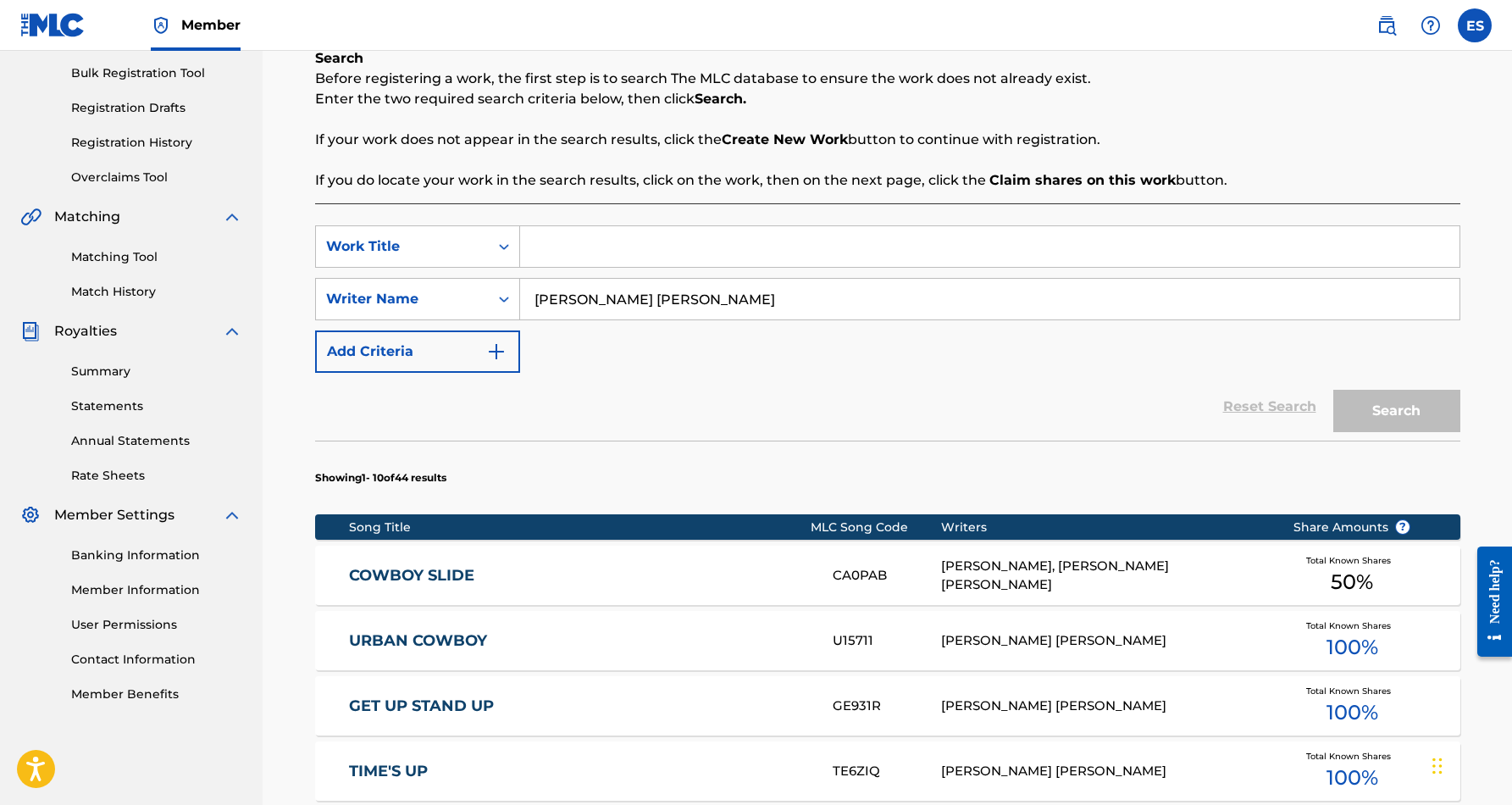
paste input "I WANTCHA!"
click at [1398, 396] on button "Search" at bounding box center [1396, 410] width 127 height 42
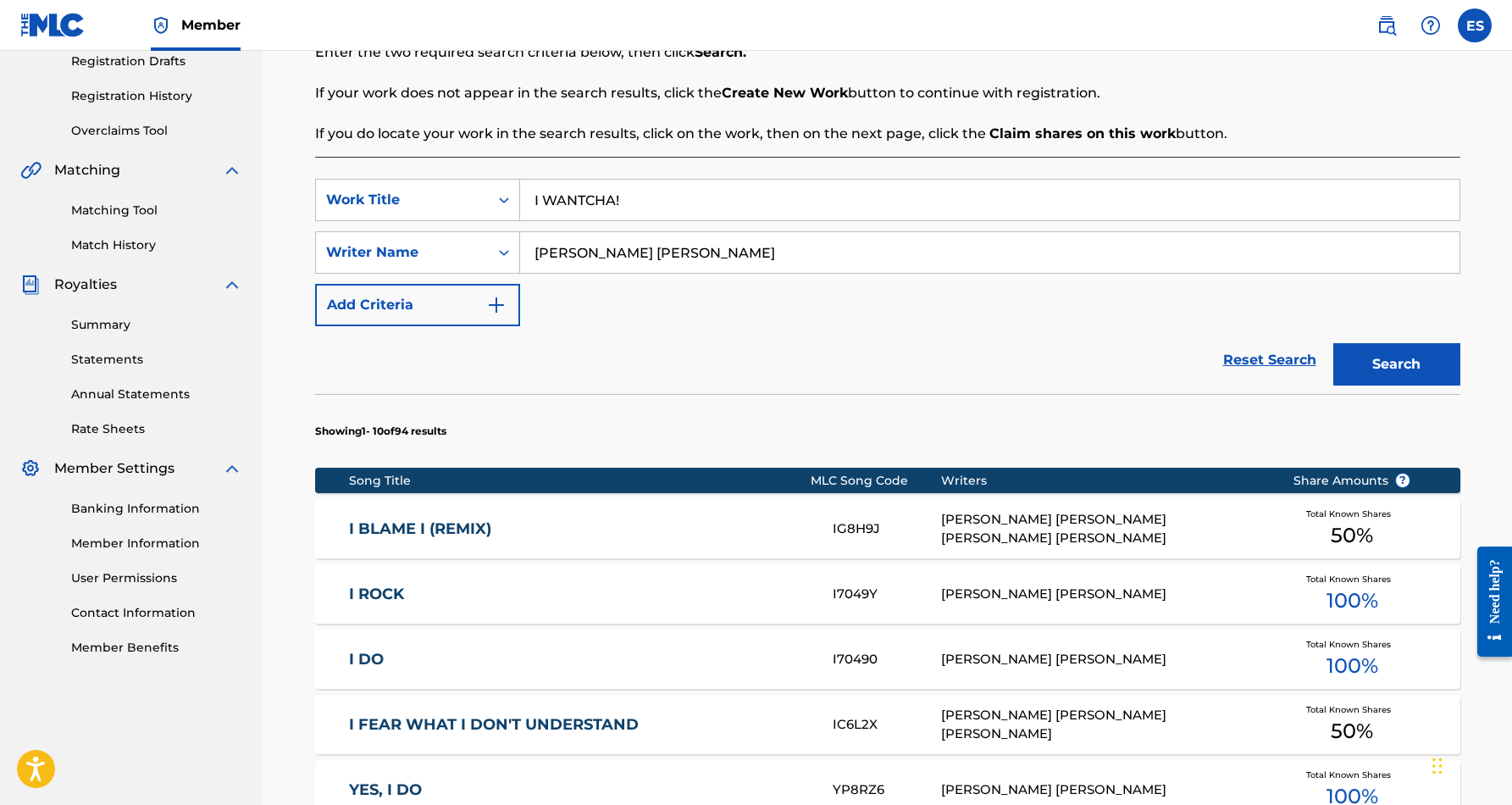
scroll to position [311, 0]
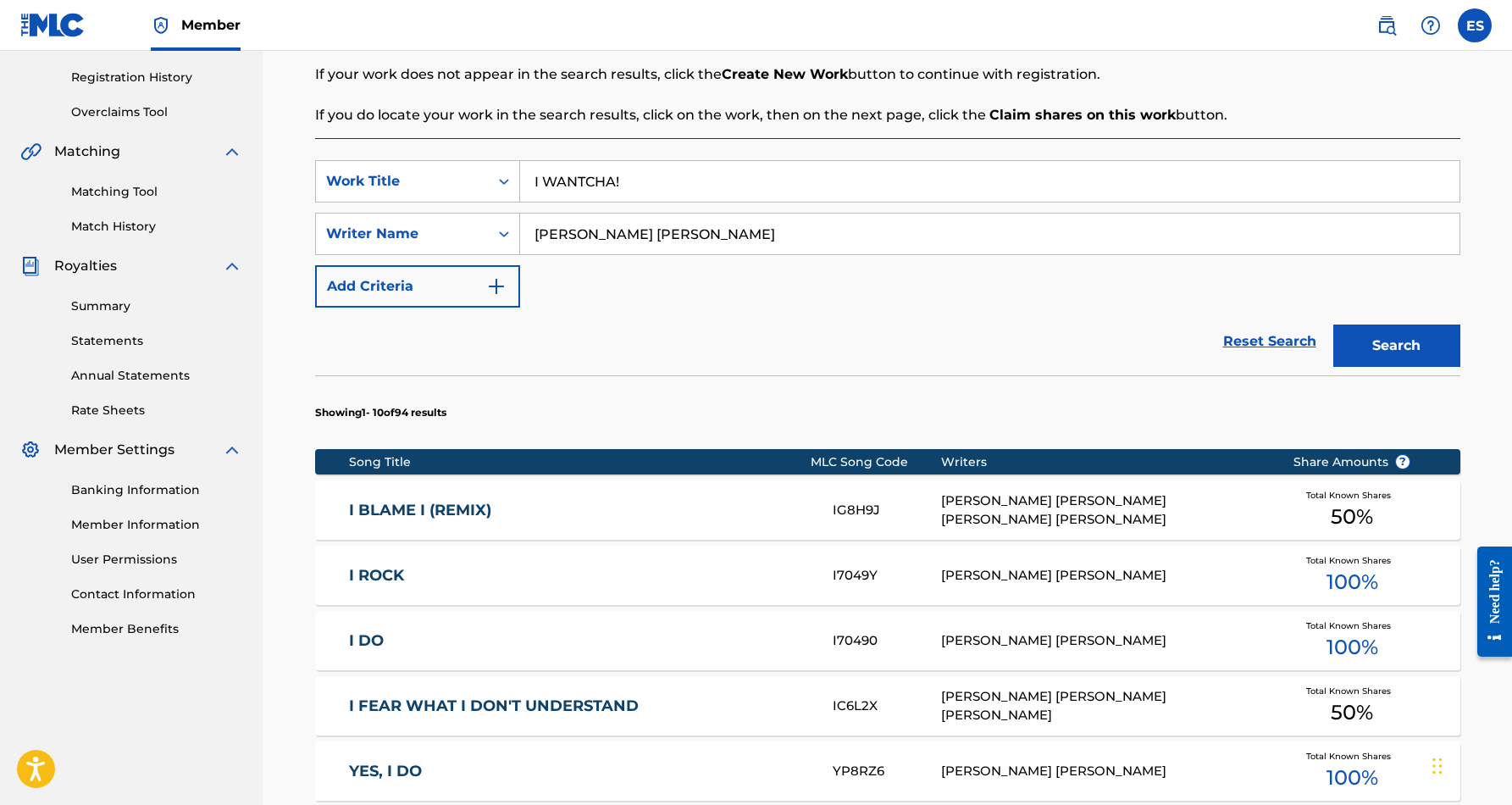
click at [623, 179] on input "I WANTCHA!" at bounding box center [989, 181] width 939 height 40
type input "I WANTCHA"
click at [1365, 342] on button "Search" at bounding box center [1396, 345] width 127 height 42
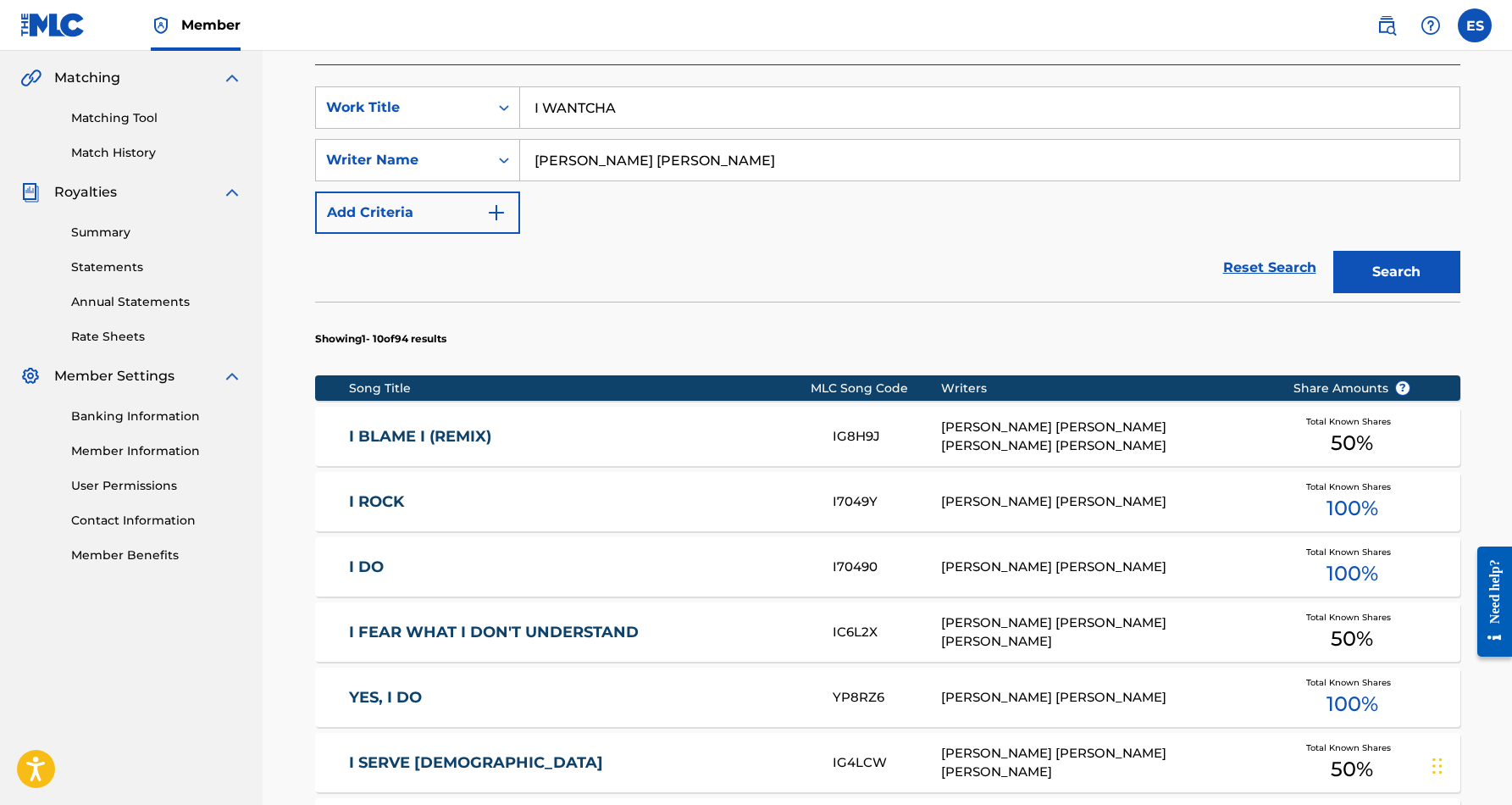
scroll to position [392, 0]
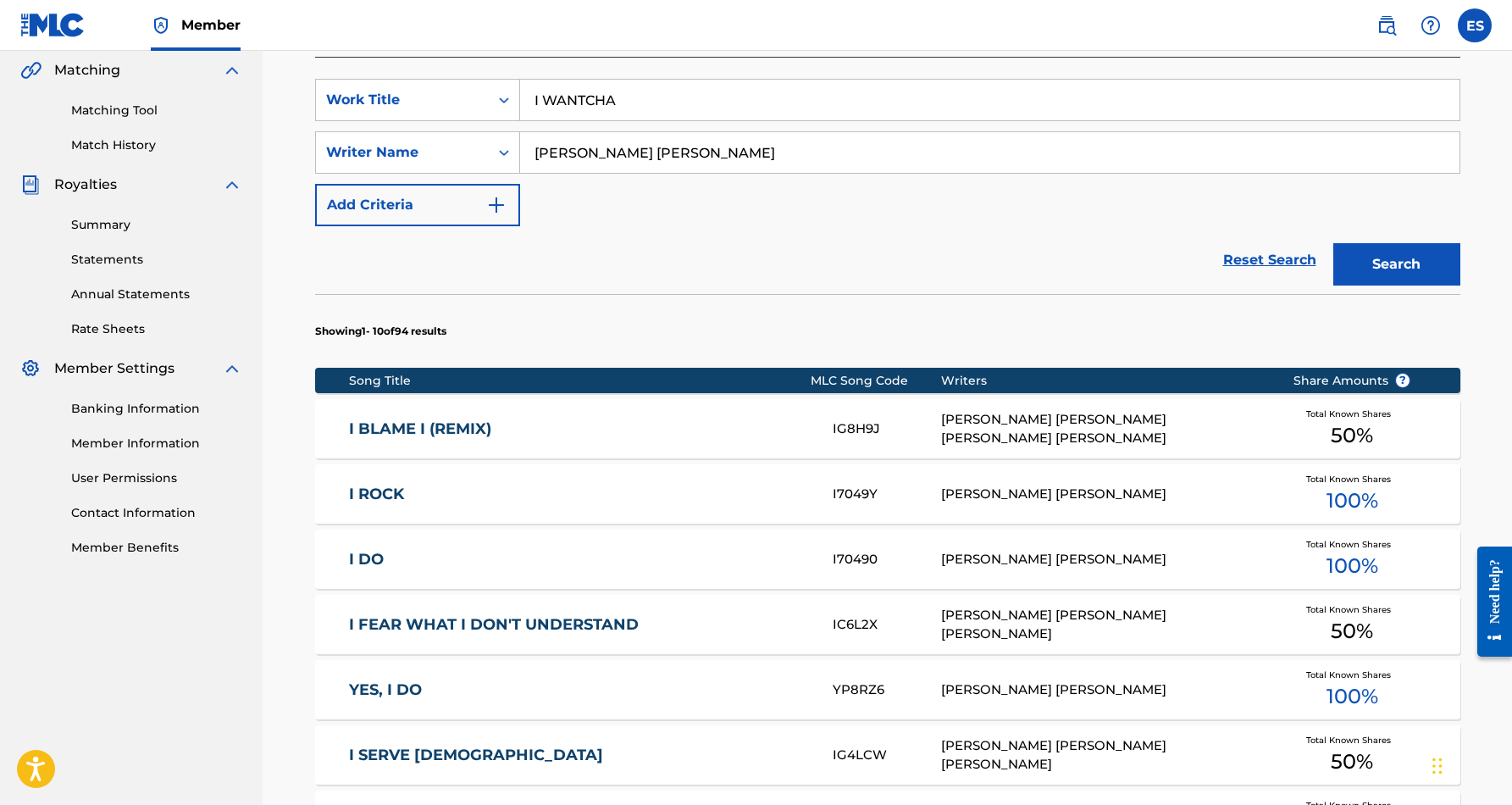
click at [1479, 28] on label at bounding box center [1474, 25] width 34 height 34
click at [1474, 25] on input "ES [PERSON_NAME] [EMAIL_ADDRESS][DOMAIN_NAME] Notification Preferences Profile …" at bounding box center [1474, 25] width 0 height 0
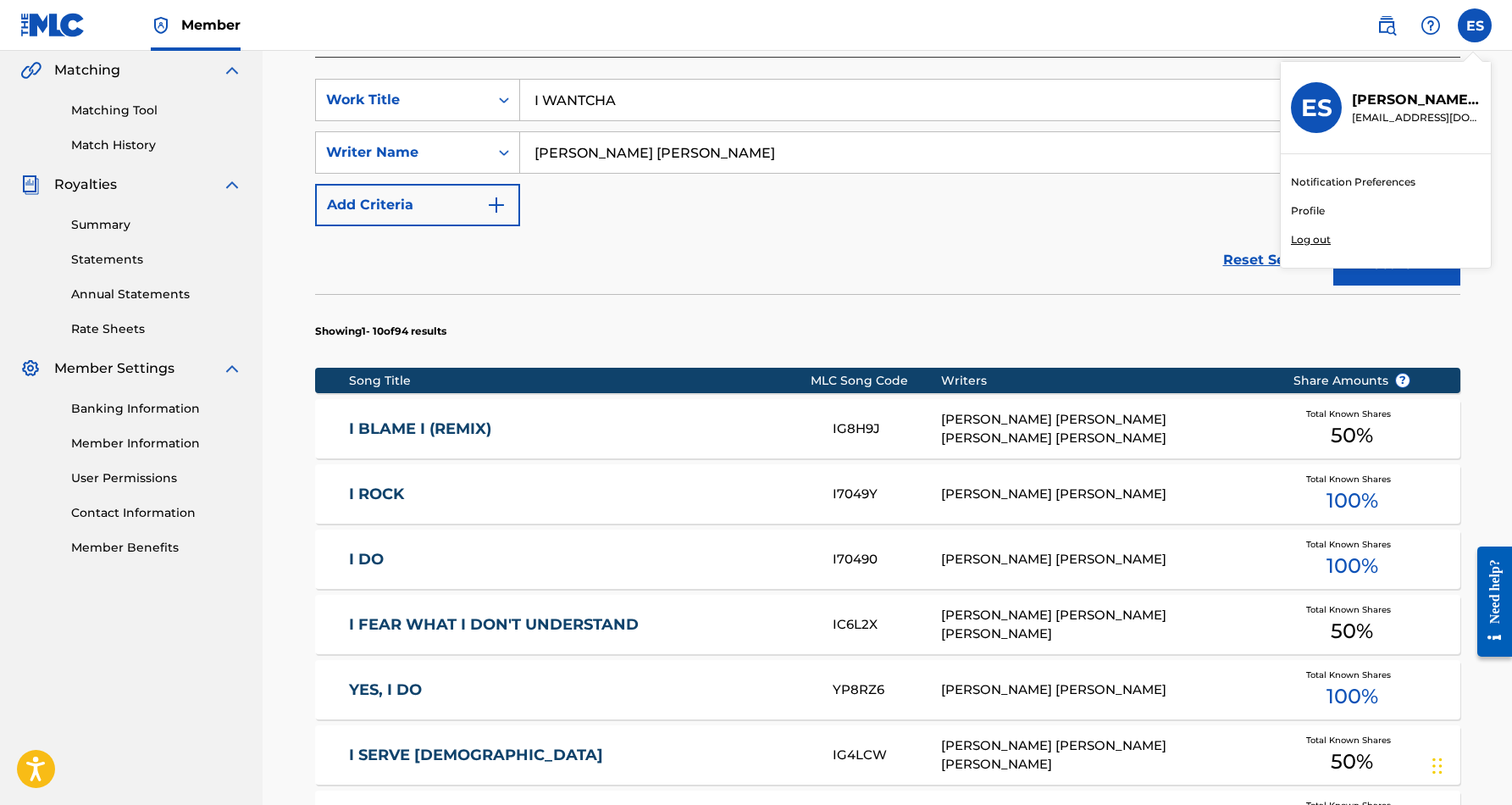
click at [1315, 239] on p "Log out" at bounding box center [1310, 239] width 40 height 15
click at [1474, 25] on input "ES [PERSON_NAME] [EMAIL_ADDRESS][DOMAIN_NAME] Notification Preferences Profile …" at bounding box center [1474, 25] width 0 height 0
